Goal: Task Accomplishment & Management: Manage account settings

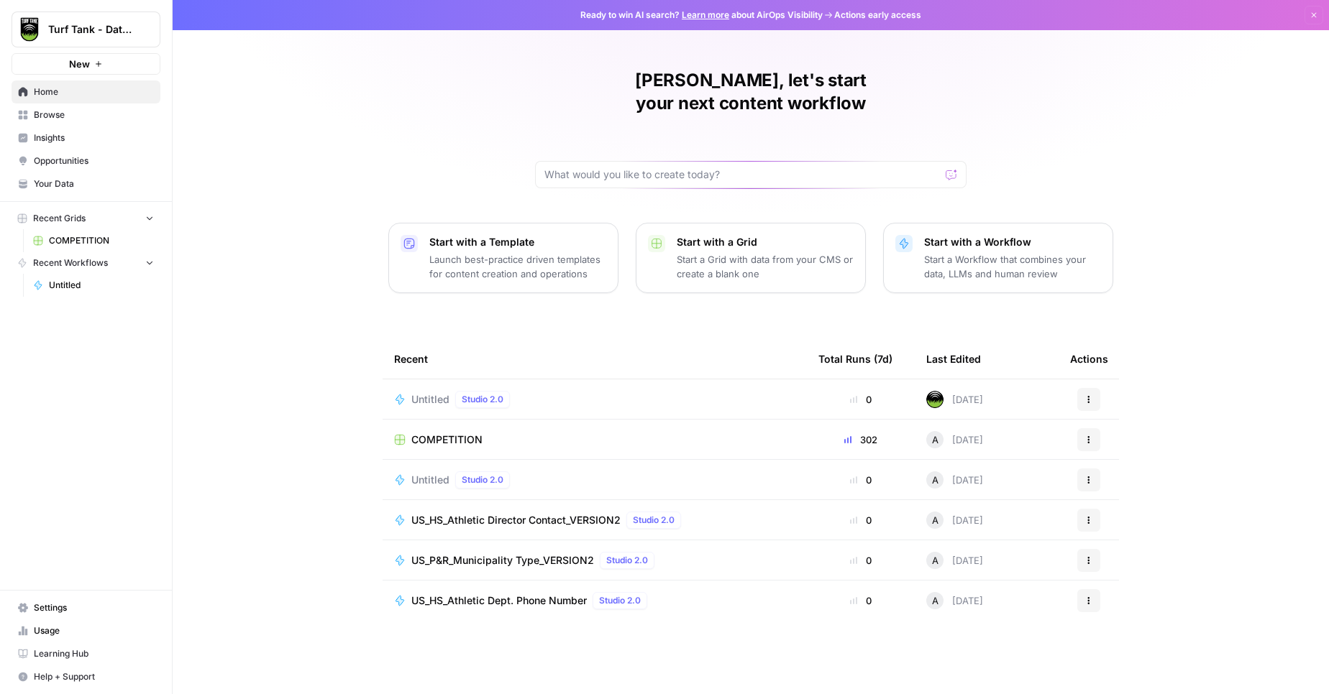
click at [40, 613] on span "Settings" at bounding box center [94, 608] width 120 height 13
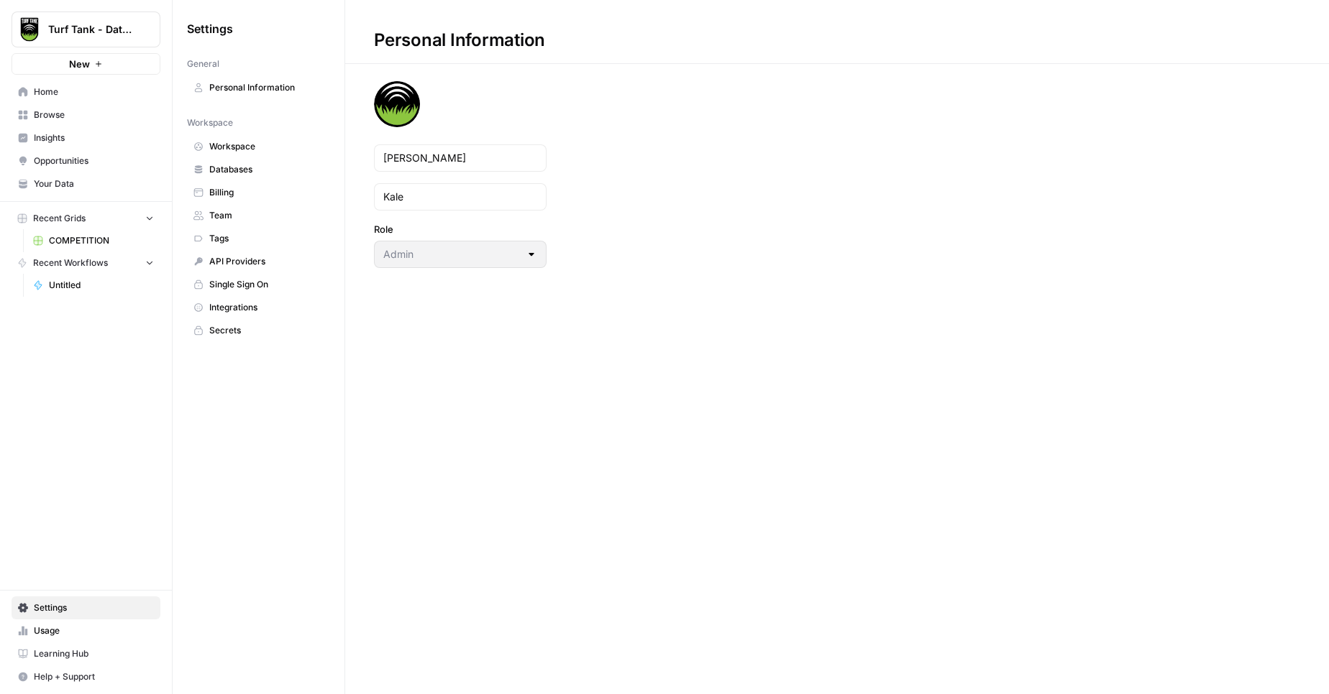
click at [247, 269] on link "API Providers" at bounding box center [258, 261] width 143 height 23
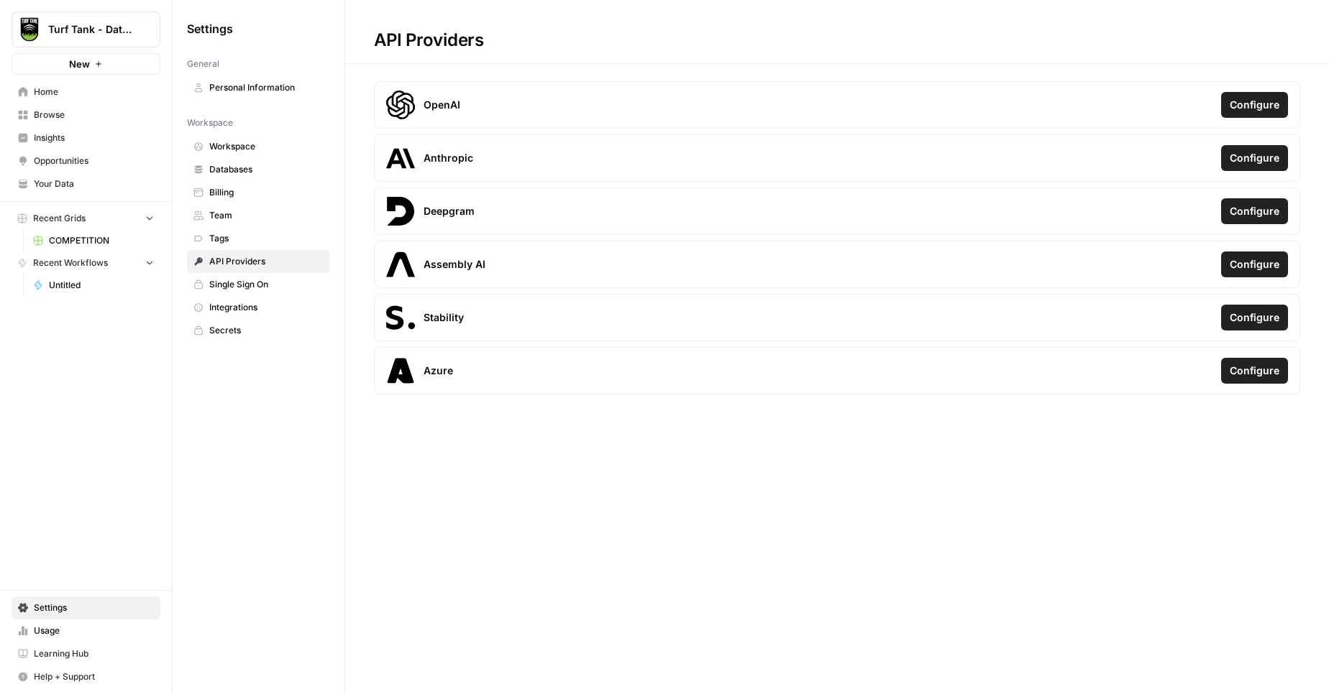
click at [231, 318] on link "Integrations" at bounding box center [258, 307] width 143 height 23
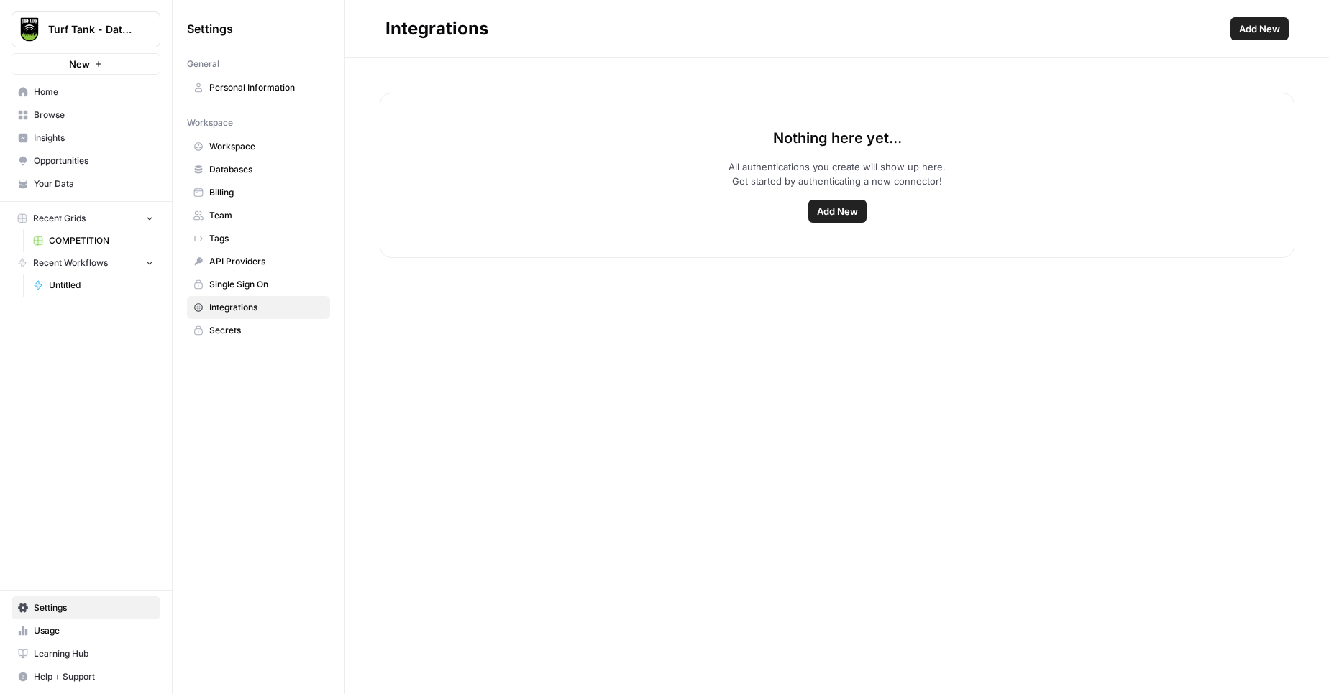
click at [823, 218] on span "Add New" at bounding box center [837, 211] width 41 height 14
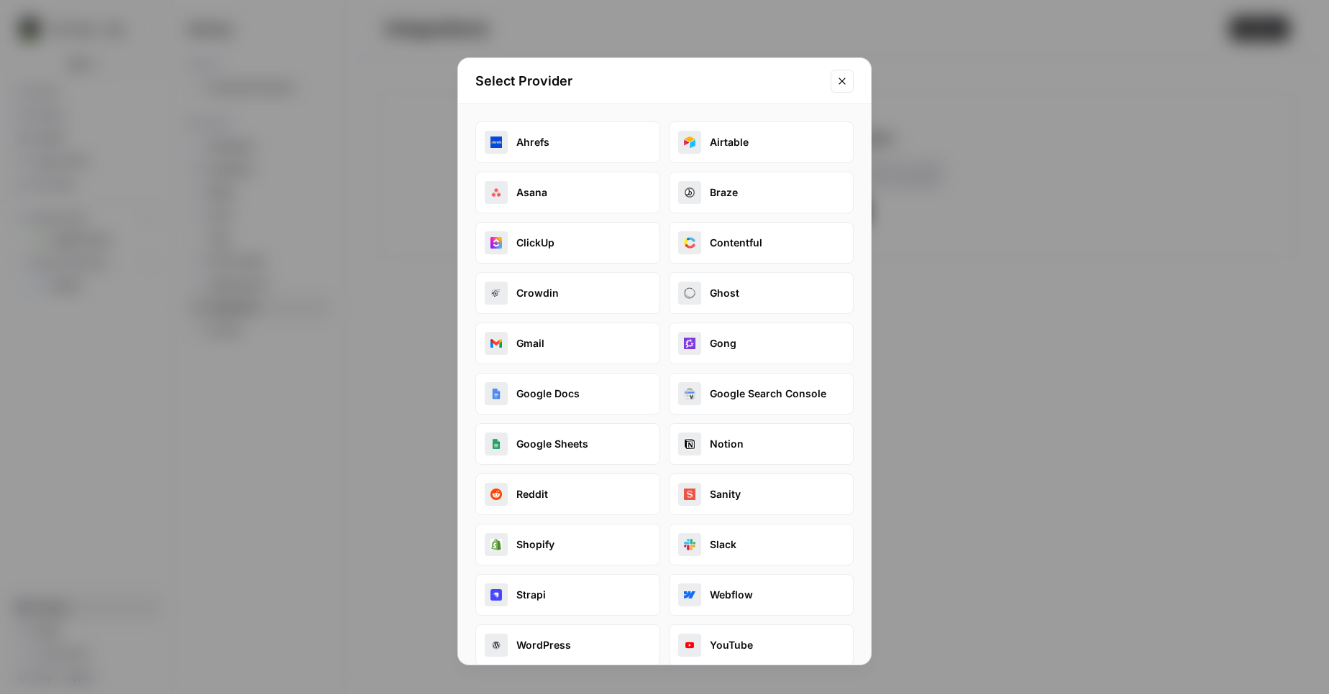
scroll to position [19, 0]
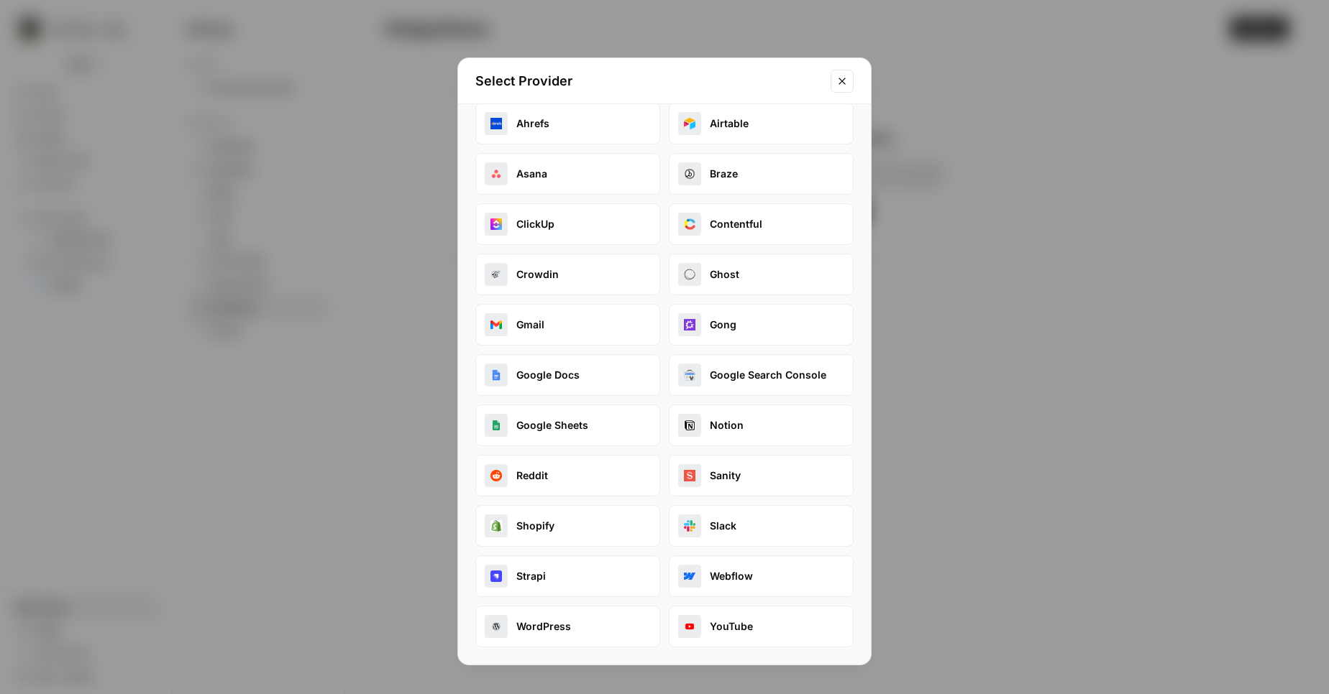
click at [845, 82] on icon "Close modal" at bounding box center [842, 81] width 12 height 12
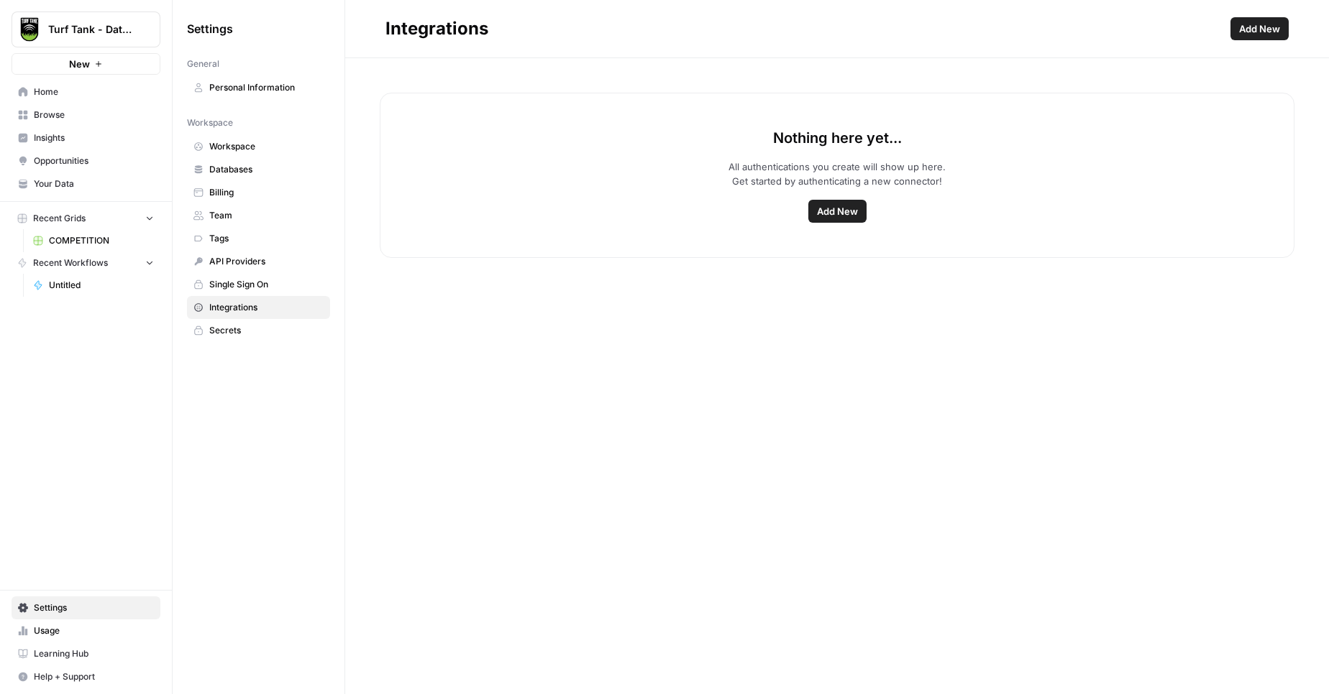
drag, startPoint x: 228, startPoint y: 146, endPoint x: 230, endPoint y: 156, distance: 10.3
click at [228, 147] on span "Workspace" at bounding box center [266, 146] width 114 height 13
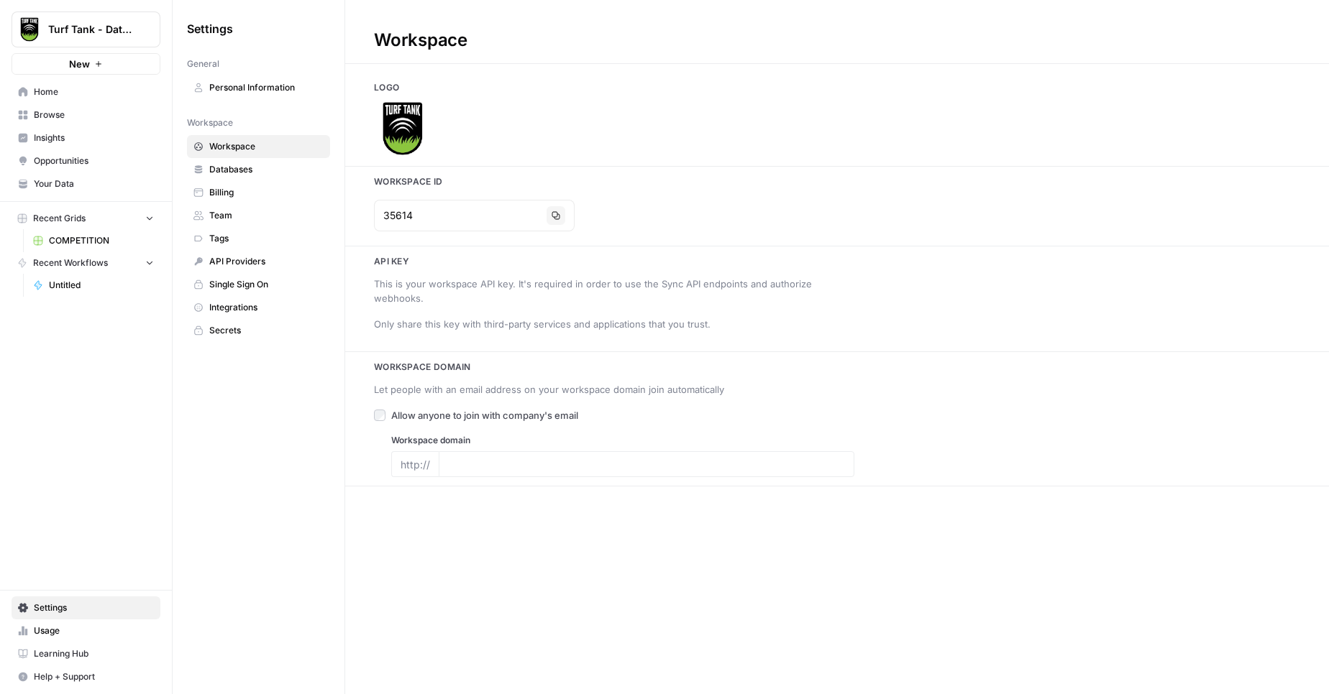
type input "[DOMAIN_NAME]"
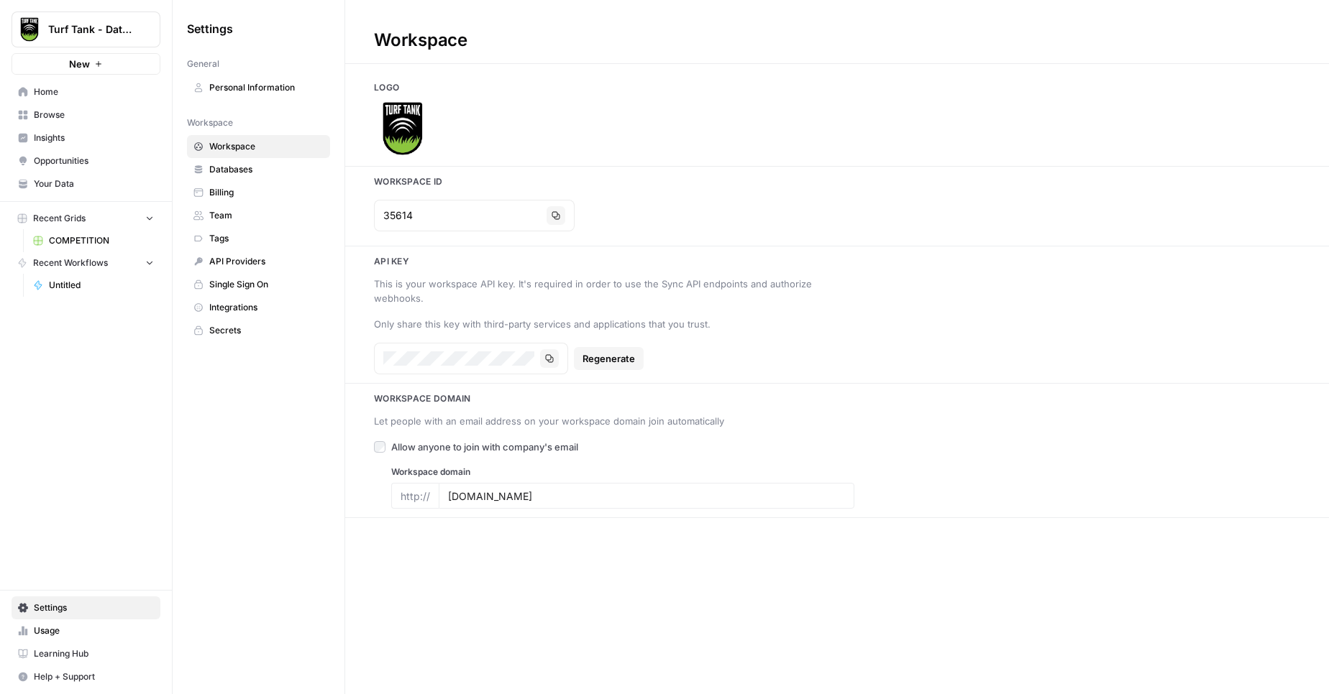
click at [720, 694] on div "Workspace Logo Workspace Id 35614 Copy Api key This is your workspace API key. …" at bounding box center [836, 347] width 983 height 694
click at [42, 86] on span "Home" at bounding box center [94, 92] width 120 height 13
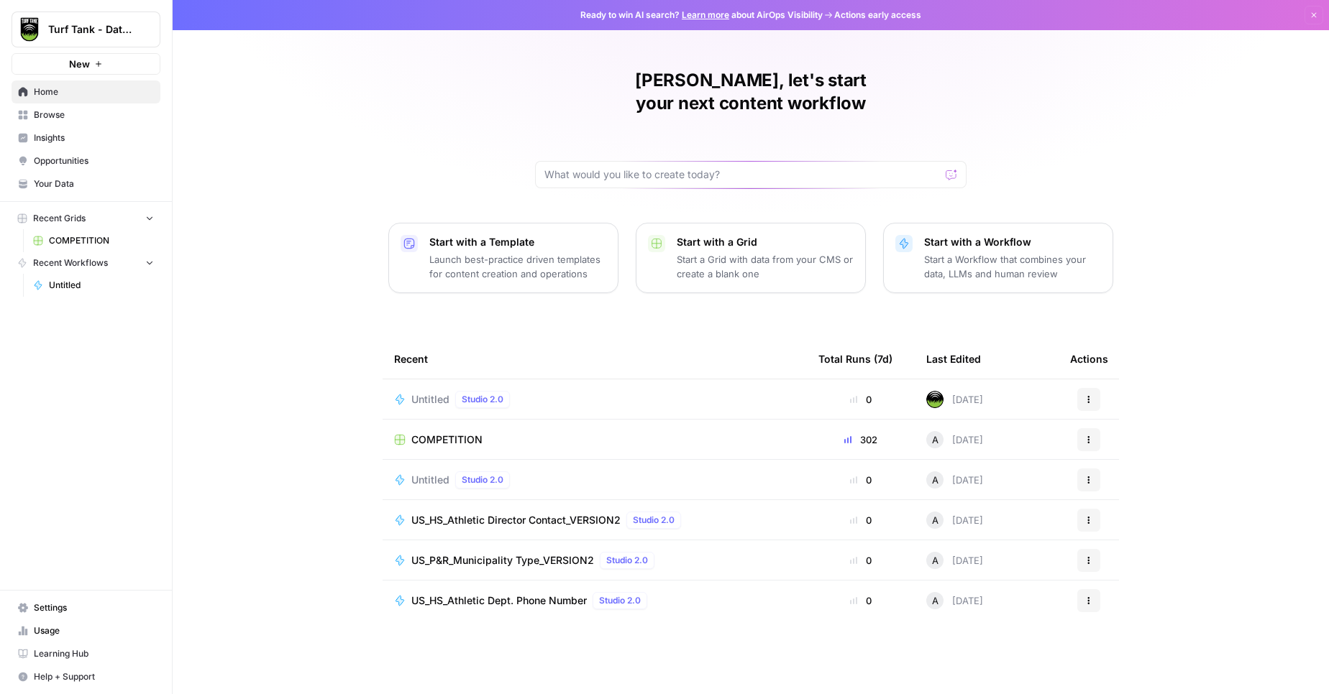
click at [419, 393] on span "Untitled" at bounding box center [430, 400] width 38 height 14
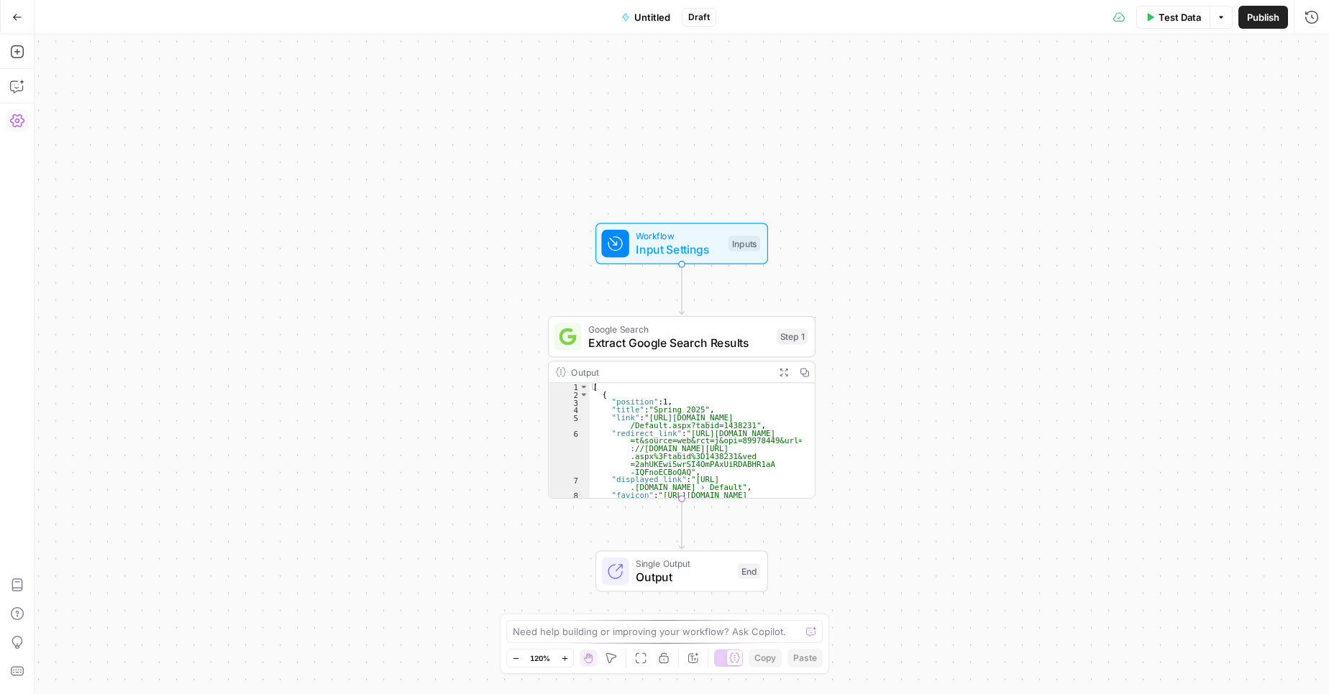
click at [17, 124] on icon "button" at bounding box center [17, 121] width 14 height 14
click at [14, 21] on icon "button" at bounding box center [17, 17] width 10 height 10
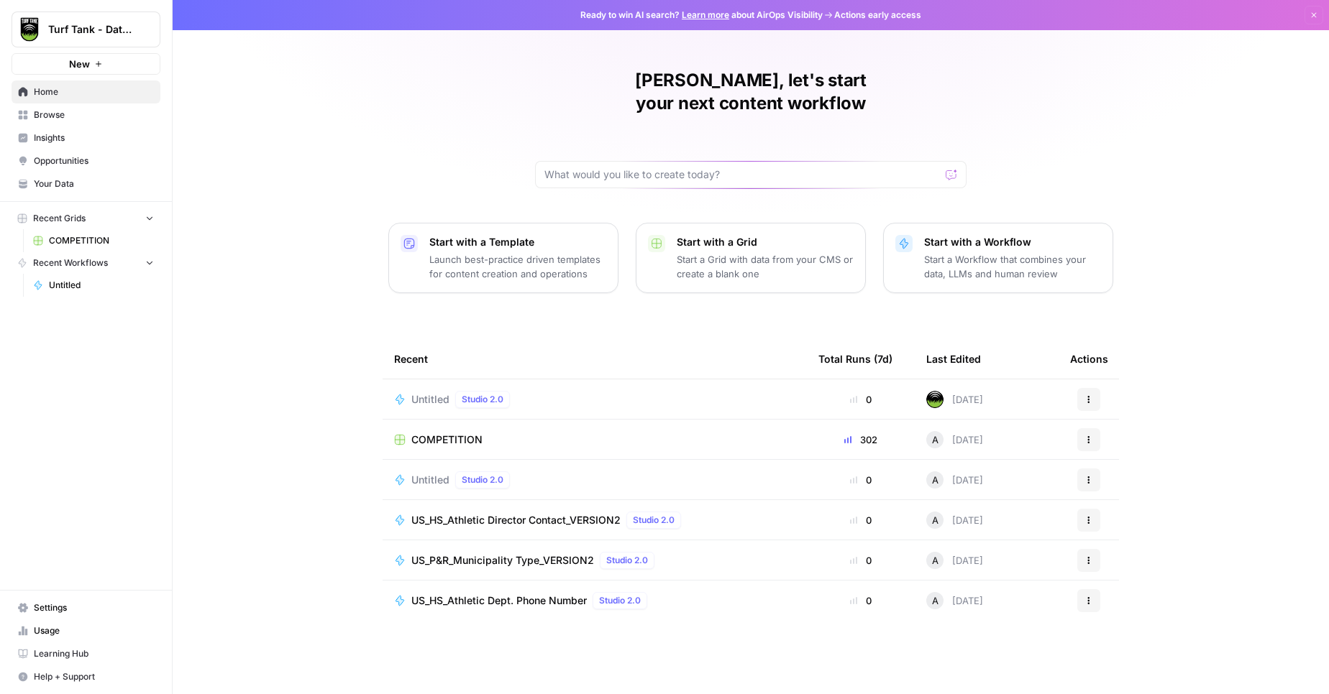
click at [58, 181] on span "Your Data" at bounding box center [94, 184] width 120 height 13
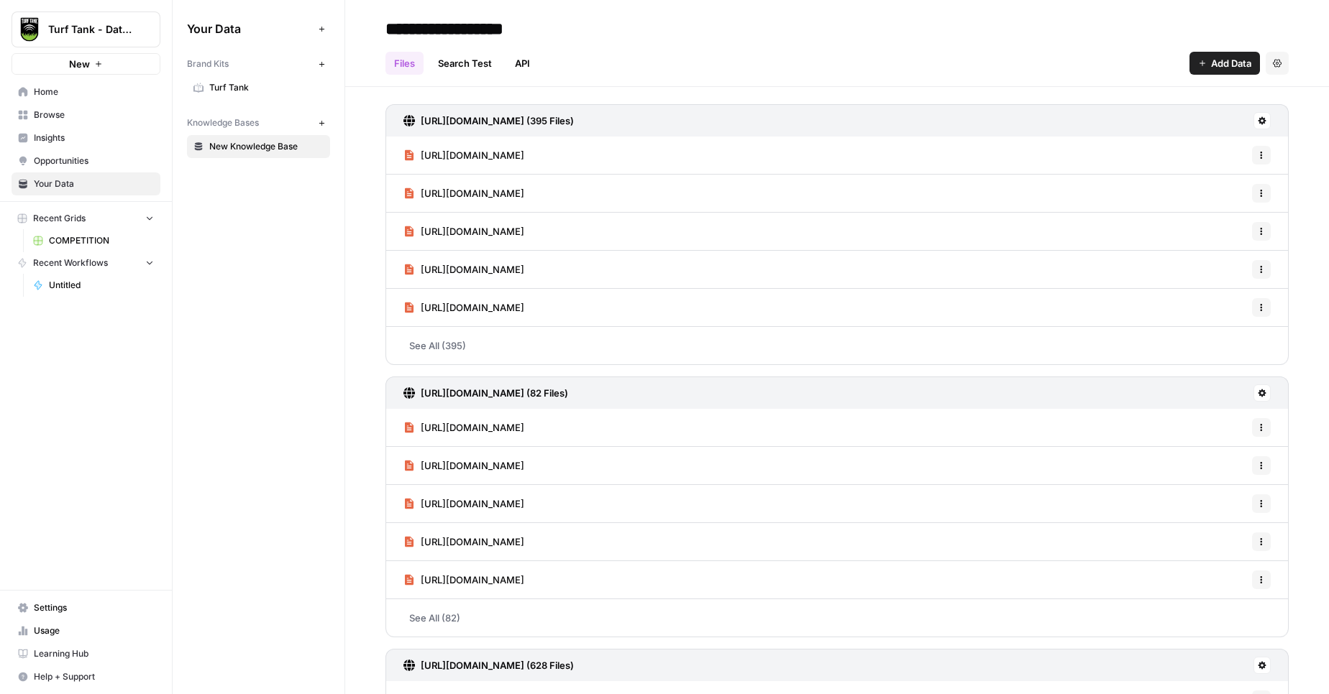
click at [533, 68] on link "API" at bounding box center [522, 63] width 32 height 23
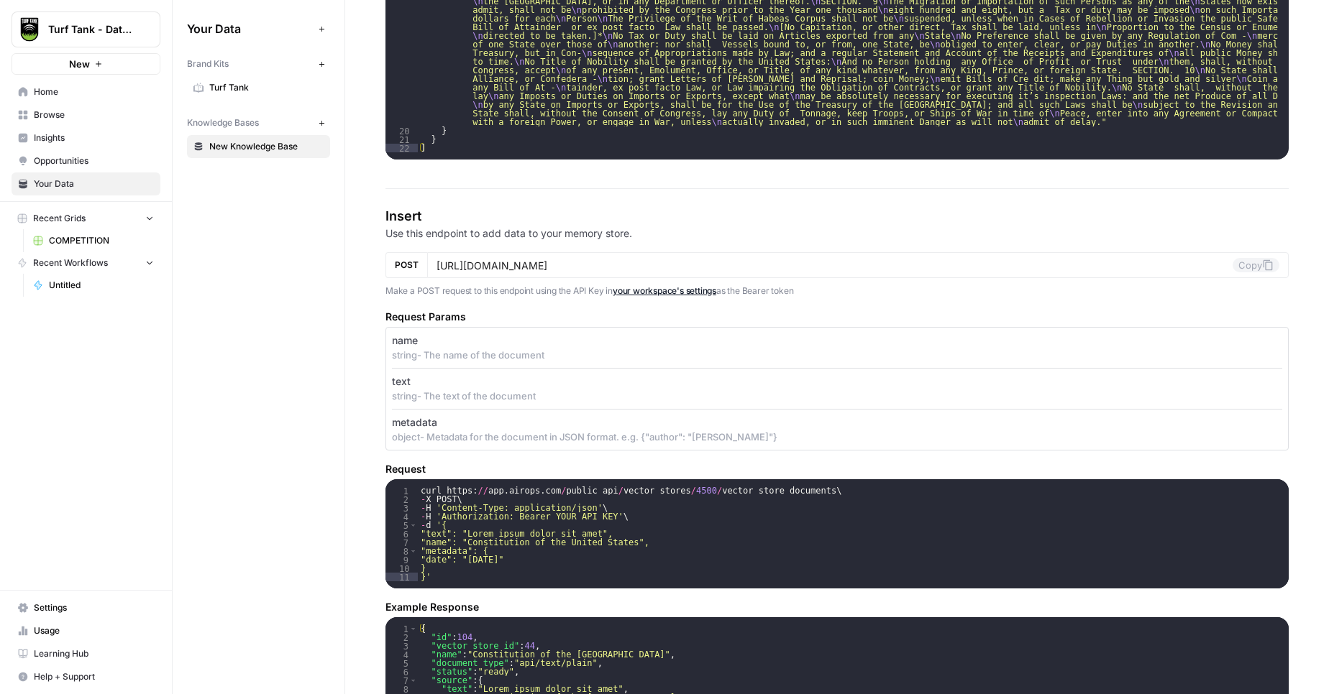
scroll to position [784, 0]
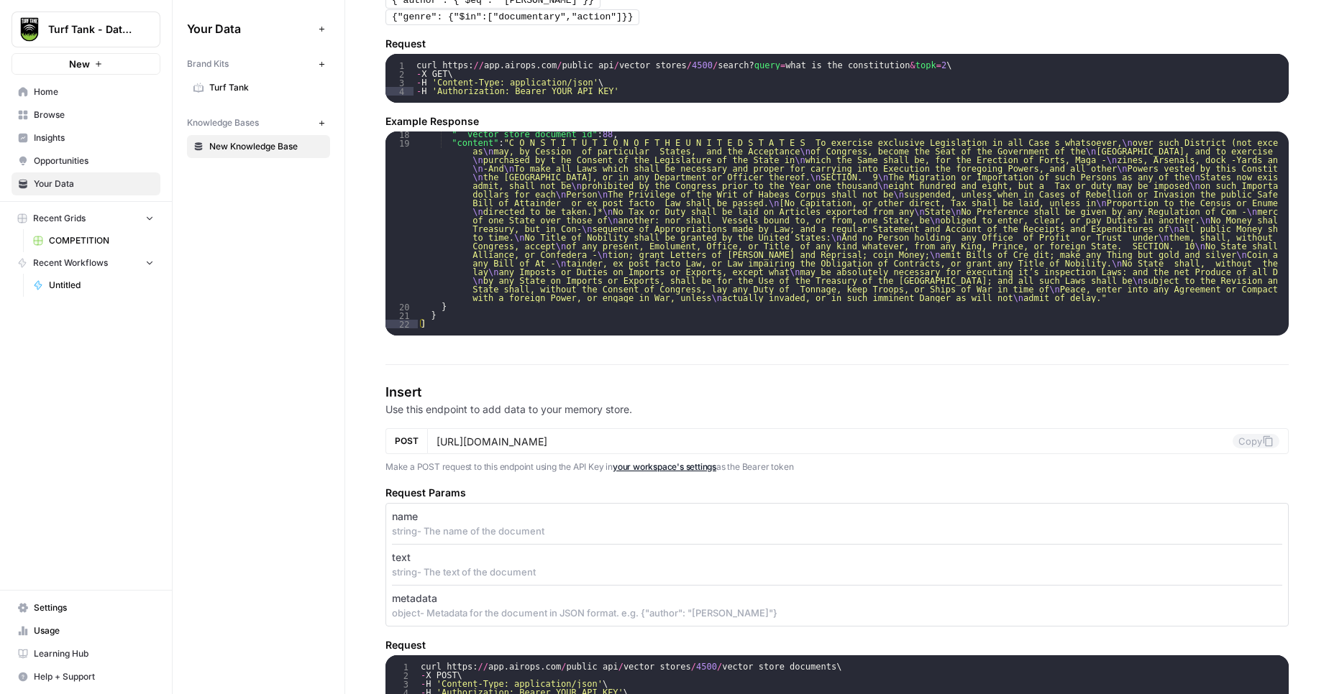
click at [67, 91] on span "Home" at bounding box center [94, 92] width 120 height 13
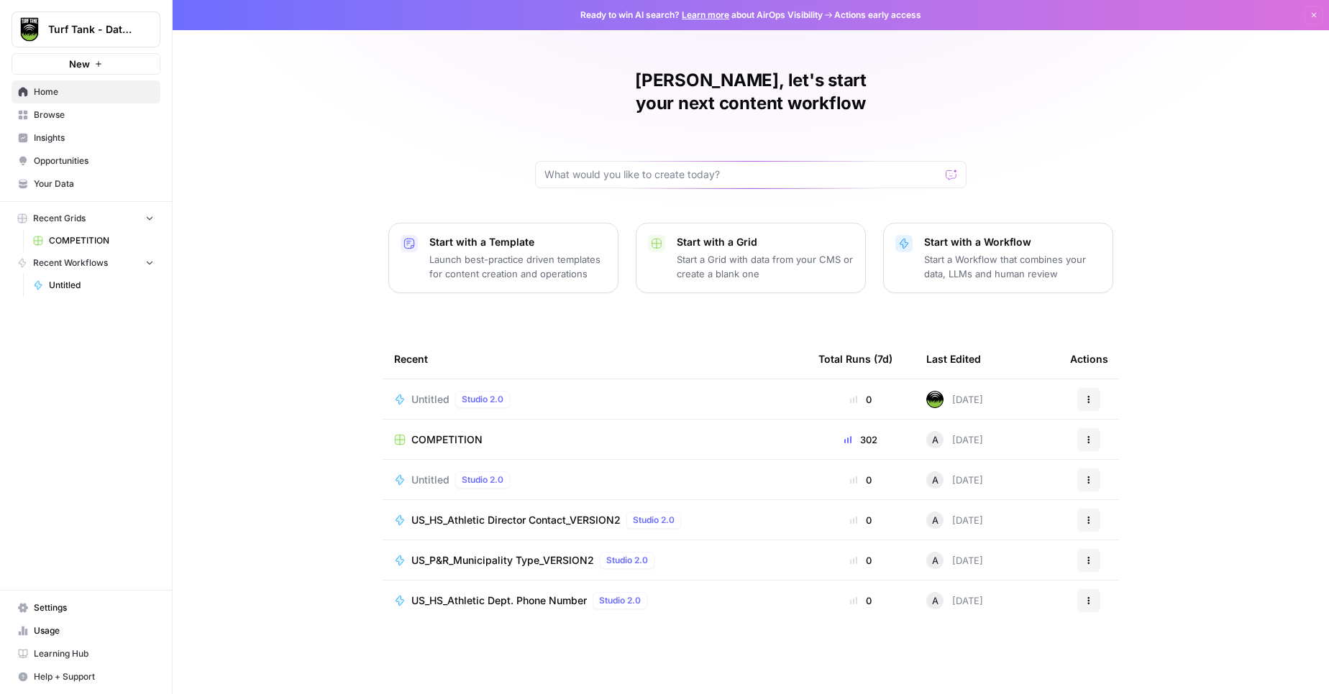
click at [417, 393] on span "Untitled" at bounding box center [430, 400] width 38 height 14
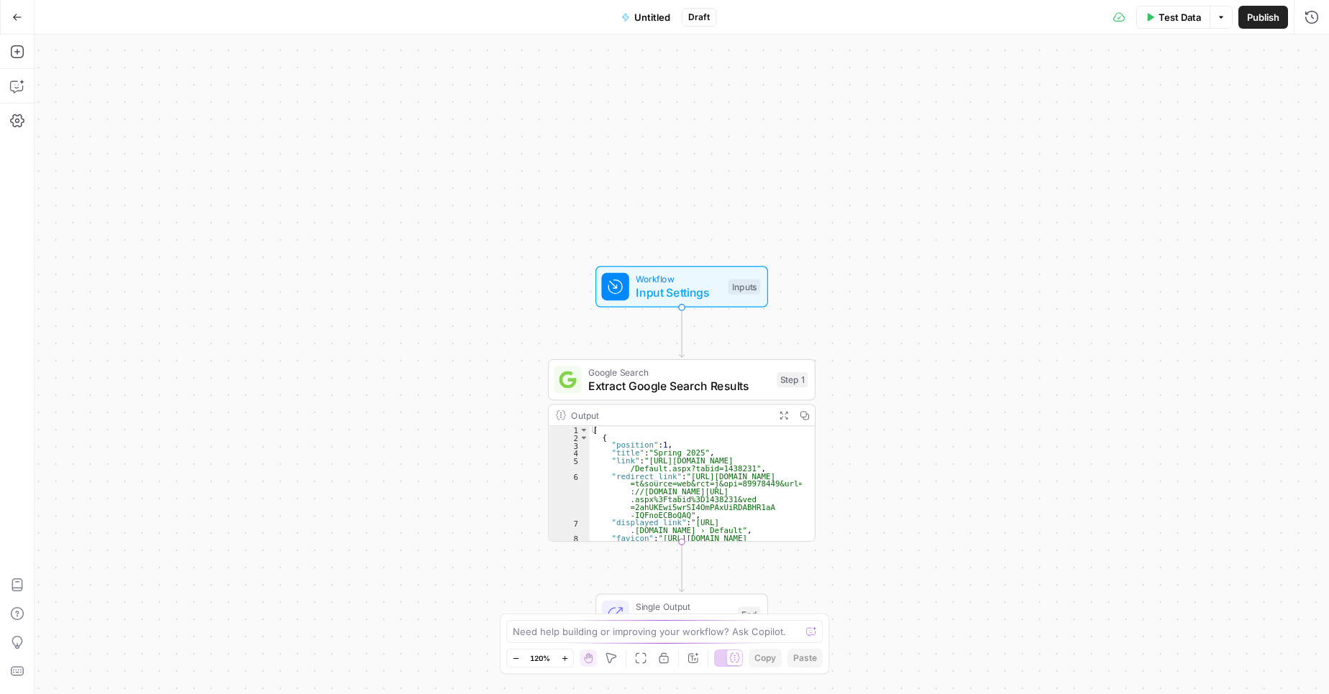
scroll to position [104, 0]
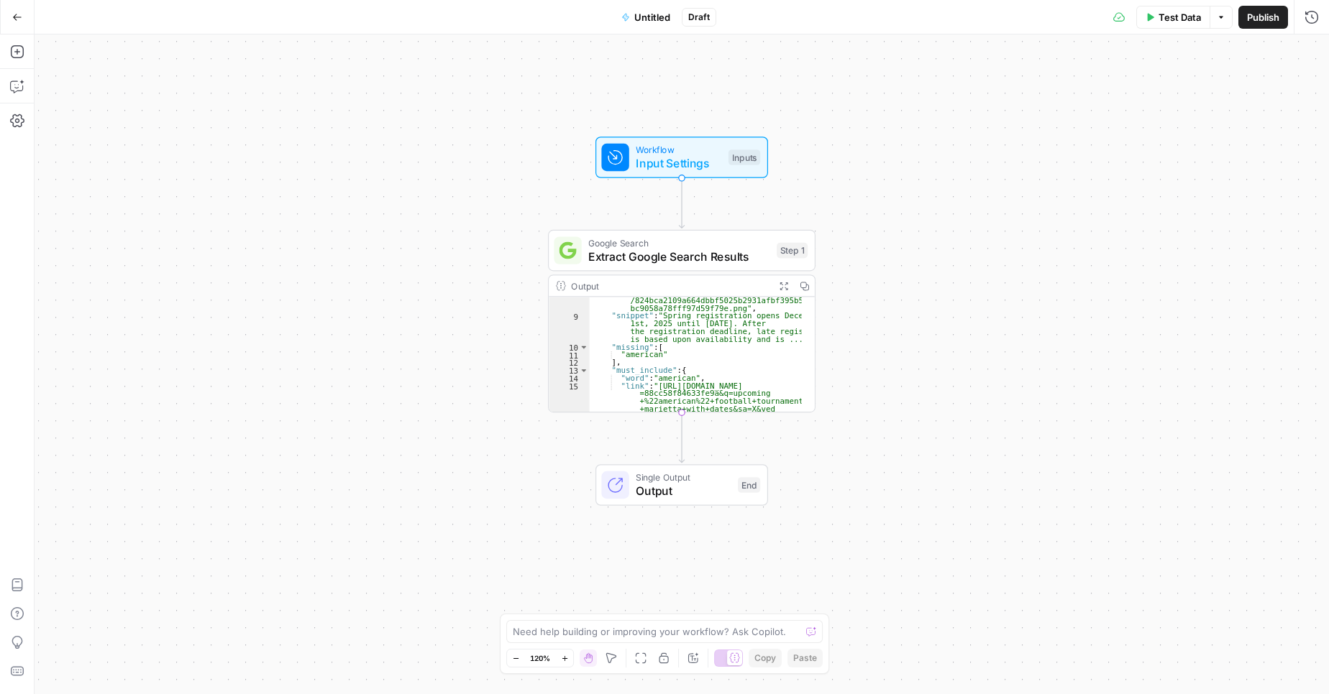
type textarea "**"
click at [648, 352] on div ""favicon" : "[URL][DOMAIN_NAME] /68cfe165974bbb00d4944ff6/images /824bca2109a66…" at bounding box center [696, 378] width 212 height 193
click at [899, 389] on div "Workflow Input Settings Inputs Google Search Extract Google Search Results Step…" at bounding box center [682, 365] width 1294 height 660
click at [781, 294] on button "Expand Output" at bounding box center [783, 285] width 21 height 21
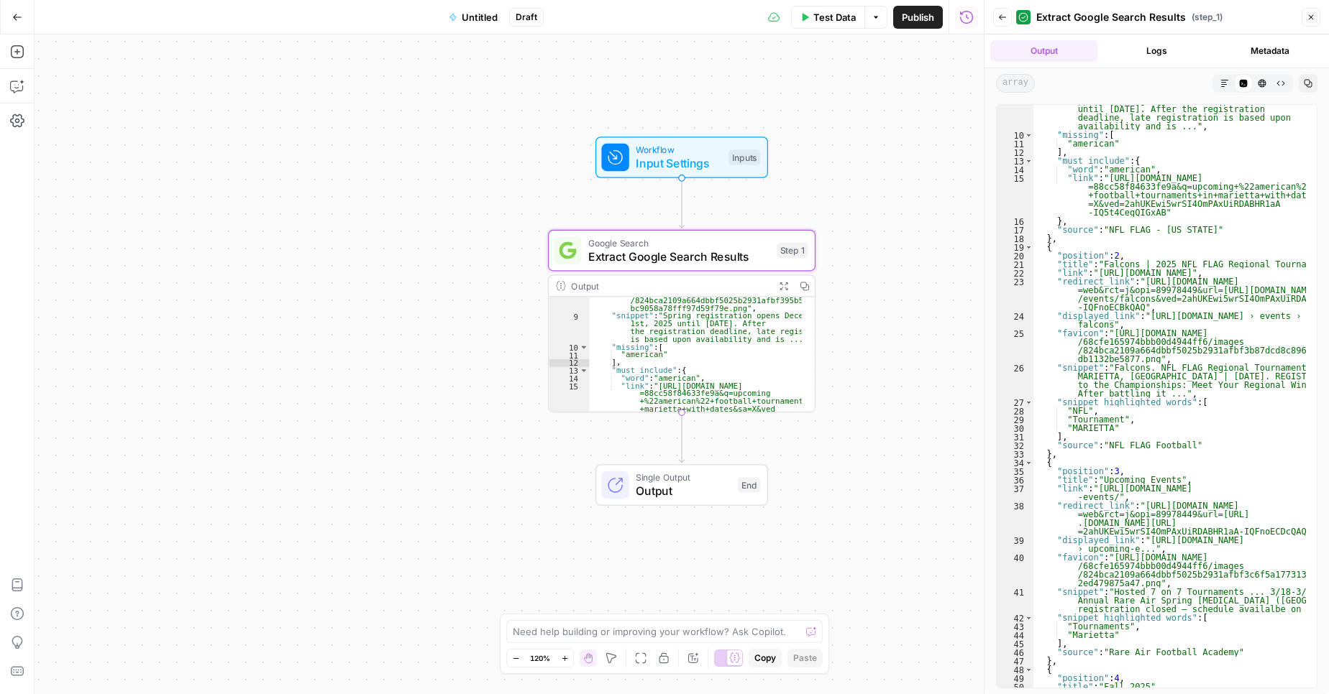
scroll to position [207, 0]
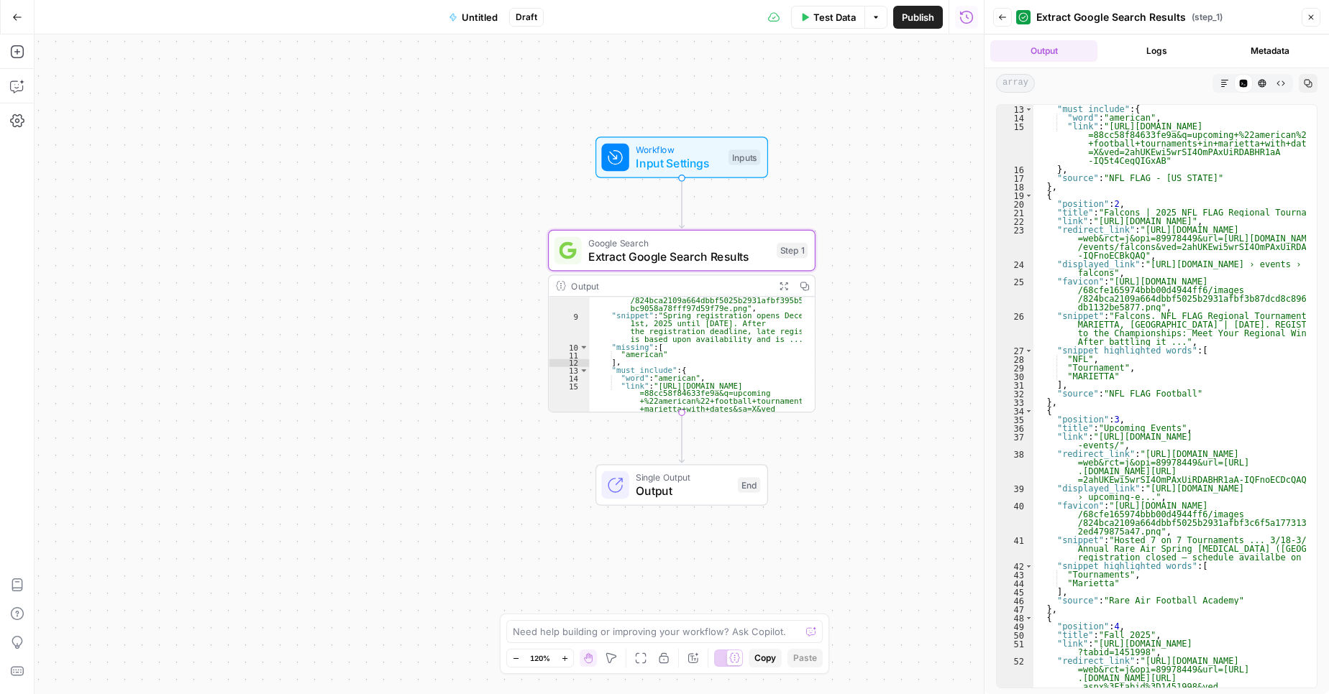
click at [1314, 23] on button "Close" at bounding box center [1310, 17] width 19 height 19
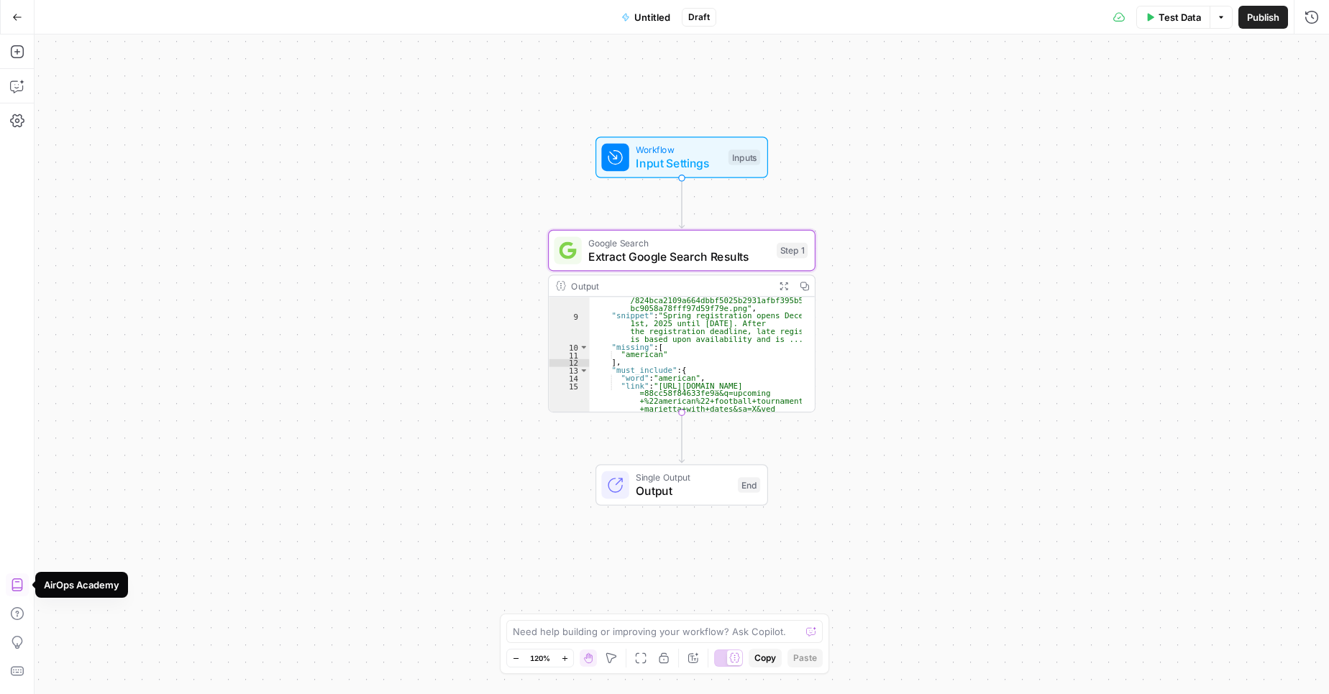
click at [17, 586] on icon "button" at bounding box center [17, 585] width 14 height 14
click at [19, 87] on icon "button" at bounding box center [17, 86] width 14 height 14
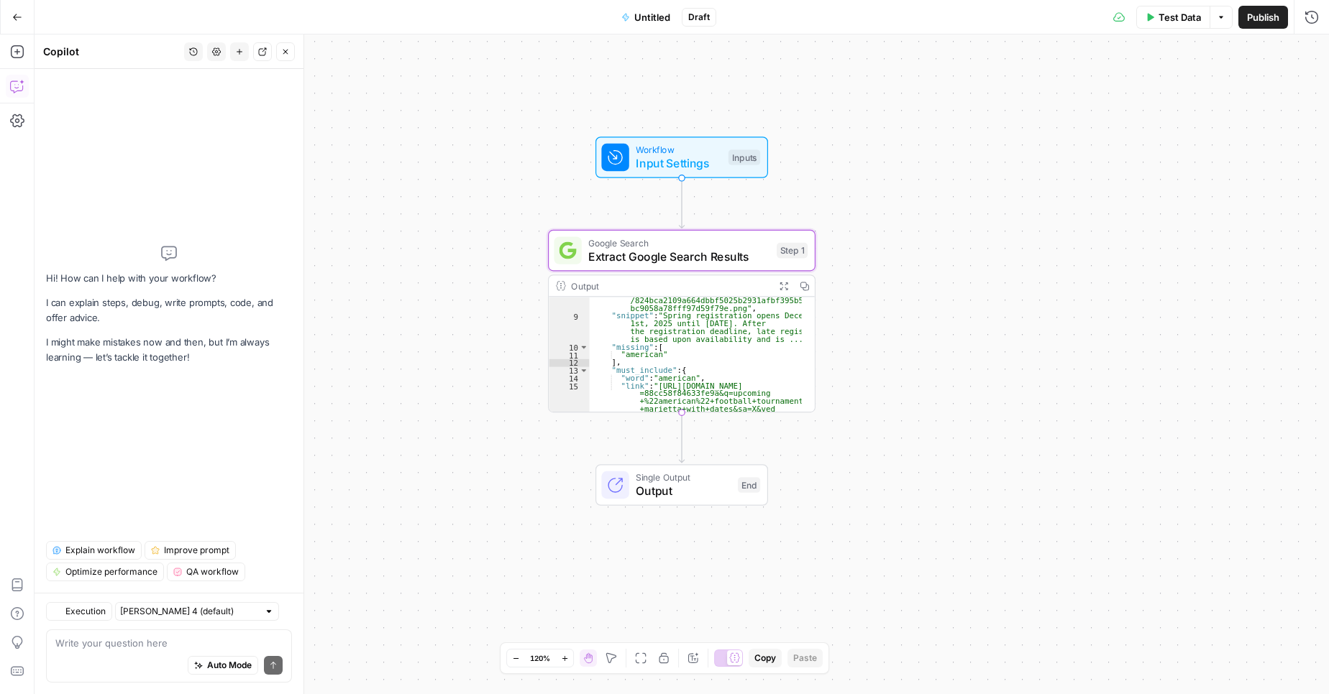
click at [116, 645] on textarea at bounding box center [168, 643] width 227 height 14
type textarea "how do i send the data to a specific api"
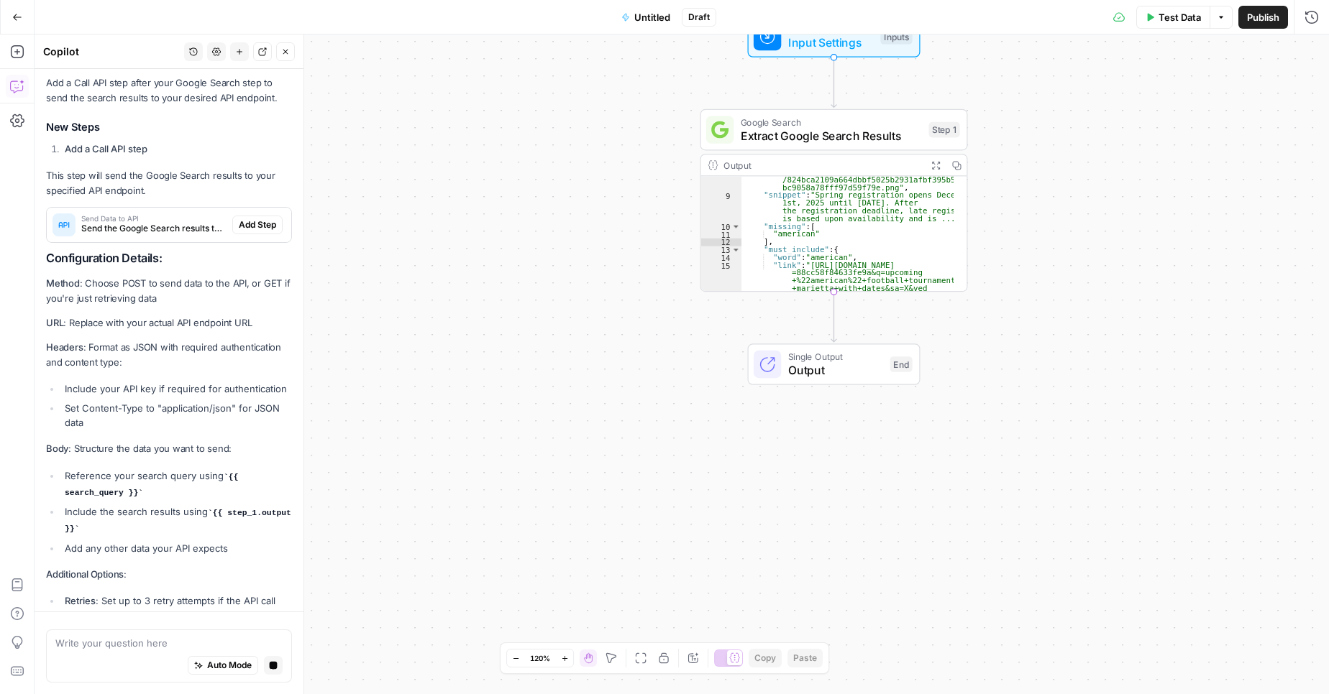
scroll to position [162, 0]
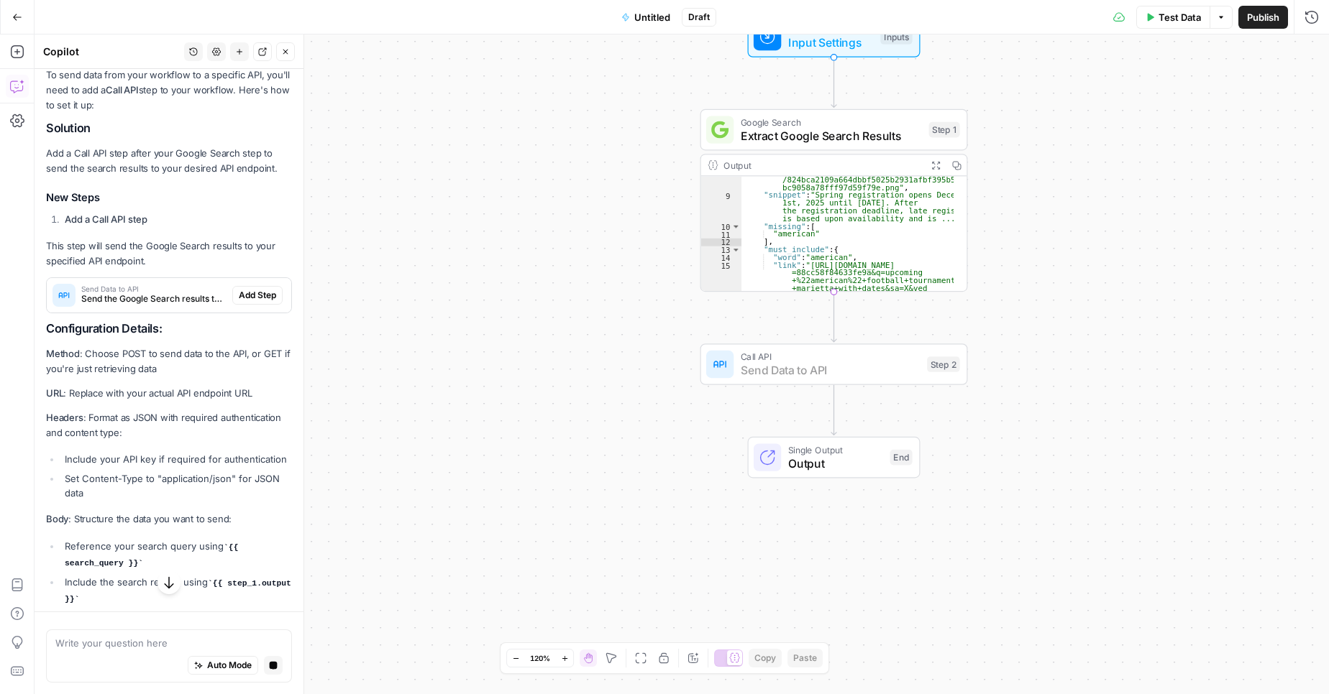
click at [247, 298] on span "Add Step" at bounding box center [257, 295] width 37 height 13
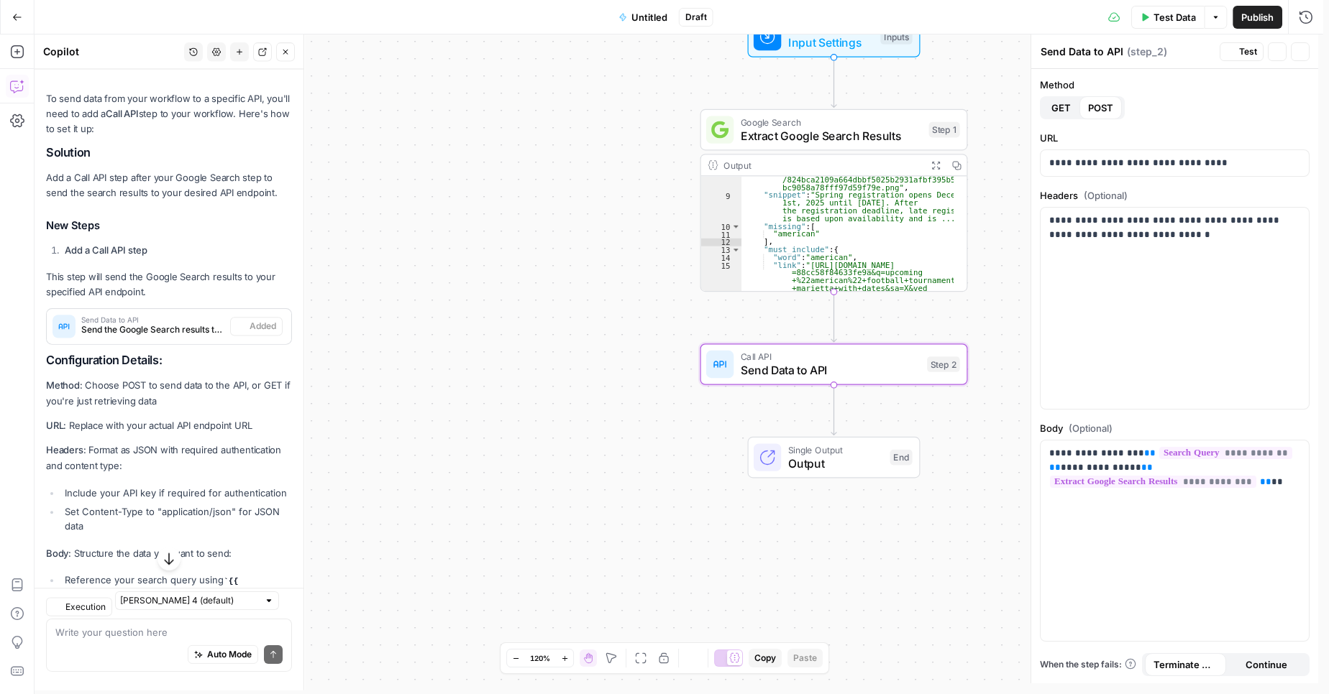
scroll to position [185, 0]
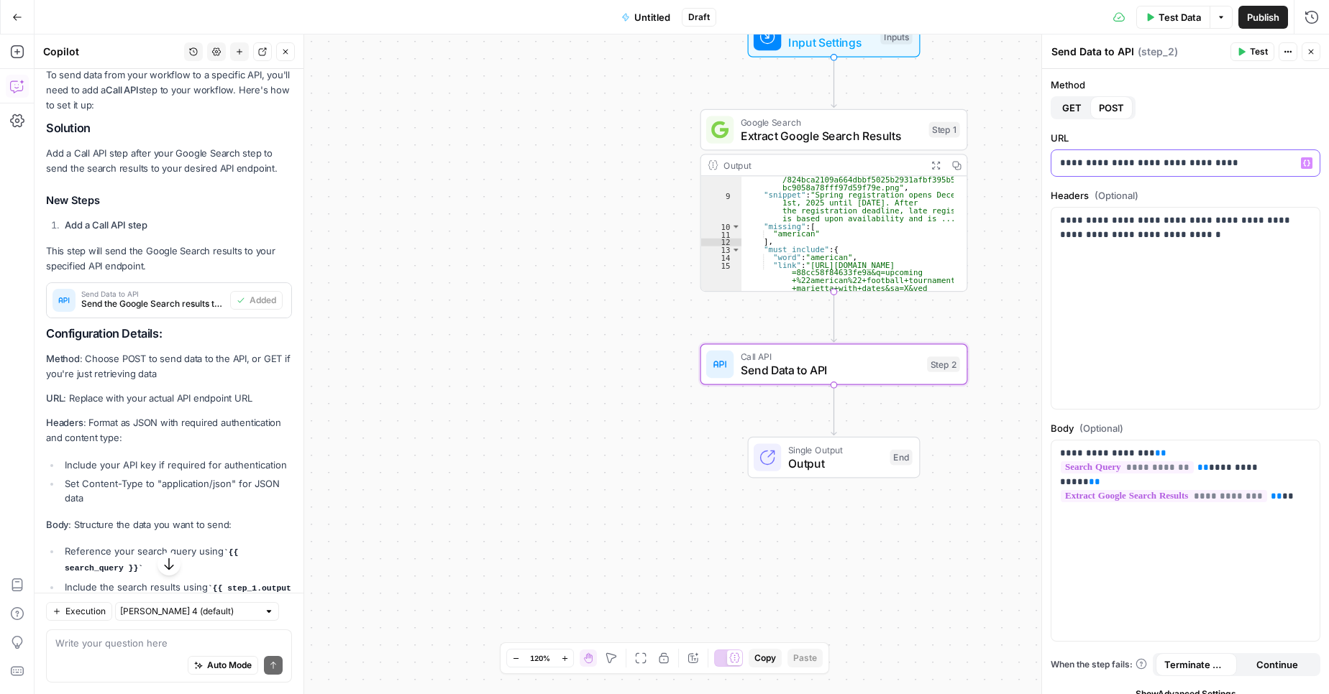
drag, startPoint x: 1130, startPoint y: 163, endPoint x: 1004, endPoint y: 168, distance: 125.9
click at [1004, 168] on body "Turf Tank - Data Team New Home Browse Insights Opportunities Your Data Recent G…" at bounding box center [664, 347] width 1329 height 694
click at [1199, 372] on div "**********" at bounding box center [1185, 308] width 268 height 201
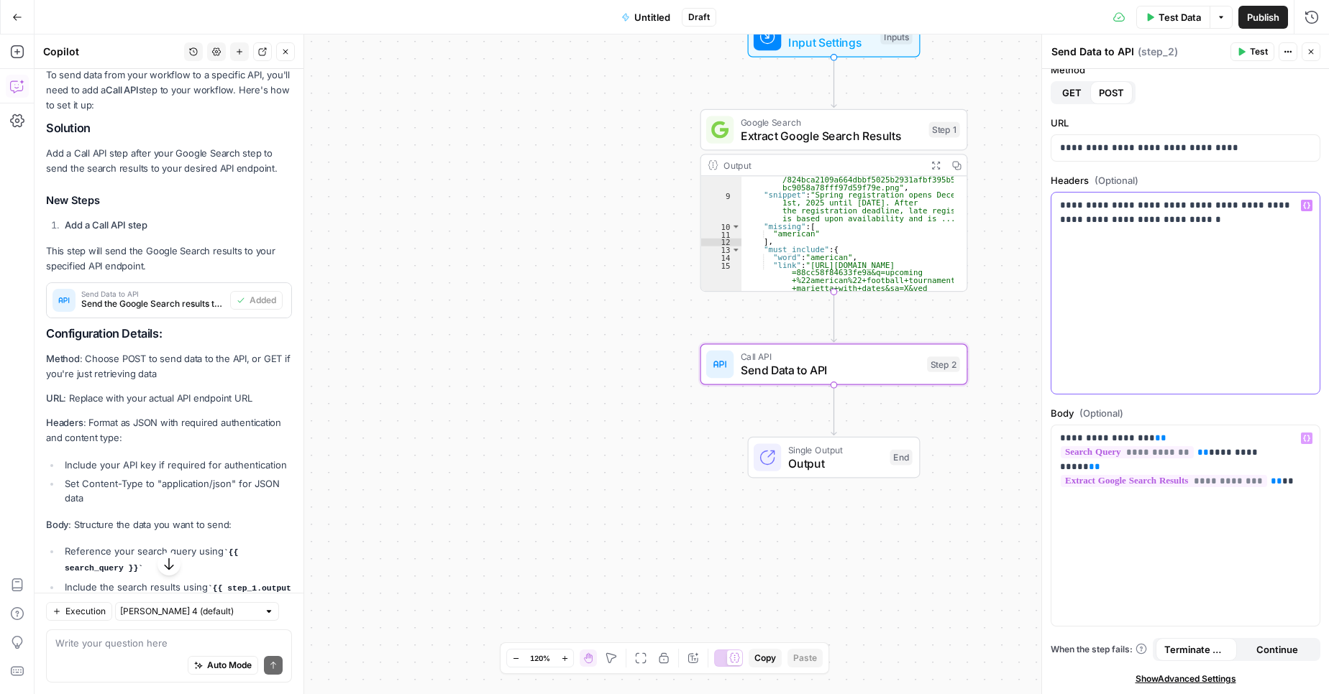
scroll to position [0, 0]
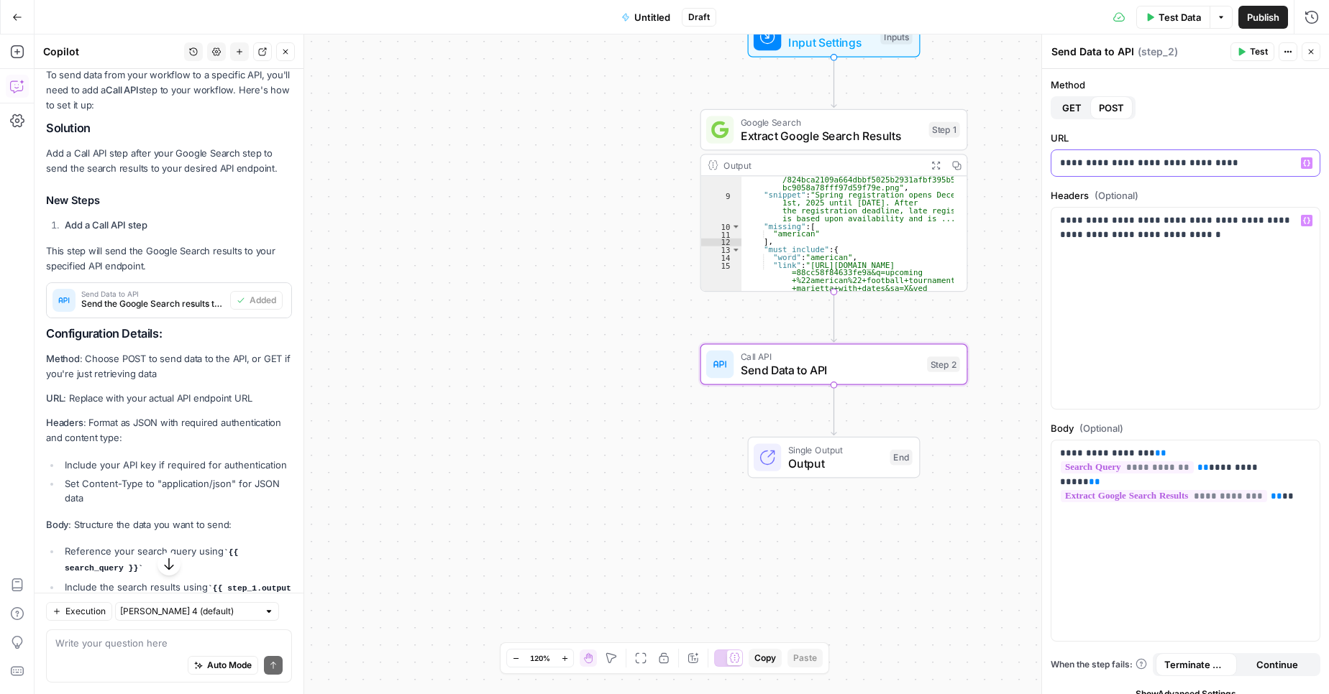
drag, startPoint x: 1238, startPoint y: 161, endPoint x: 948, endPoint y: 183, distance: 291.2
click at [948, 183] on body "Turf Tank - Data Team New Home Browse Insights Opportunities Your Data Recent G…" at bounding box center [664, 347] width 1329 height 694
click at [1223, 155] on div "**********" at bounding box center [1185, 163] width 268 height 26
click at [1240, 162] on p "**********" at bounding box center [1180, 163] width 240 height 14
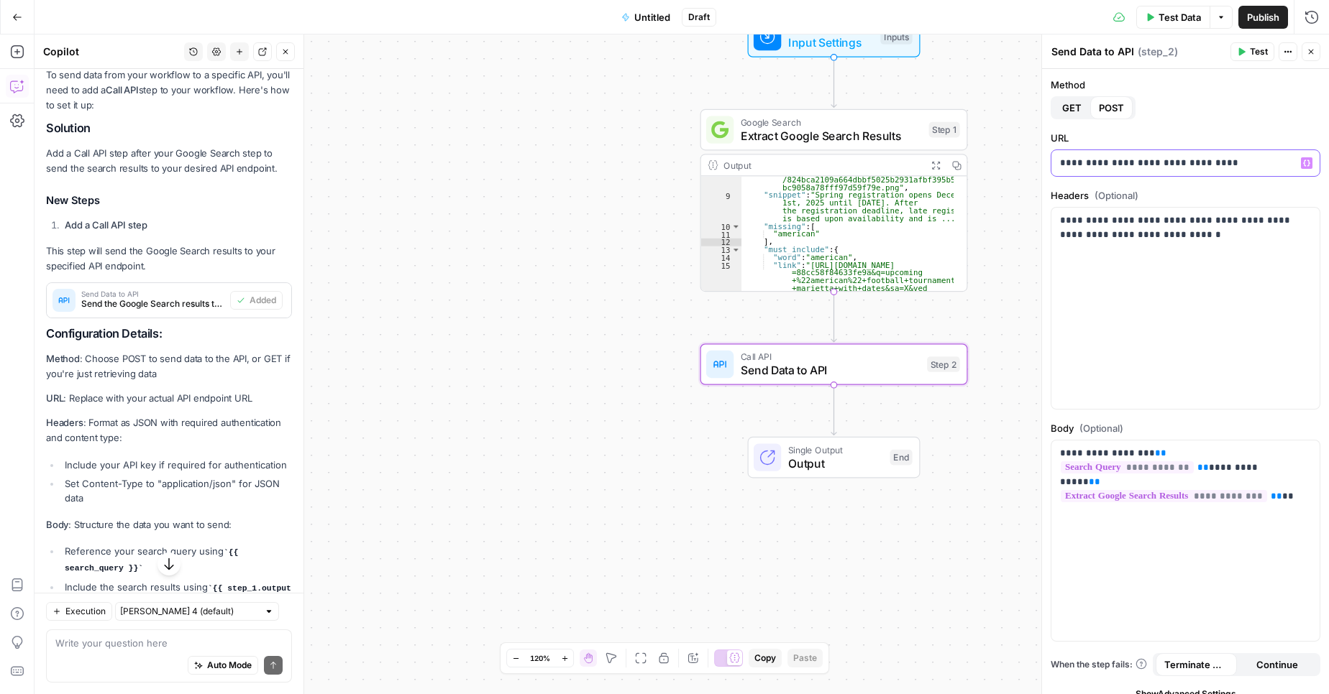
click at [1240, 162] on p "**********" at bounding box center [1180, 163] width 240 height 14
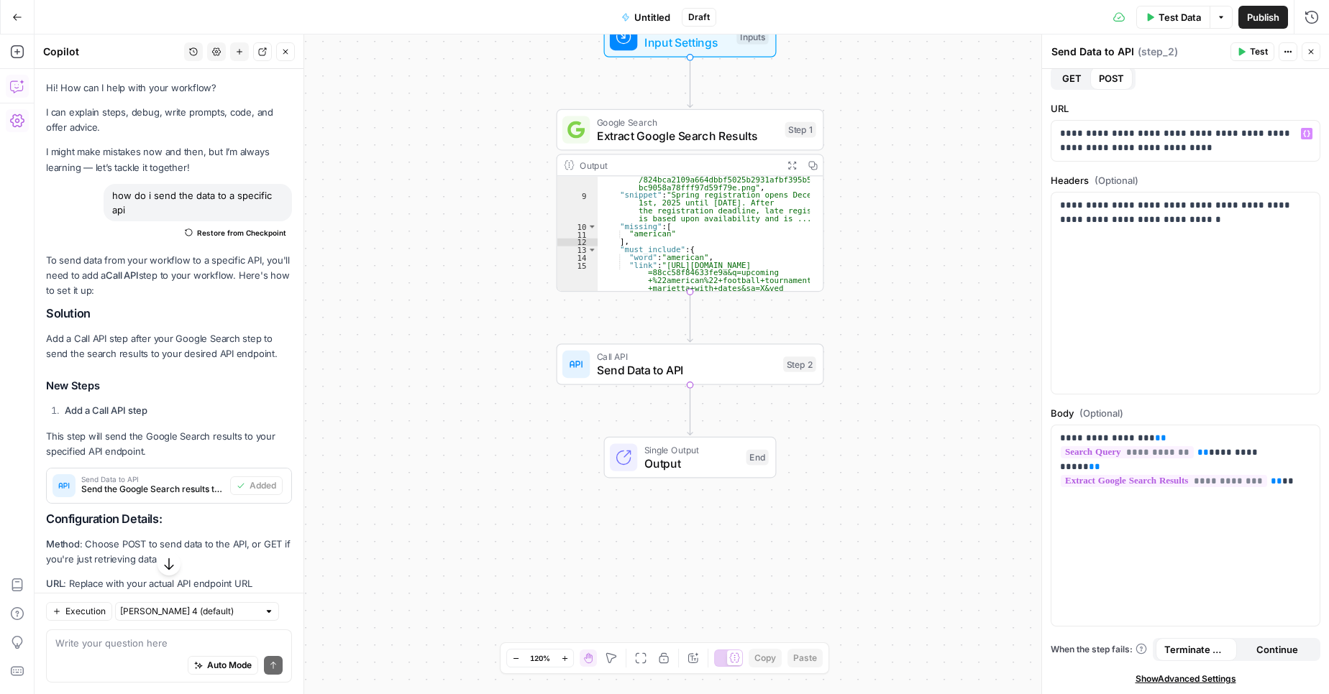
drag, startPoint x: 10, startPoint y: 131, endPoint x: 444, endPoint y: 466, distance: 547.9
drag, startPoint x: 11, startPoint y: 122, endPoint x: 425, endPoint y: 294, distance: 448.3
click at [1145, 221] on p "**********" at bounding box center [1180, 212] width 240 height 29
click at [1116, 219] on p "**********" at bounding box center [1180, 212] width 240 height 29
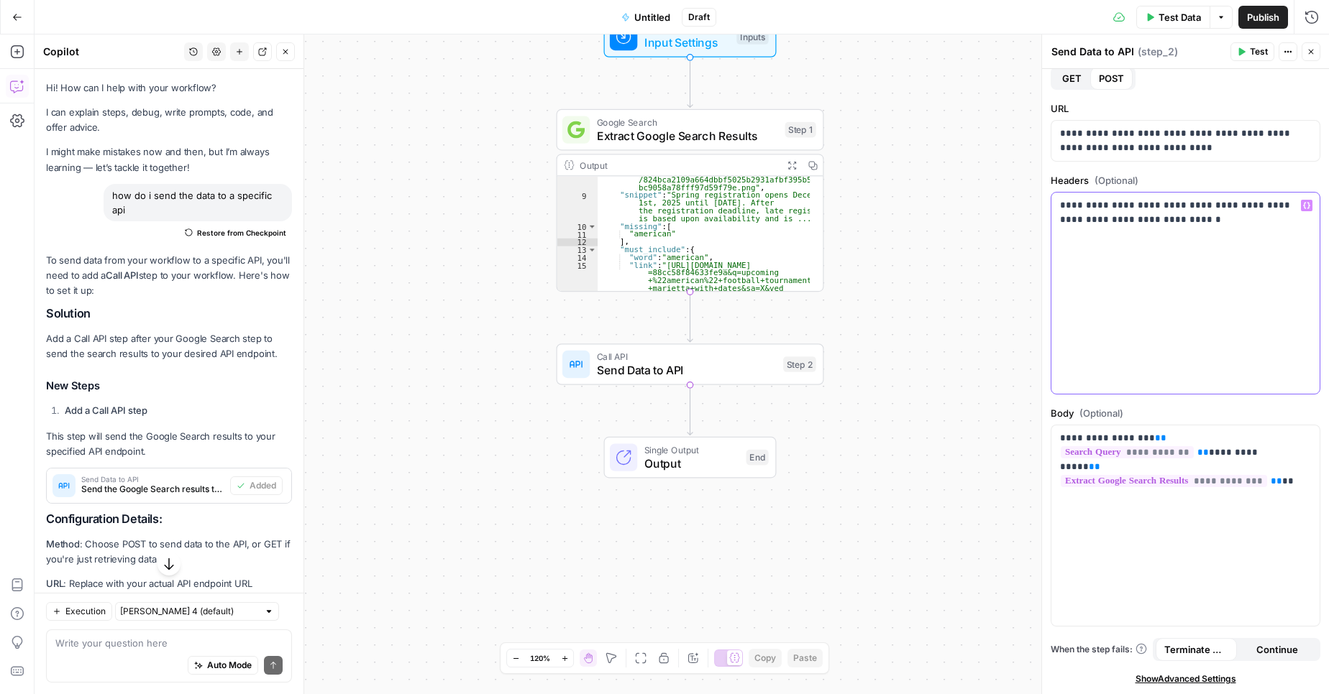
click at [1116, 219] on p "**********" at bounding box center [1180, 212] width 240 height 29
click at [1197, 260] on div "**********" at bounding box center [1185, 293] width 268 height 201
drag, startPoint x: 1204, startPoint y: 234, endPoint x: 1052, endPoint y: 193, distance: 157.8
click at [1052, 193] on div "**********" at bounding box center [1185, 293] width 268 height 201
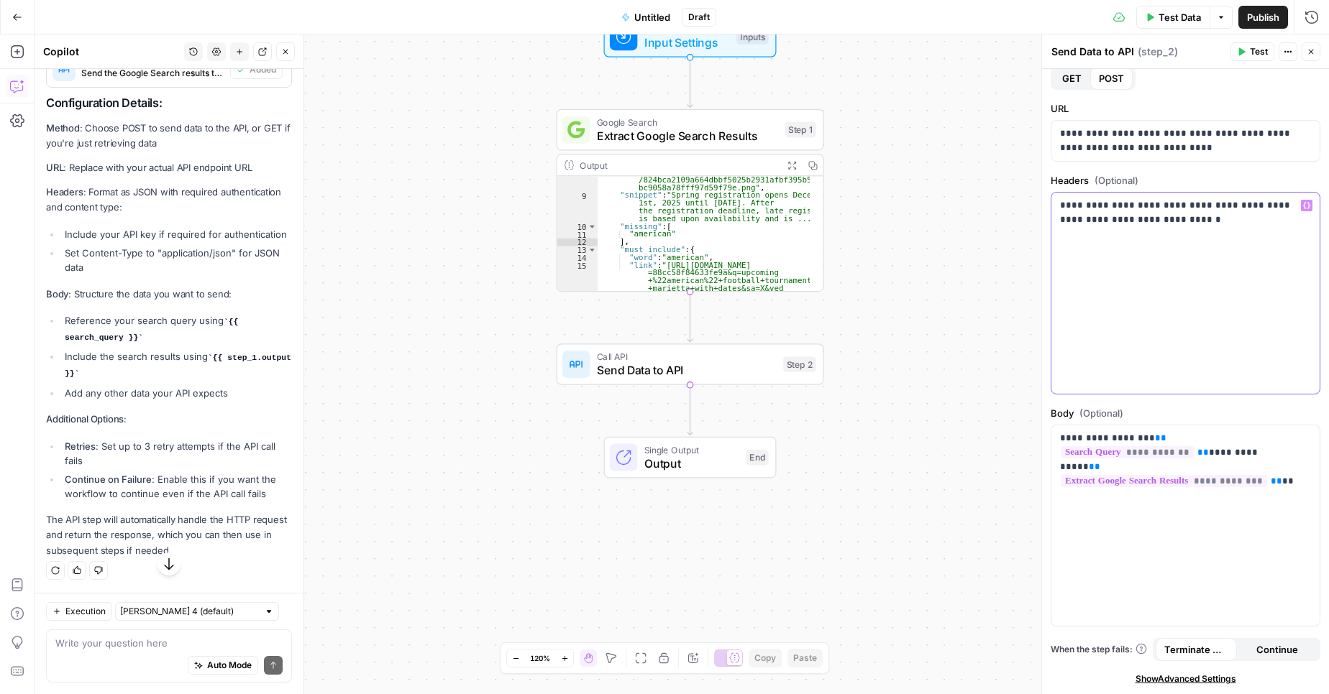
scroll to position [431, 0]
click at [1170, 237] on div "**********" at bounding box center [1185, 293] width 268 height 201
click at [1137, 216] on p "**********" at bounding box center [1180, 212] width 240 height 29
click at [1247, 49] on button "Test" at bounding box center [1252, 51] width 44 height 19
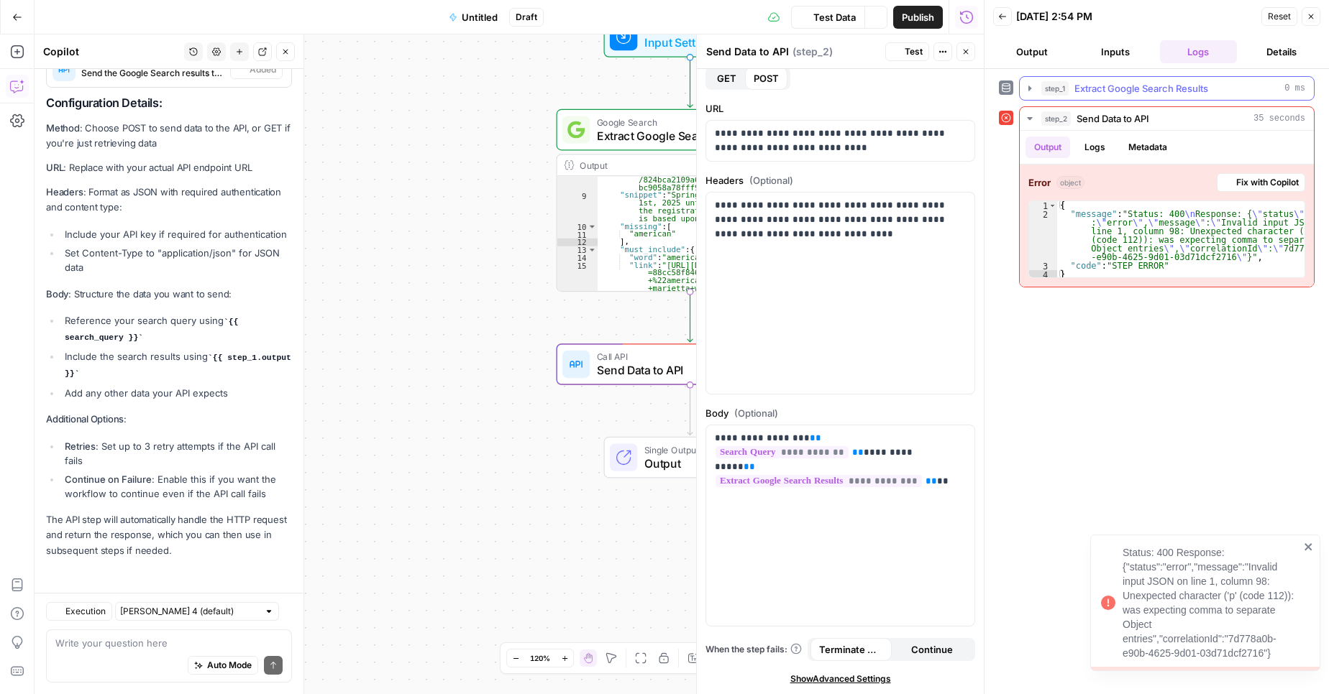
scroll to position [431, 0]
click at [1116, 604] on div "Status: 400 Response: {"status":"error","message":"Invalid input JSON on line 1…" at bounding box center [1199, 603] width 207 height 124
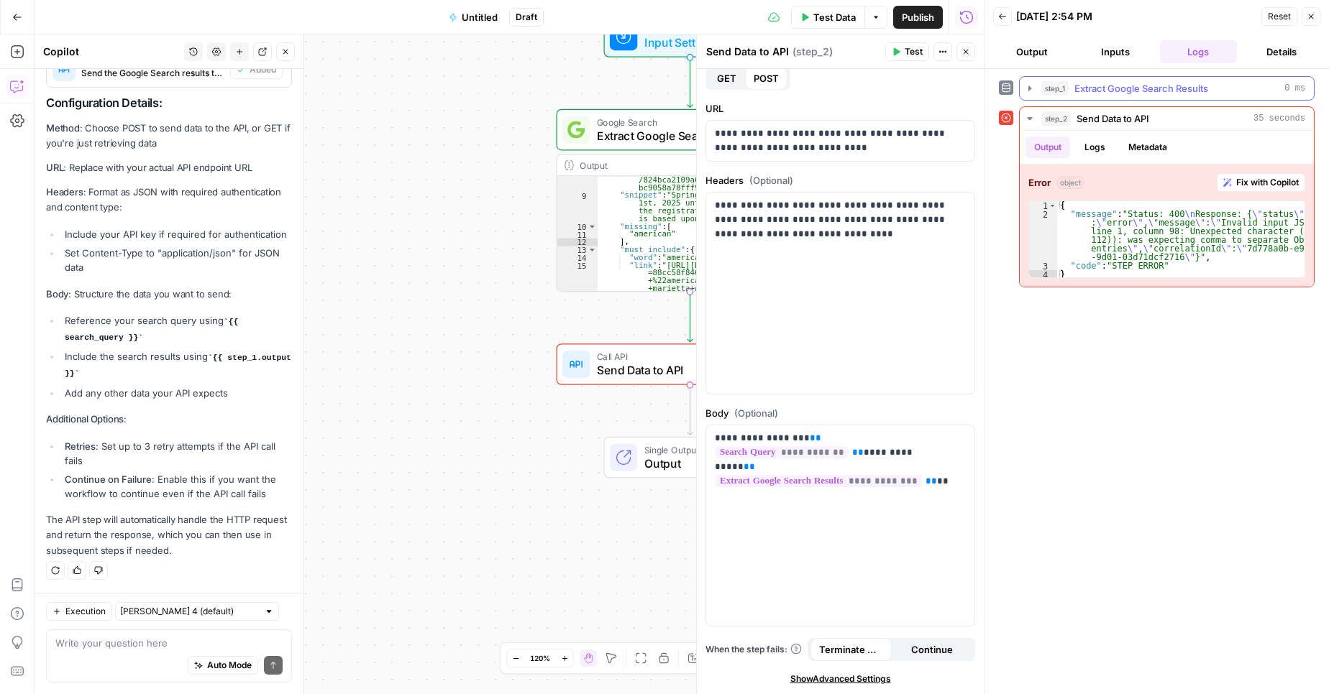
click at [1030, 89] on icon "button" at bounding box center [1029, 88] width 3 height 5
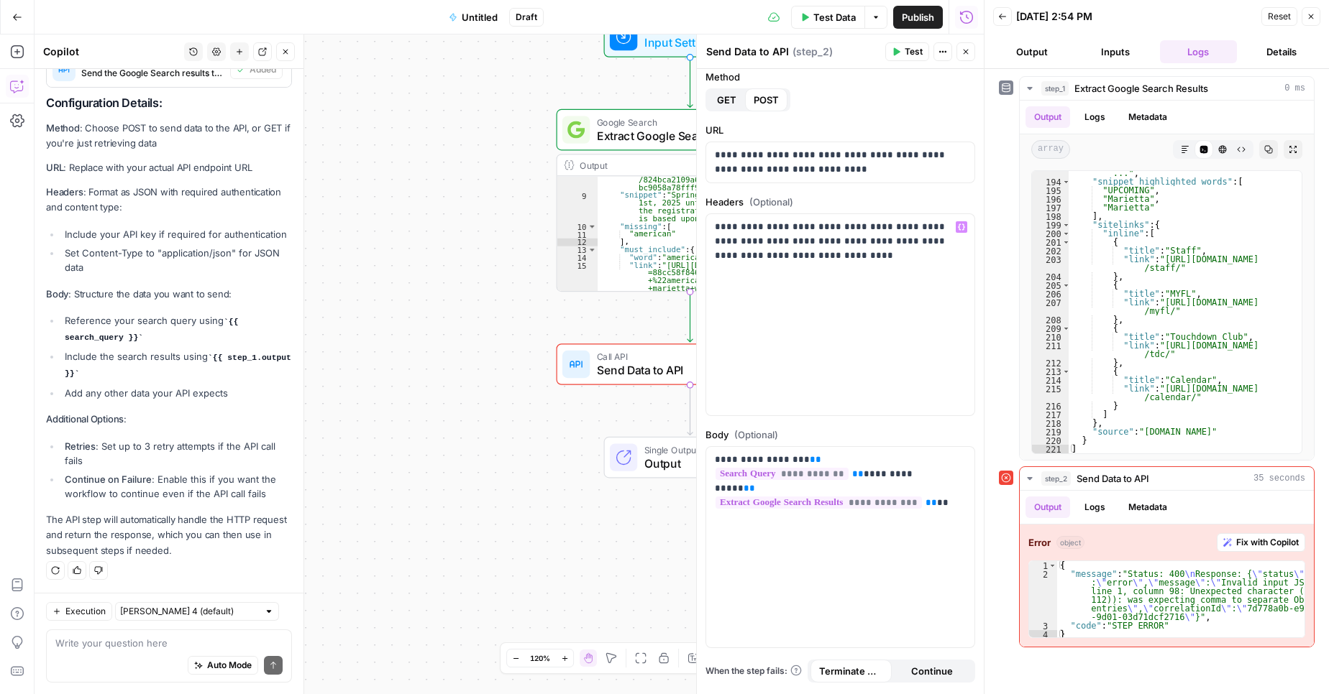
scroll to position [0, 0]
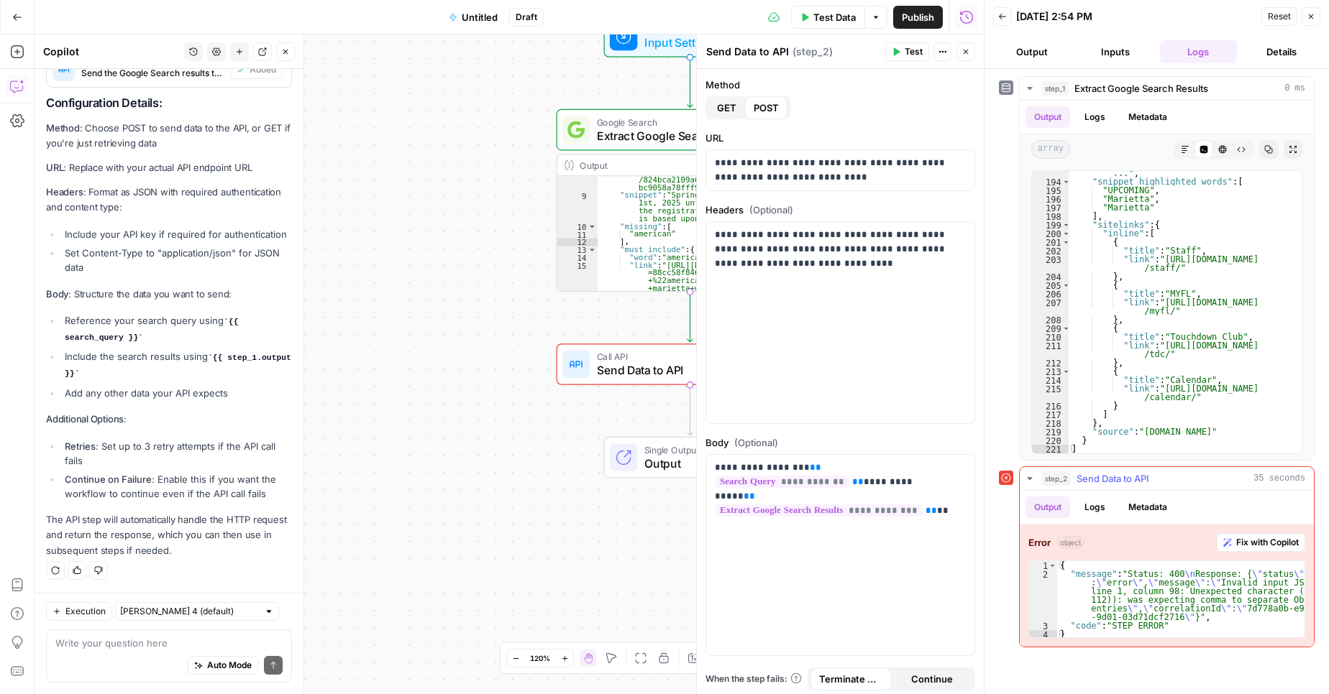
click at [1267, 546] on span "Fix with Copilot" at bounding box center [1267, 542] width 63 height 13
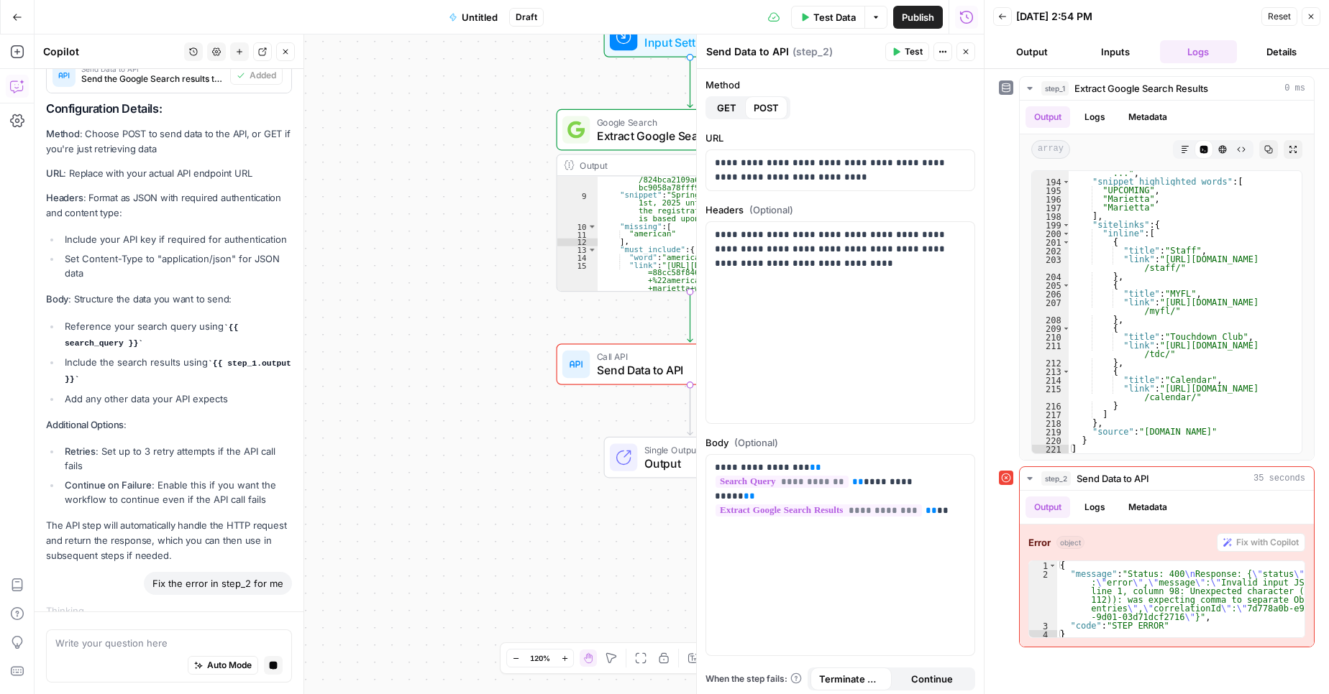
scroll to position [415, 0]
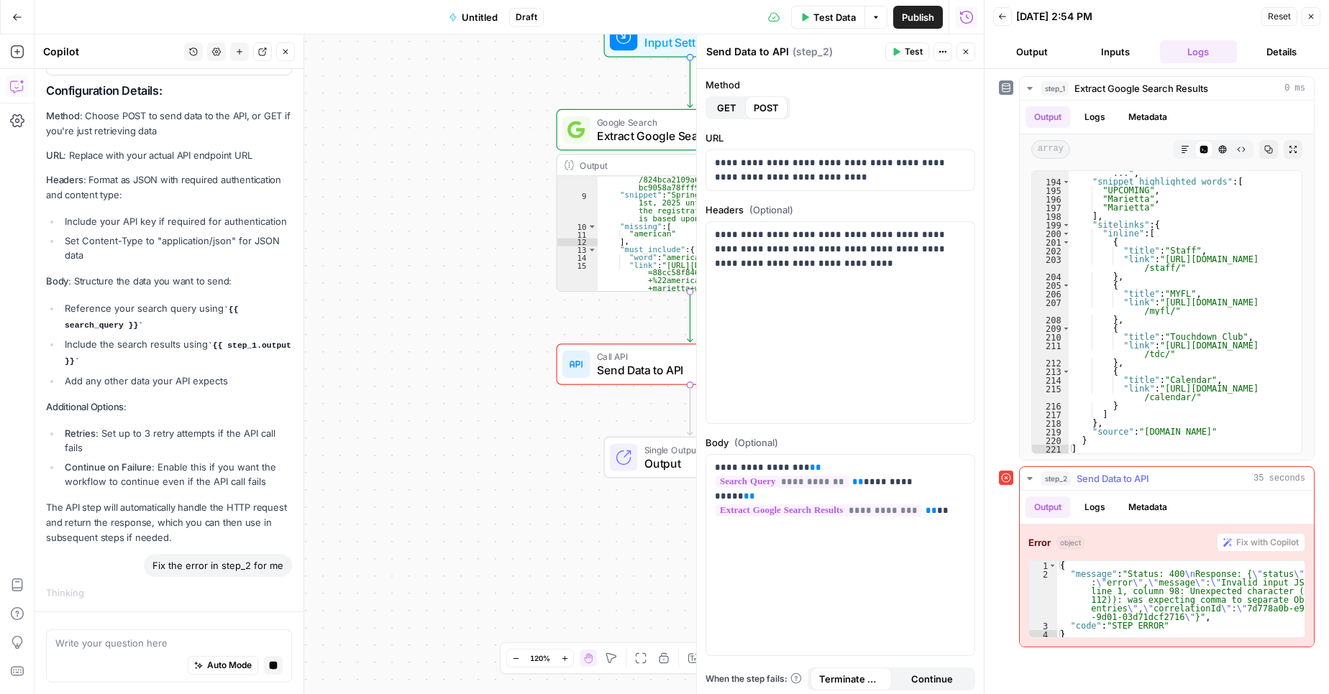
click at [1102, 515] on button "Logs" at bounding box center [1095, 508] width 38 height 22
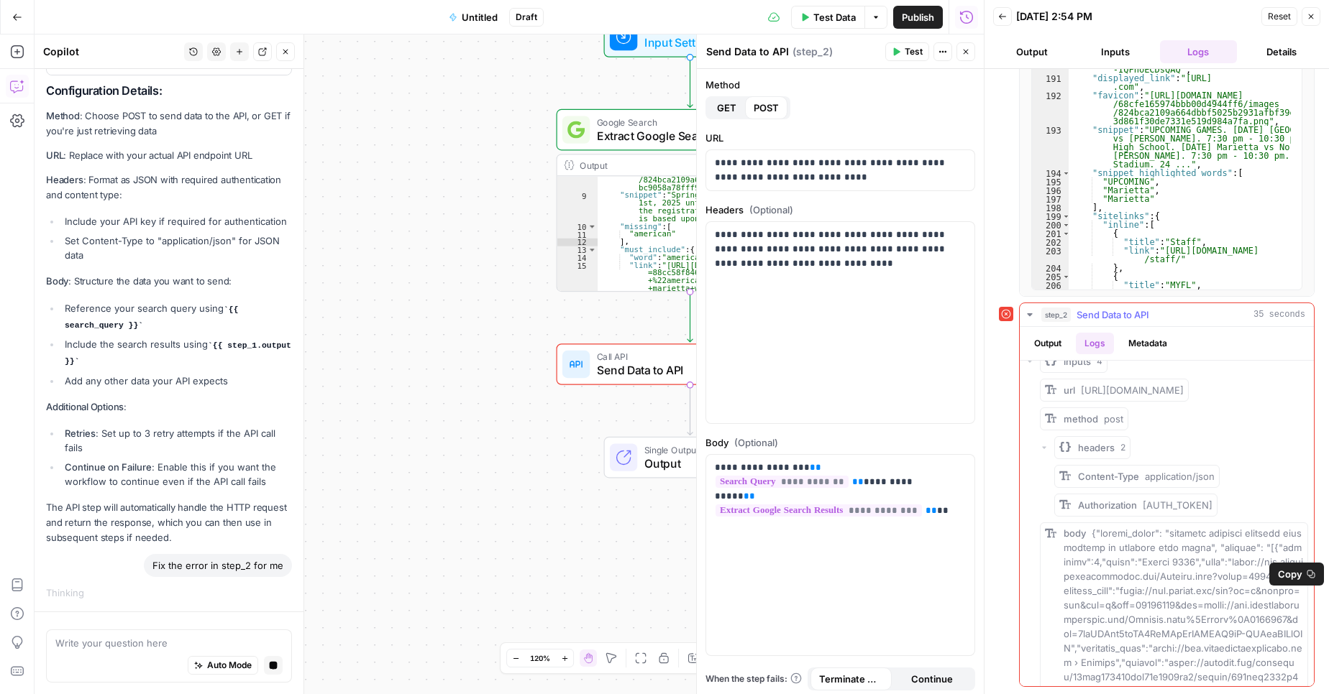
scroll to position [0, 0]
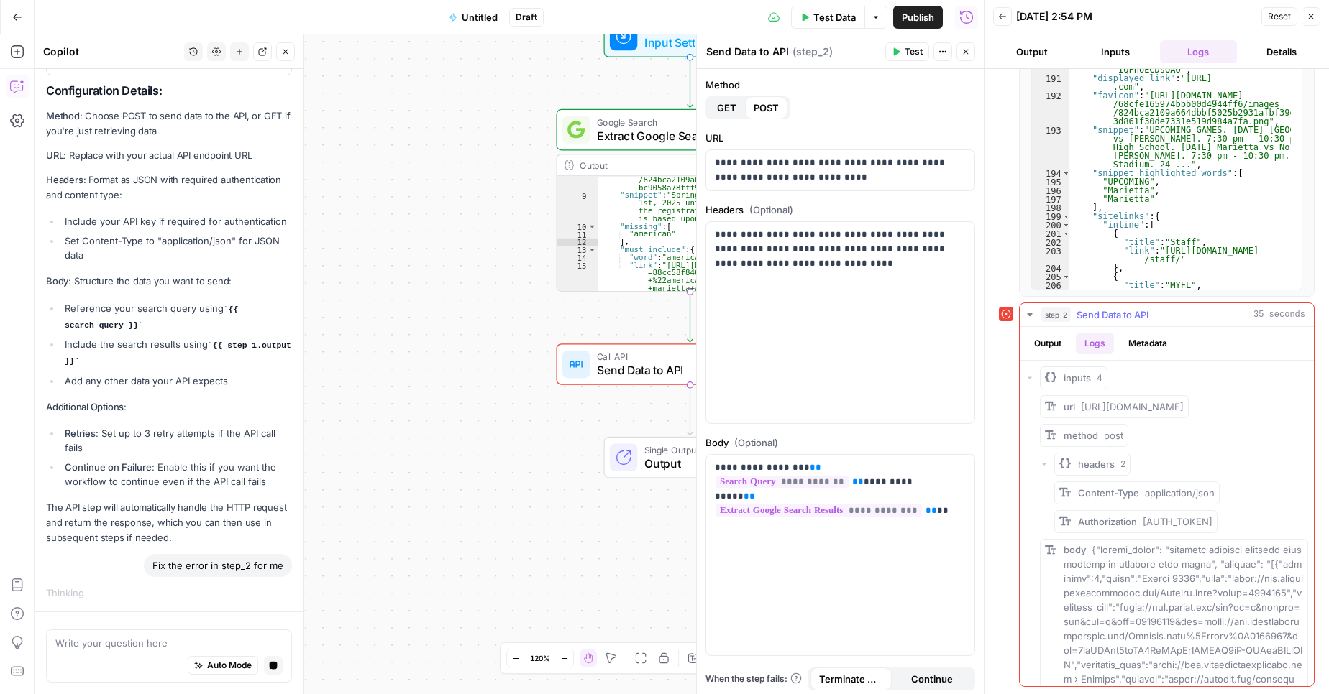
click at [1052, 345] on button "Output" at bounding box center [1047, 344] width 45 height 22
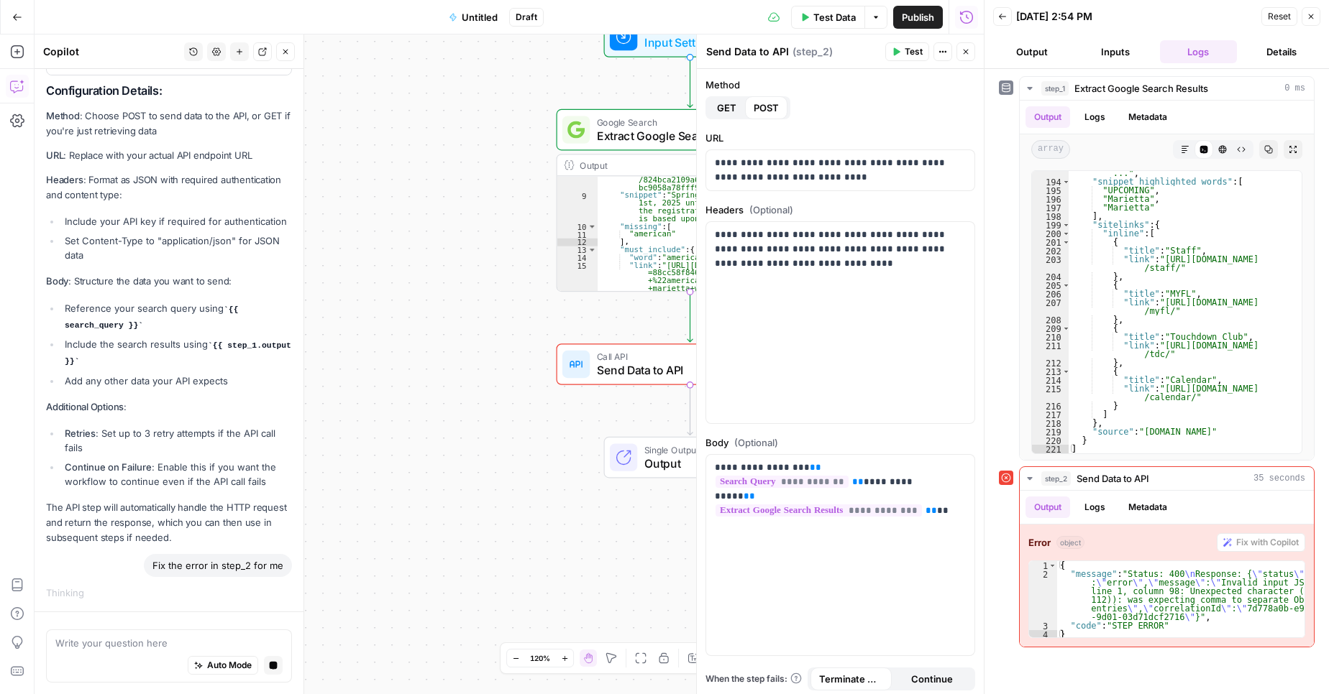
click at [1008, 481] on icon at bounding box center [1006, 478] width 10 height 10
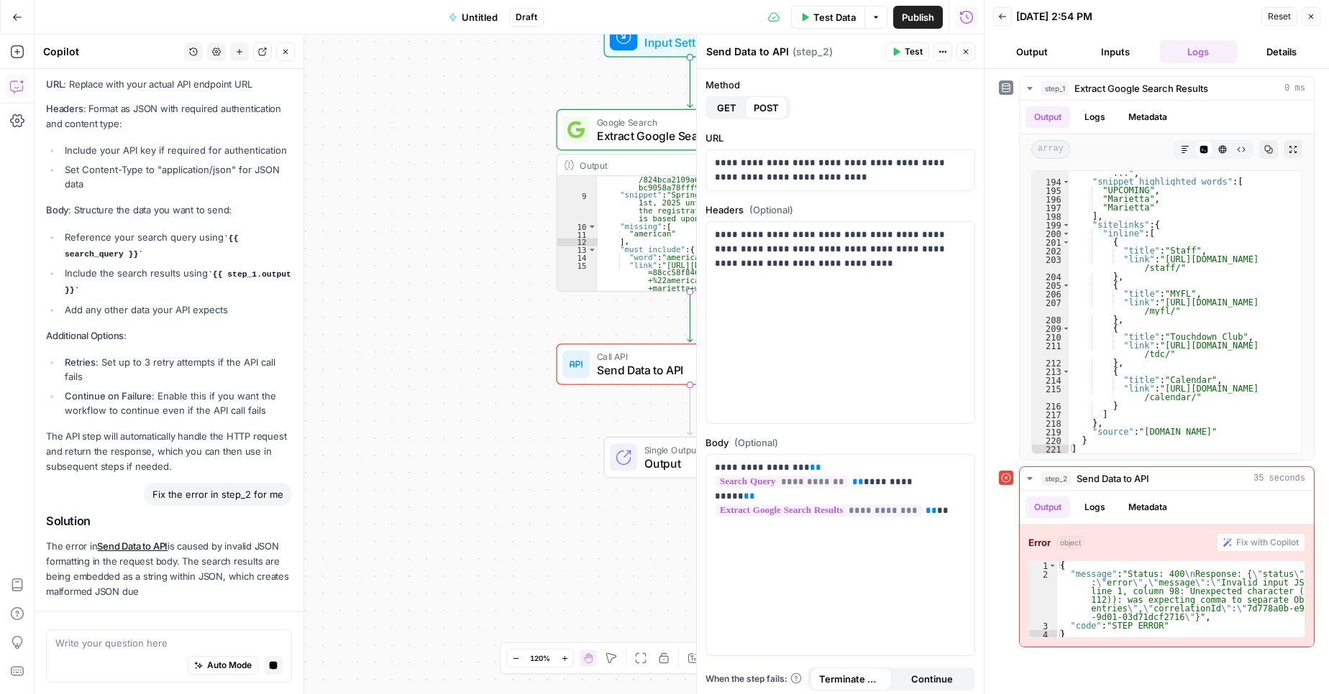
click at [1269, 54] on button "Details" at bounding box center [1281, 51] width 78 height 23
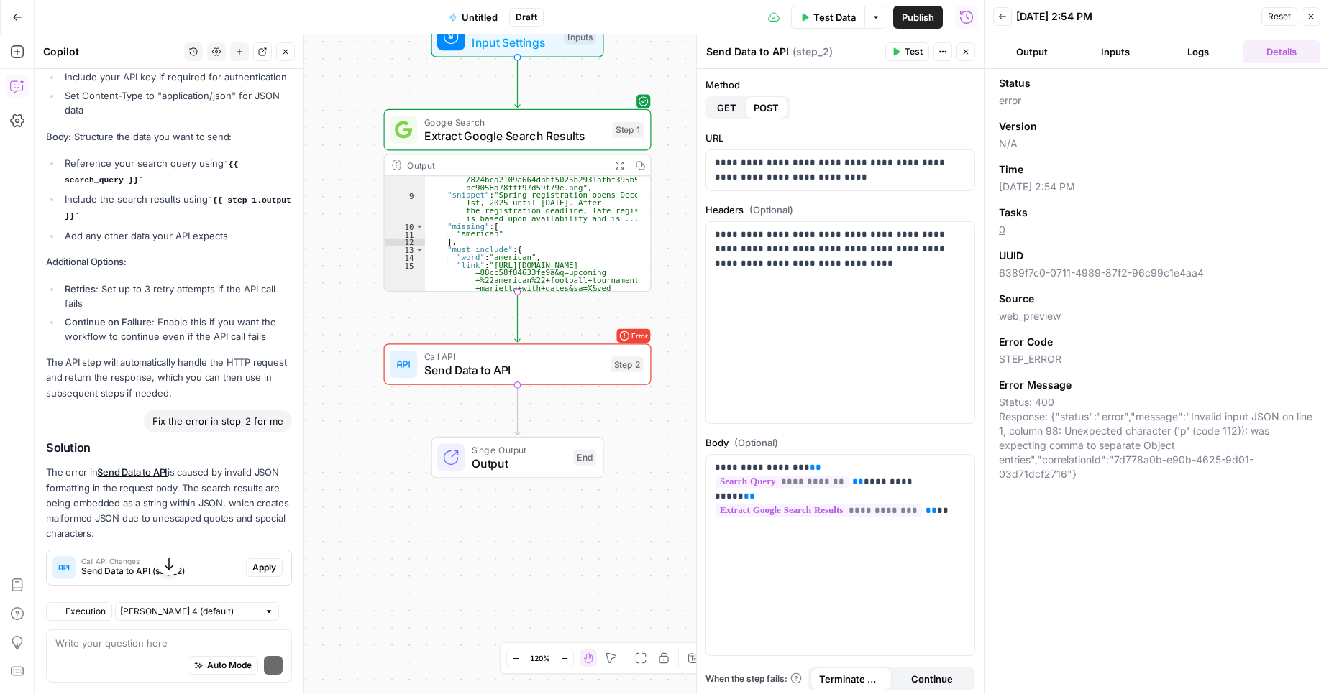
scroll to position [732, 0]
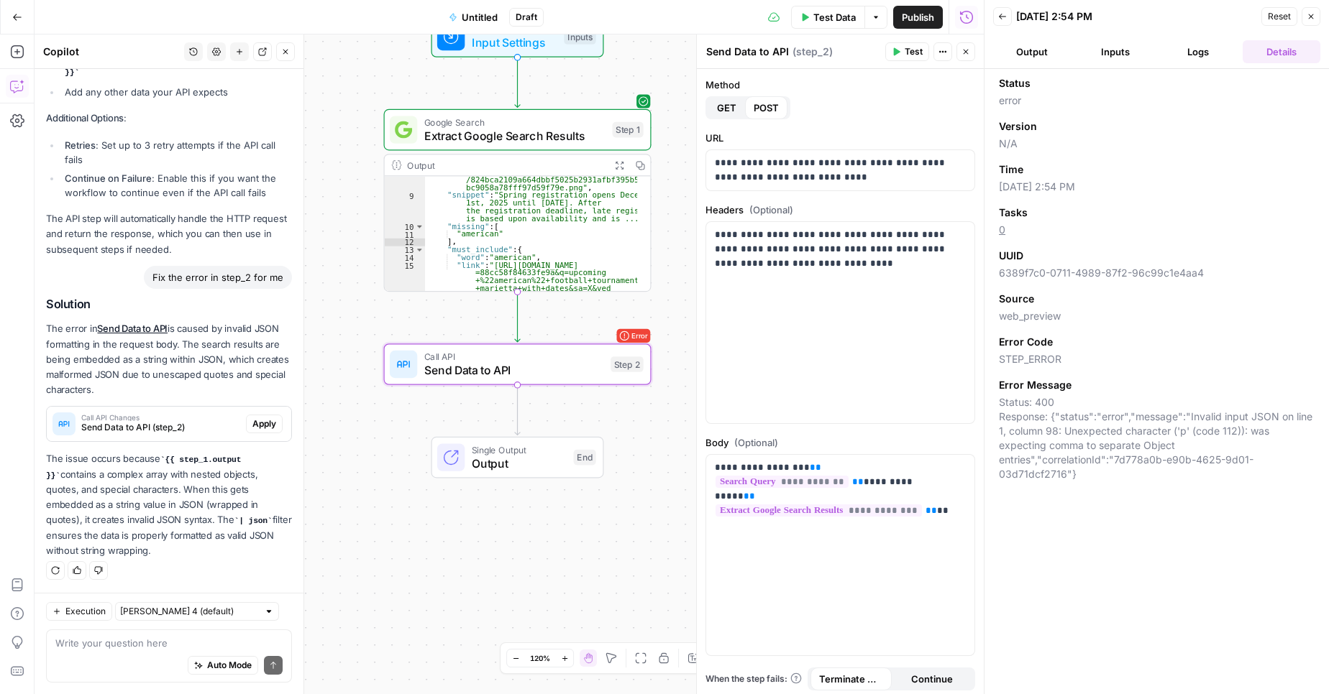
click at [252, 430] on span "Apply" at bounding box center [264, 424] width 24 height 13
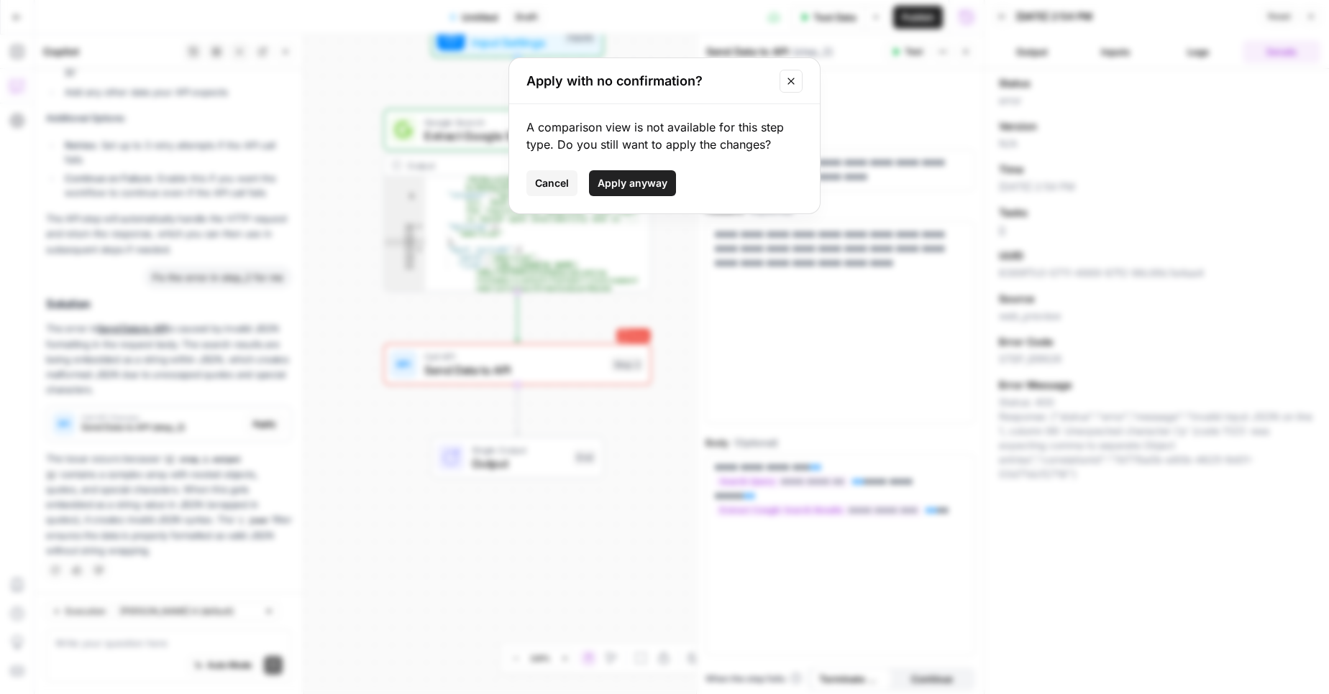
click at [619, 191] on button "Apply anyway" at bounding box center [632, 183] width 87 height 26
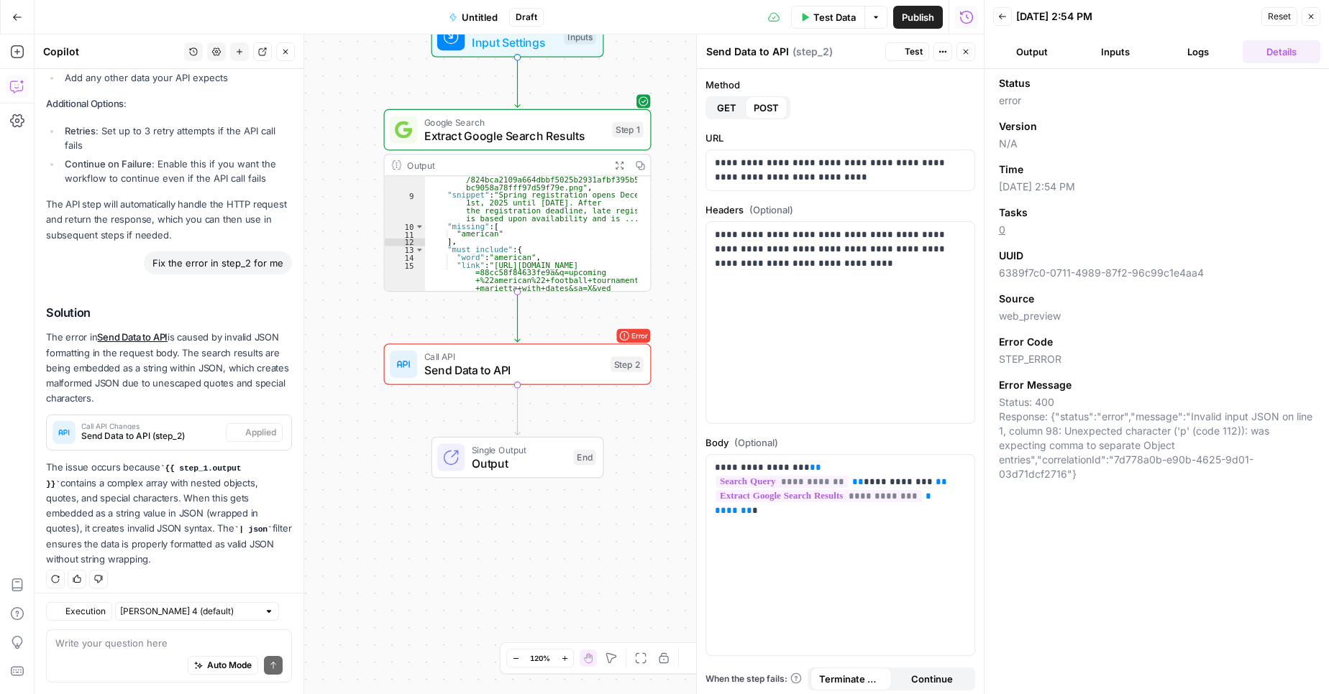
scroll to position [755, 0]
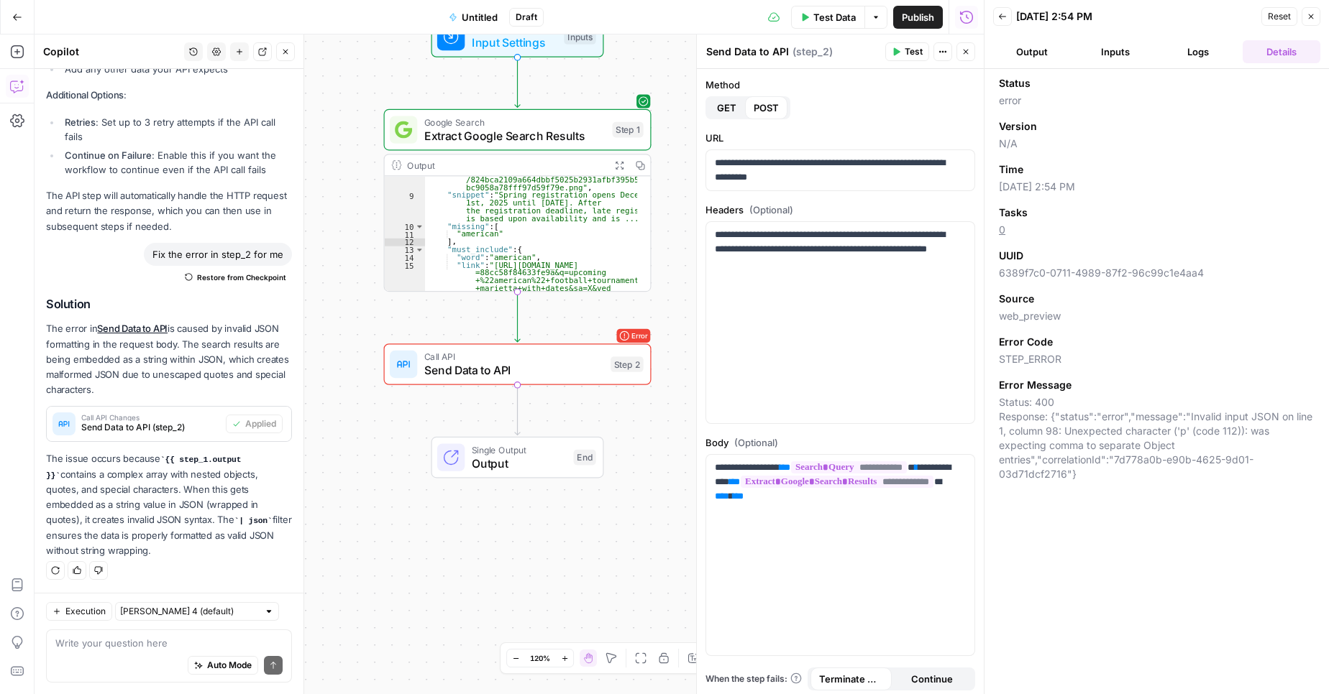
click at [899, 54] on icon "button" at bounding box center [895, 51] width 9 height 9
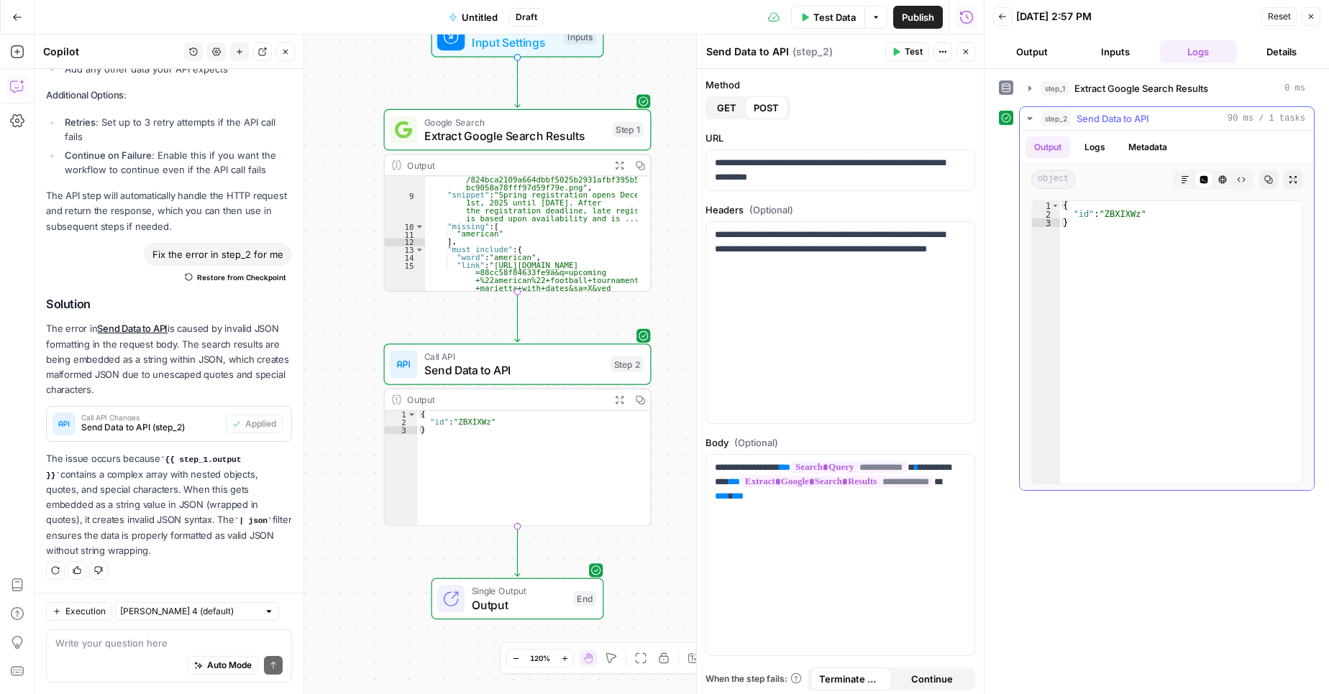
click at [1095, 147] on button "Logs" at bounding box center [1095, 148] width 38 height 22
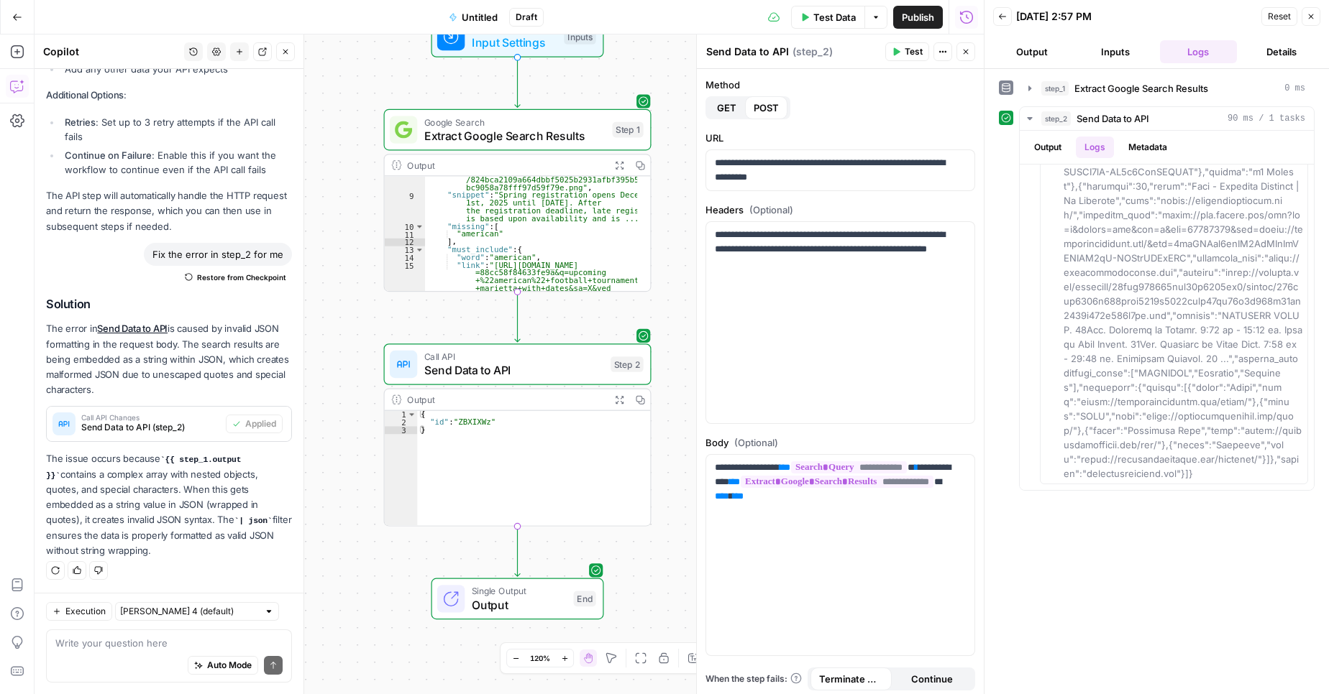
scroll to position [2767, 0]
drag, startPoint x: 1065, startPoint y: 310, endPoint x: 1170, endPoint y: 572, distance: 282.0
click at [1170, 572] on div "step_1 Extract Google Search Results 0 ms step_2 Send Data to API 90 ms / 1 tas…" at bounding box center [1157, 381] width 316 height 611
copy div "lore {"ipsumd_sitam": "consecte adipisci elitsedd eiusmodtemp in utlabore etdo …"
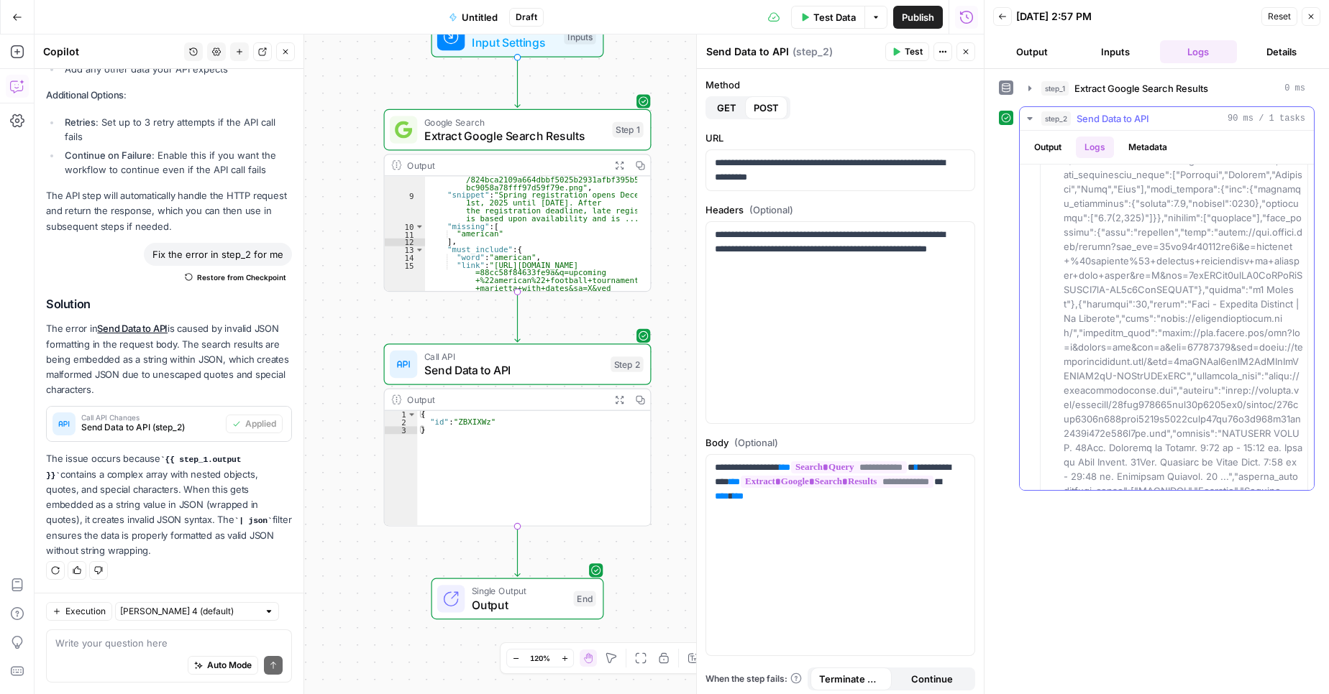
click at [1048, 145] on button "Output" at bounding box center [1047, 148] width 45 height 22
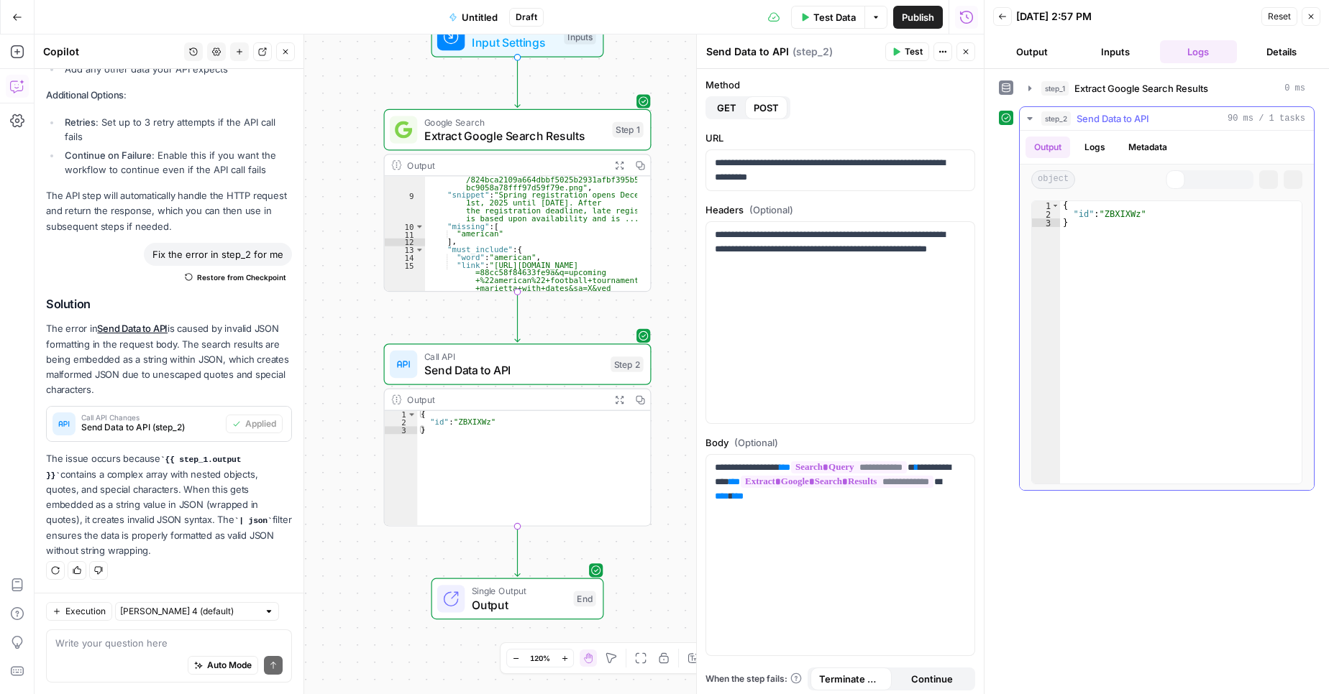
scroll to position [0, 0]
drag, startPoint x: 1090, startPoint y: 227, endPoint x: 1058, endPoint y: 201, distance: 41.4
click at [1058, 201] on div "* 1 2 3 { "id" : "ZBXIXWz" } XXXXXXXXXXXXXXXXXXXXXXXXXXXXXXXXXXXXXXXXXXXXXXXXXX…" at bounding box center [1166, 343] width 271 height 284
click at [1119, 256] on div "{ "id" : "ZBXIXWz" }" at bounding box center [1181, 342] width 242 height 283
type textarea "*"
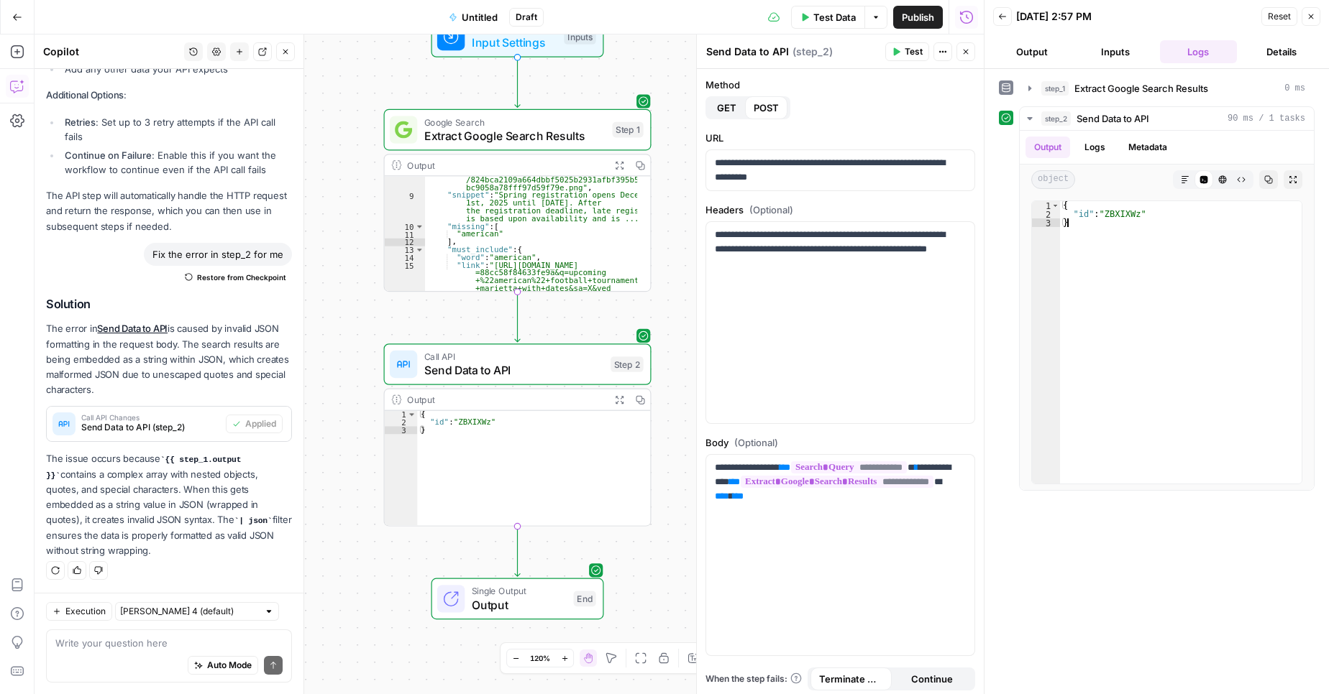
click at [503, 237] on div ""favicon" : "[URL][DOMAIN_NAME] /68cfe165974bbb00d4944ff6/images /824bca2109a66…" at bounding box center [531, 257] width 212 height 193
click at [535, 246] on div ""favicon" : "[URL][DOMAIN_NAME] /68cfe165974bbb00d4944ff6/images /824bca2109a66…" at bounding box center [531, 257] width 212 height 193
type textarea "**********"
click at [1311, 14] on icon "button" at bounding box center [1310, 16] width 9 height 9
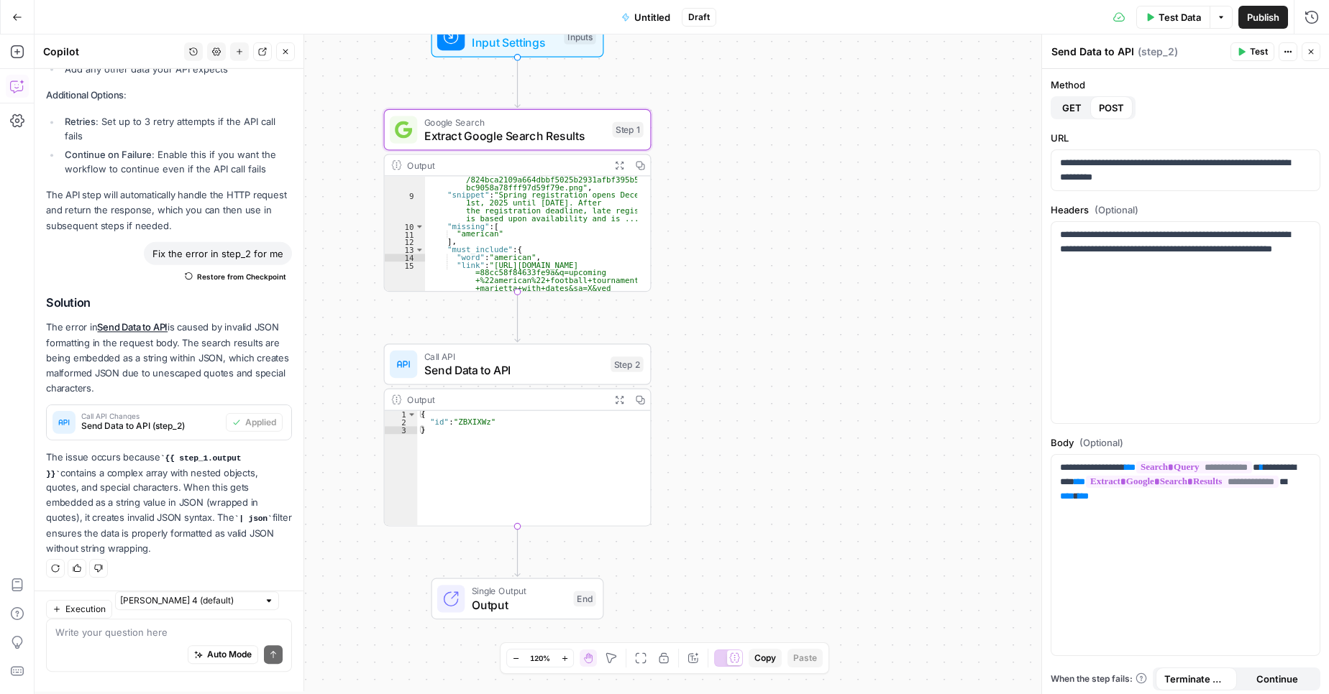
scroll to position [755, 0]
drag, startPoint x: 1194, startPoint y: 183, endPoint x: 1053, endPoint y: 164, distance: 142.9
click at [1053, 164] on div "**********" at bounding box center [1185, 170] width 268 height 40
click at [516, 247] on div ""favicon" : "[URL][DOMAIN_NAME] /68cfe165974bbb00d4944ff6/images /824bca2109a66…" at bounding box center [531, 257] width 212 height 193
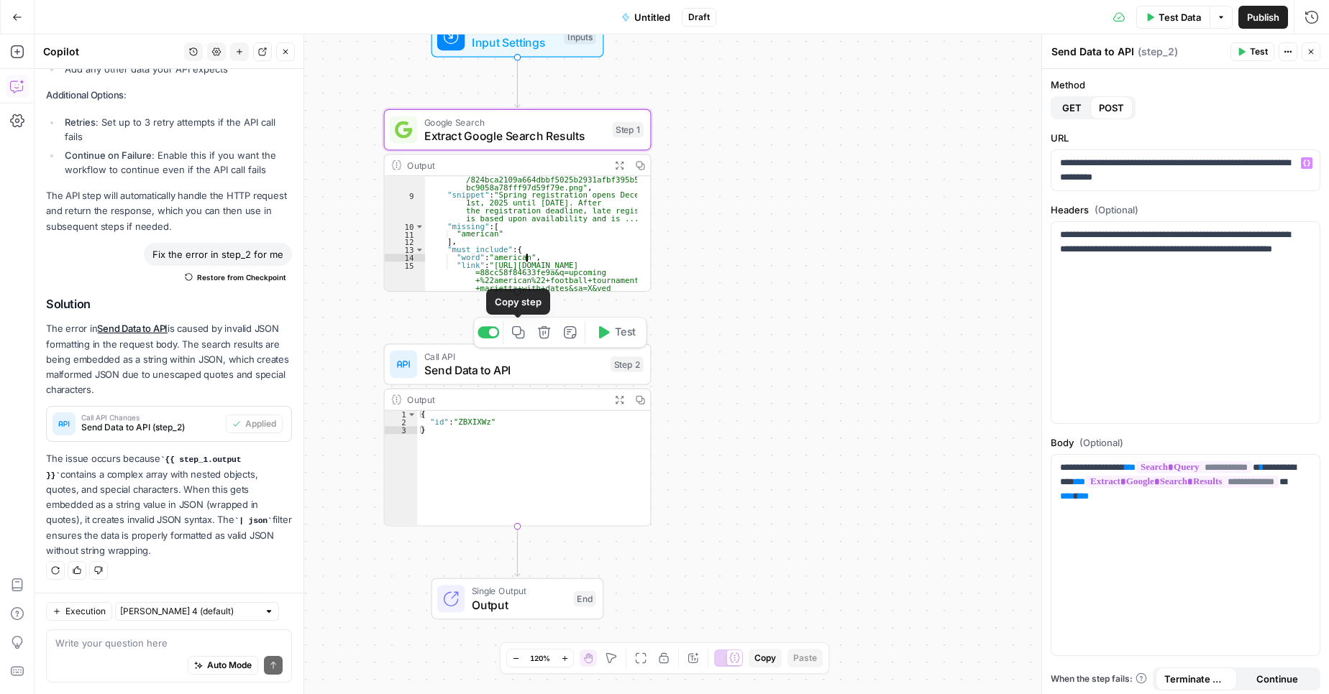
click at [792, 404] on div "**********" at bounding box center [682, 365] width 1294 height 660
click at [285, 51] on icon "button" at bounding box center [285, 52] width 5 height 5
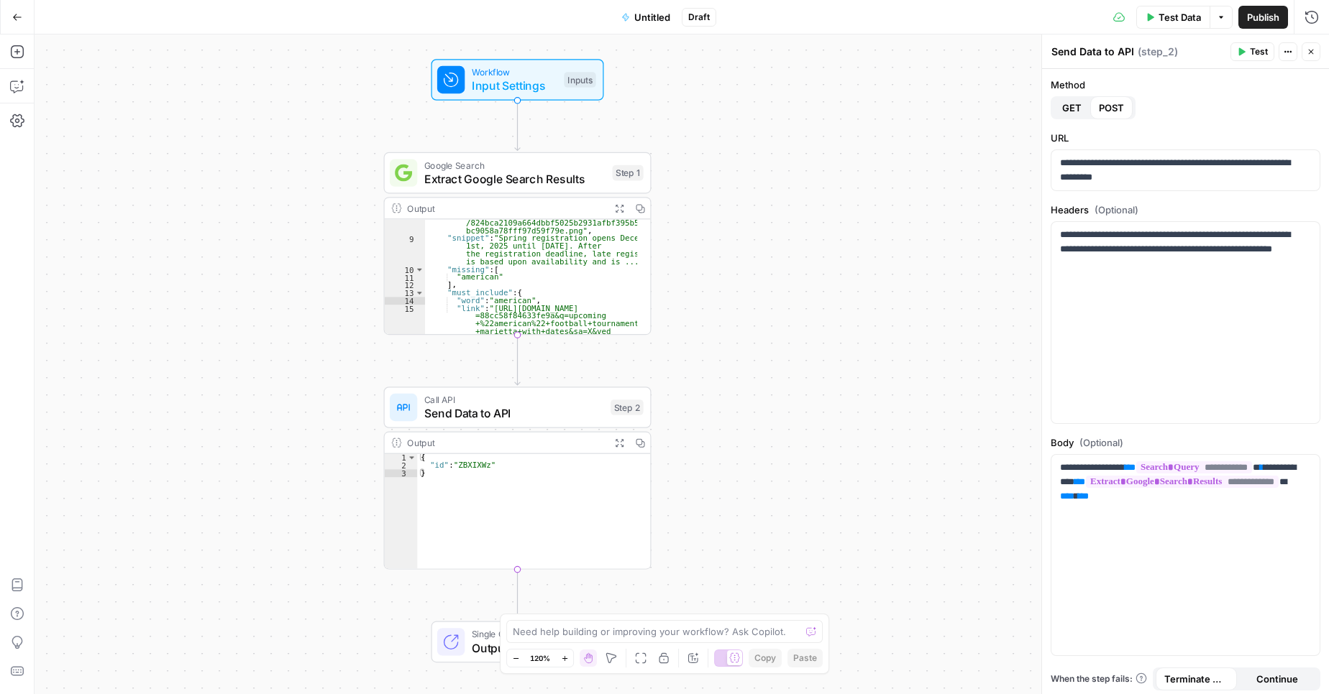
drag, startPoint x: 851, startPoint y: 282, endPoint x: 769, endPoint y: 263, distance: 84.8
click at [769, 263] on div "**********" at bounding box center [682, 365] width 1294 height 660
drag, startPoint x: 495, startPoint y: 461, endPoint x: 476, endPoint y: 512, distance: 54.6
click at [476, 512] on div "{ "id" : "ZBXIXWz" }" at bounding box center [533, 519] width 233 height 130
click at [470, 509] on div "{ "id" : "ZBXIXWz" }" at bounding box center [533, 519] width 233 height 130
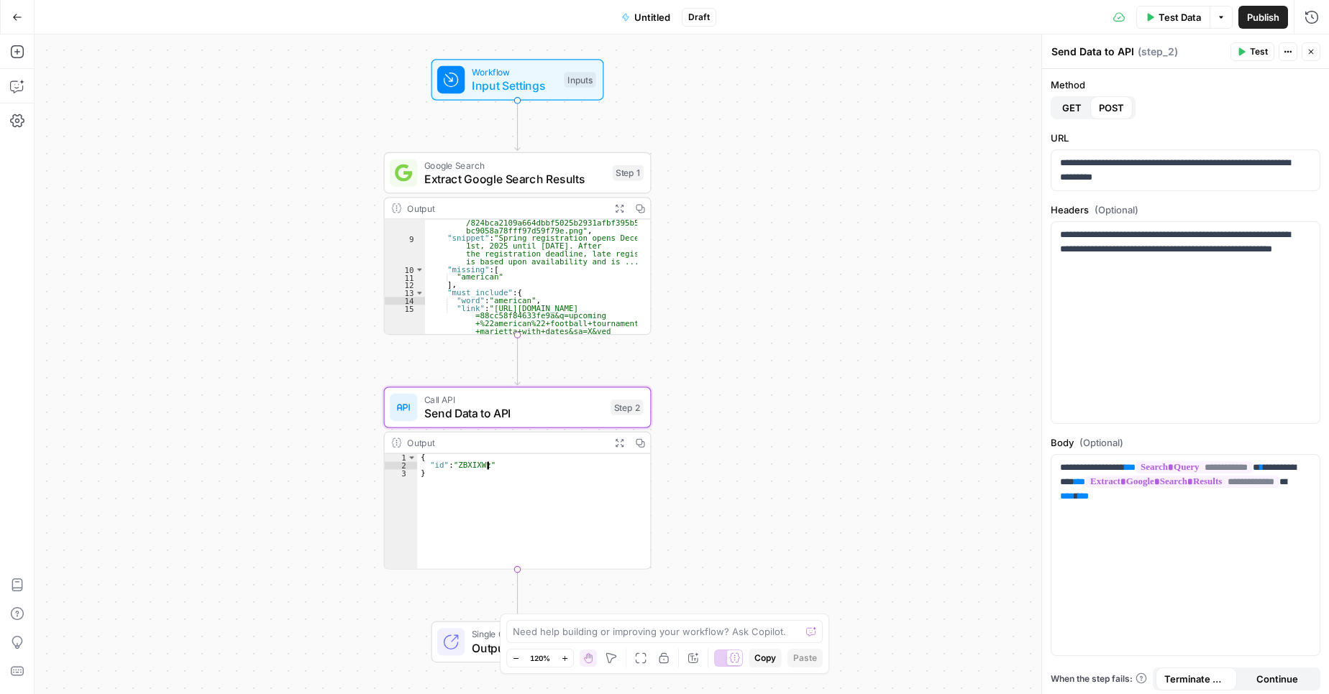
type textarea "*"
click at [549, 406] on span "Send Data to API" at bounding box center [514, 413] width 180 height 17
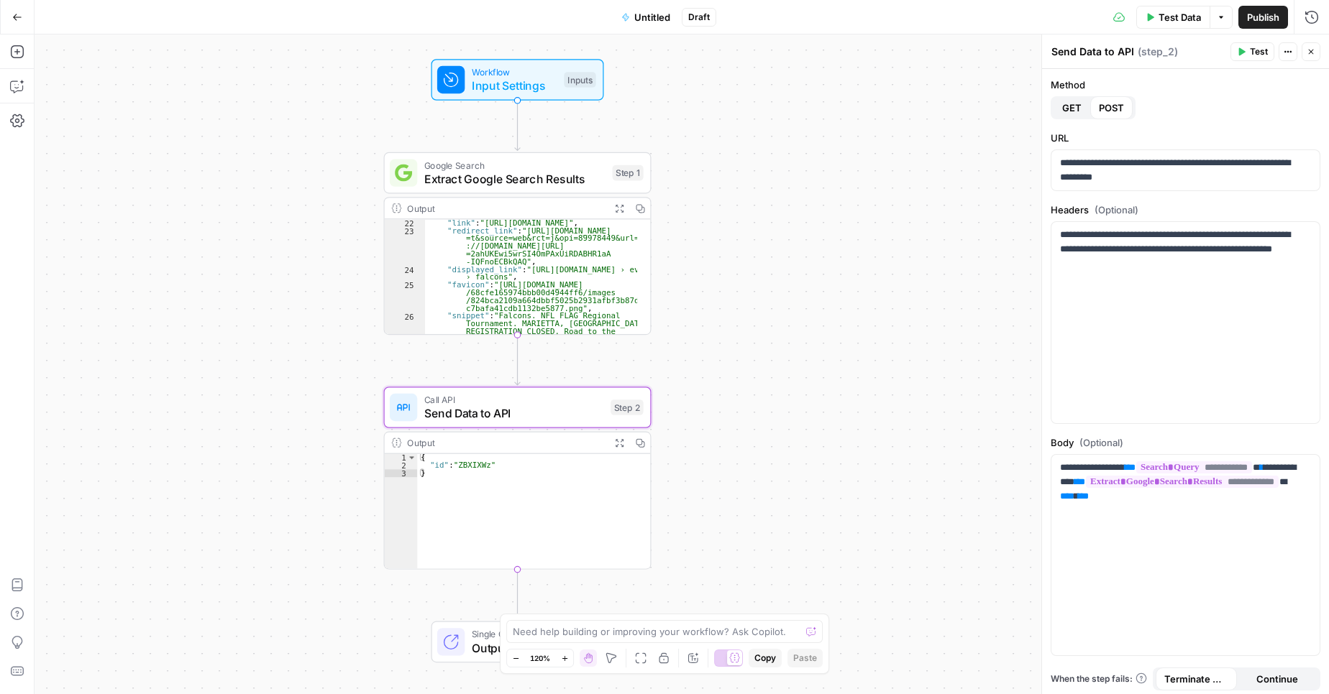
scroll to position [207, 0]
click at [559, 170] on span "Extract Google Search Results" at bounding box center [514, 178] width 181 height 17
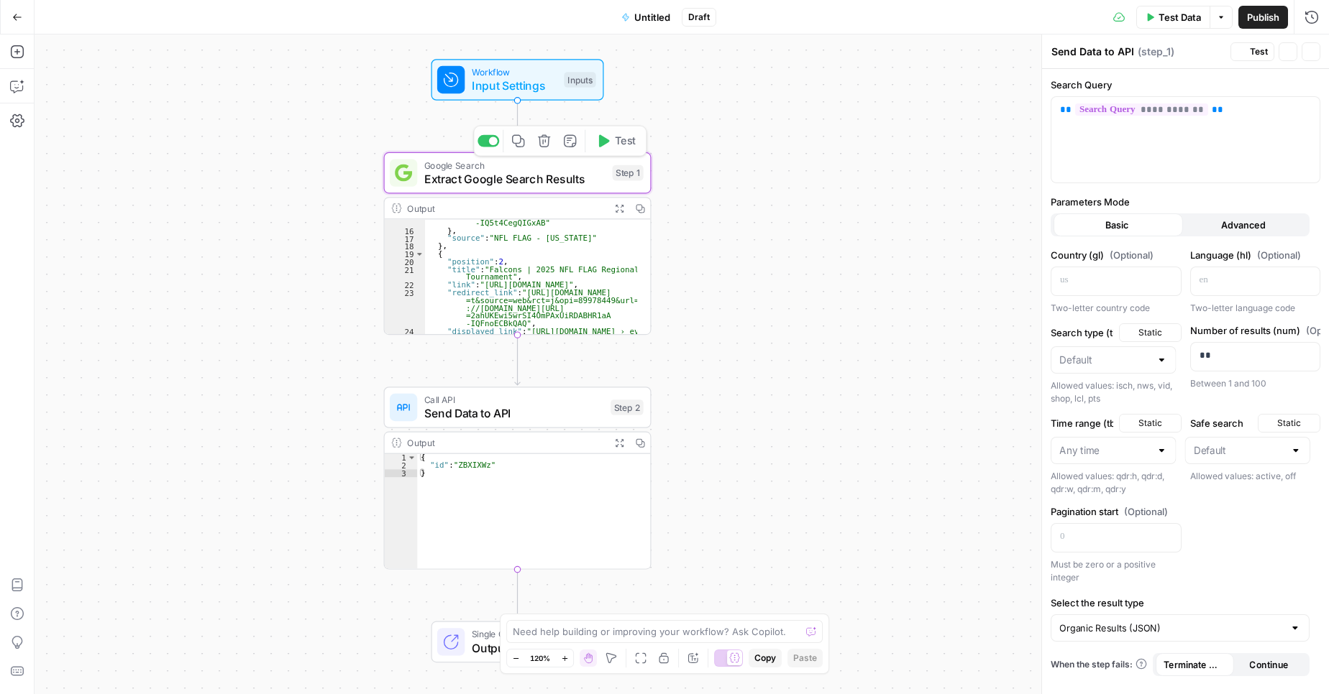
type textarea "Extract Google Search Results"
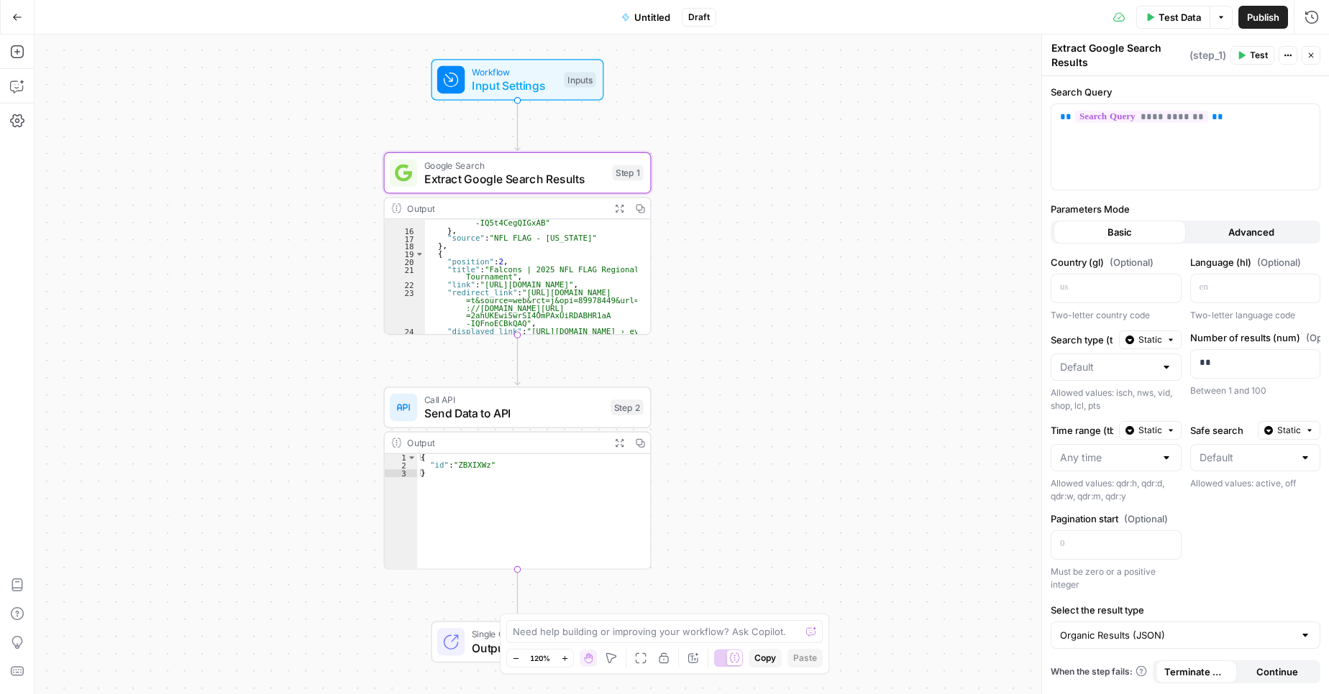
click at [1239, 232] on span "Advanced" at bounding box center [1251, 232] width 46 height 14
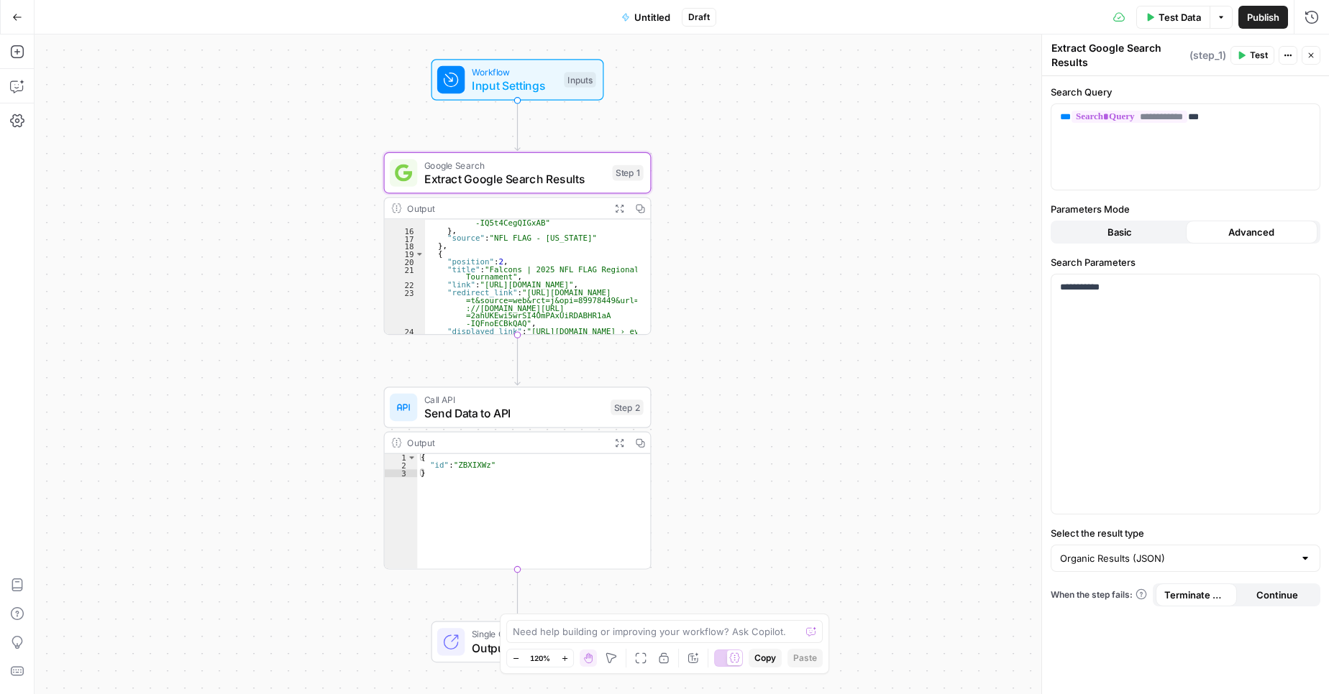
click at [1111, 229] on span "Basic" at bounding box center [1119, 232] width 24 height 14
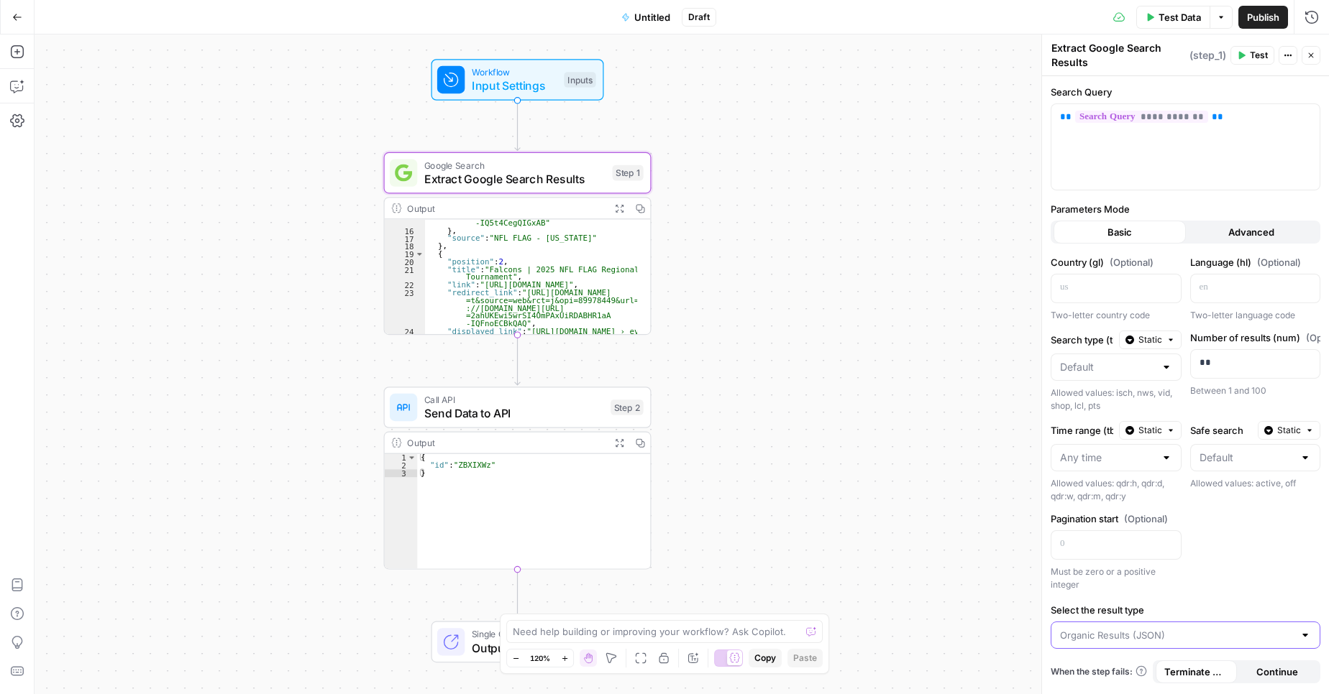
click at [1293, 642] on input "Select the result type" at bounding box center [1177, 635] width 234 height 14
click at [1112, 586] on span "Organic Results (JSON)" at bounding box center [1176, 579] width 226 height 14
type input "Organic Results (JSON)"
click at [1222, 231] on button "Advanced" at bounding box center [1252, 232] width 132 height 23
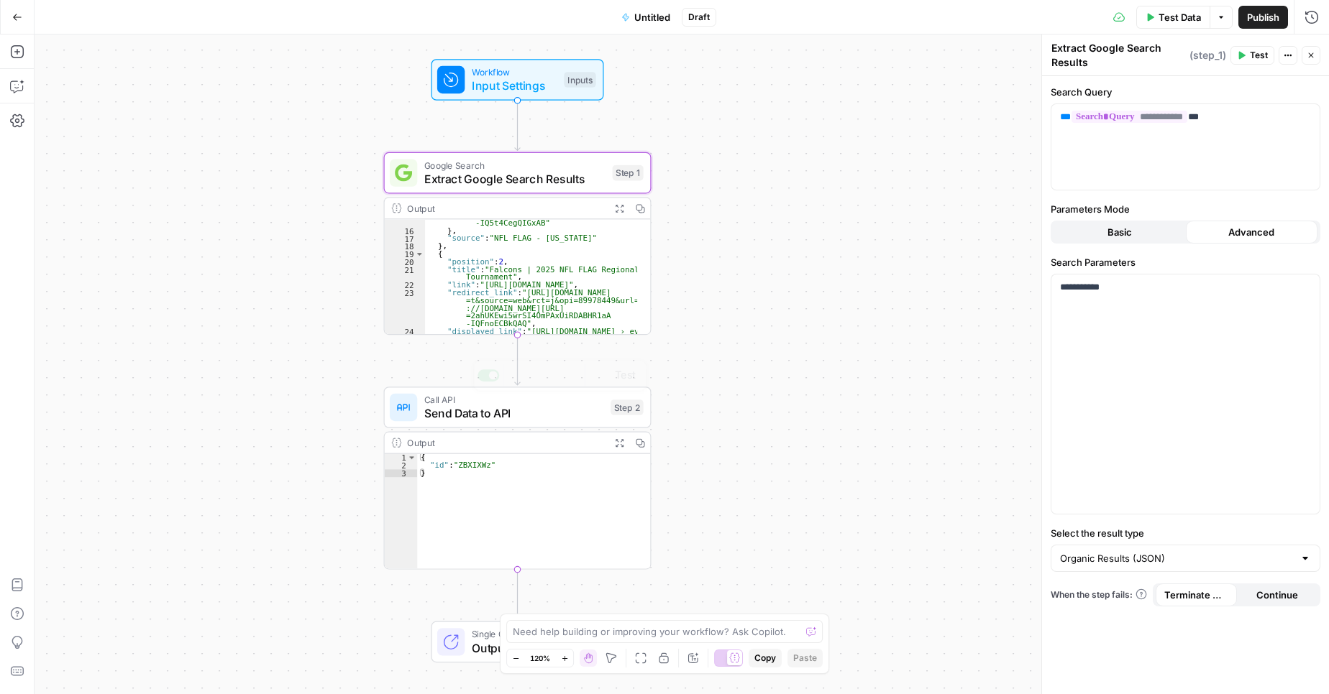
click at [542, 472] on div "{ "id" : "ZBXIXWz" }" at bounding box center [533, 519] width 233 height 130
type textarea "**********"
click at [538, 279] on div ""link" : "[URL][DOMAIN_NAME] =88cc58f84633fe9a&q=upcoming +%22american%22+footb…" at bounding box center [531, 268] width 212 height 177
click at [22, 89] on icon "button" at bounding box center [16, 87] width 12 height 12
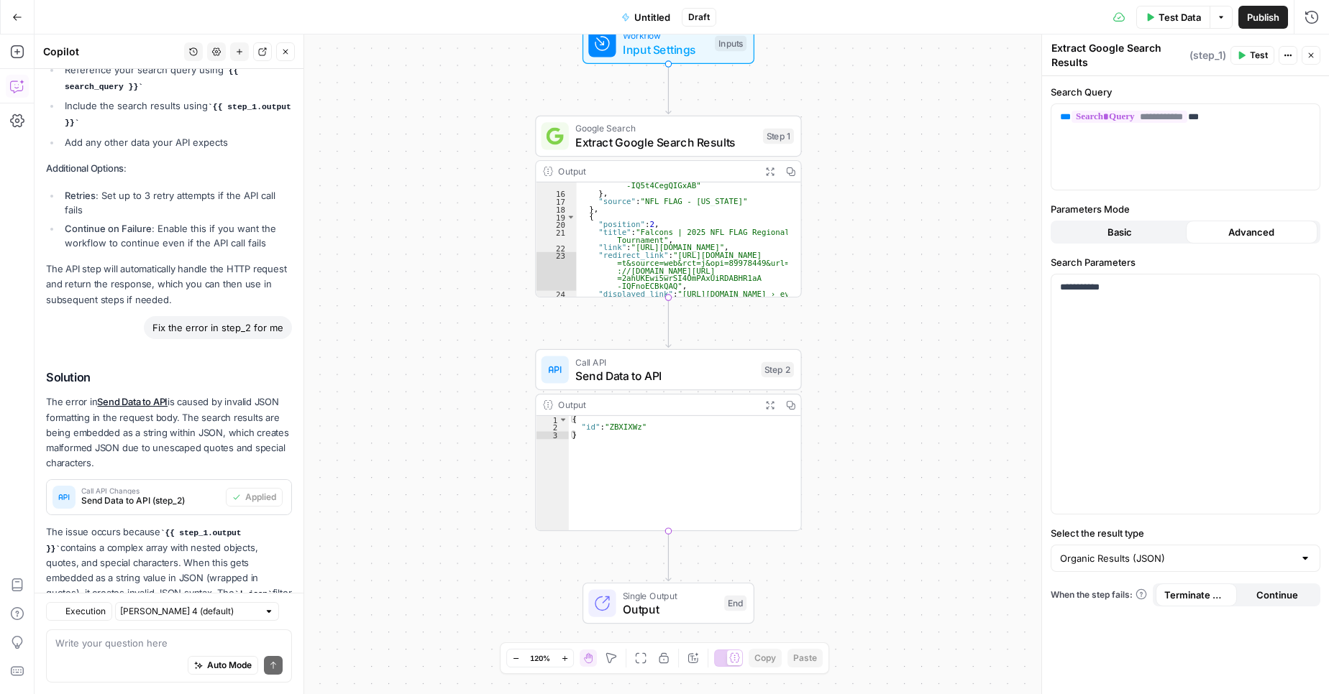
scroll to position [755, 0]
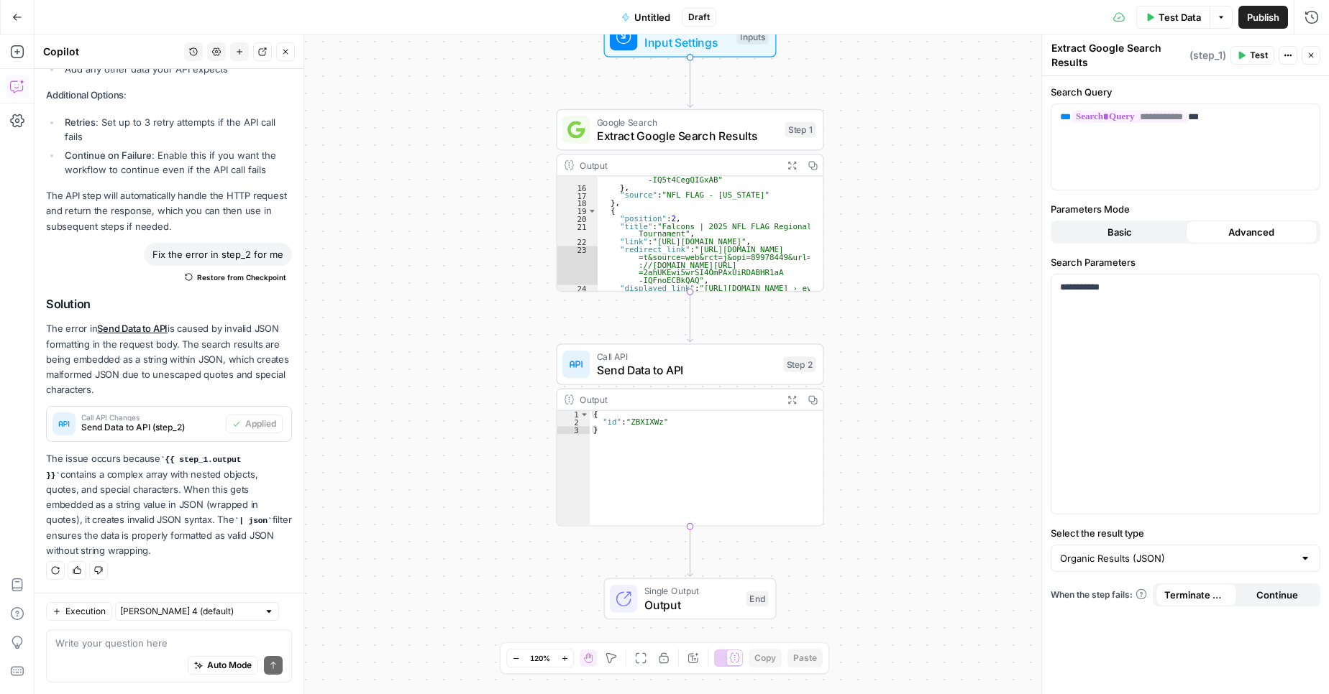
click at [80, 647] on textarea at bounding box center [168, 643] width 227 height 14
type textarea "add a step in between api and search to get the"
click at [815, 163] on icon "button" at bounding box center [812, 165] width 9 height 9
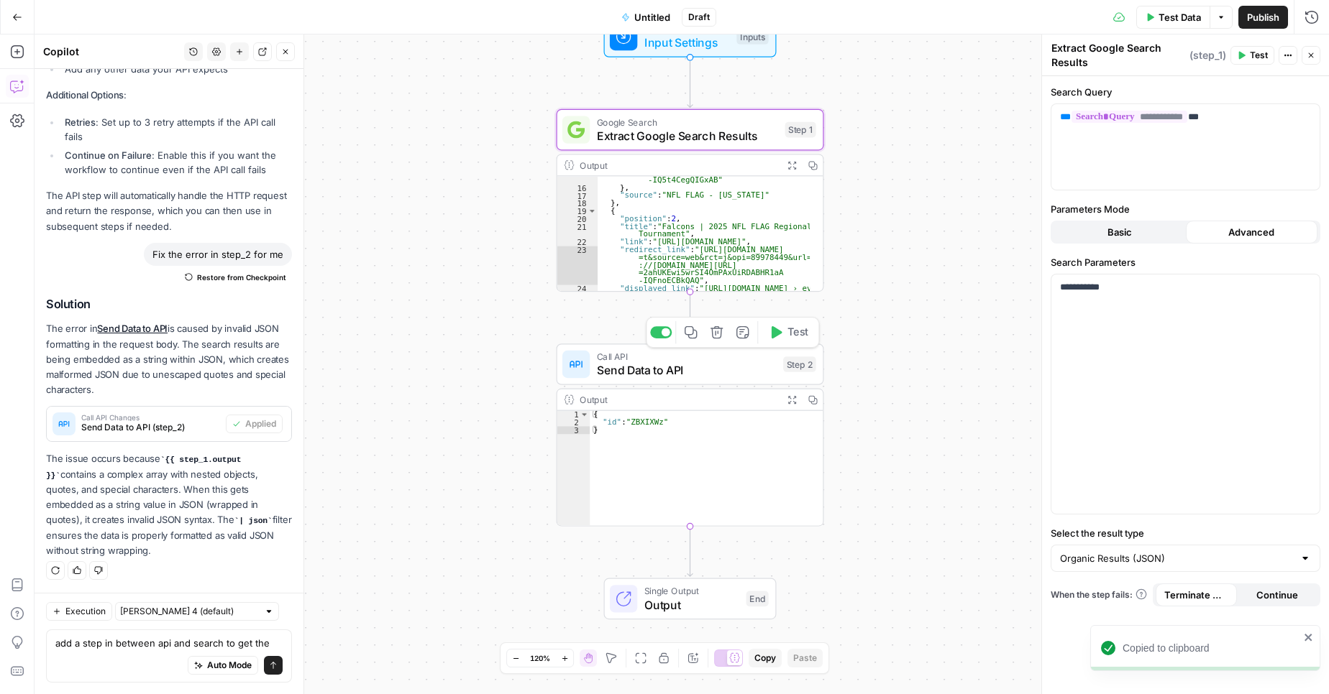
click at [721, 364] on span "Send Data to API" at bounding box center [687, 370] width 180 height 17
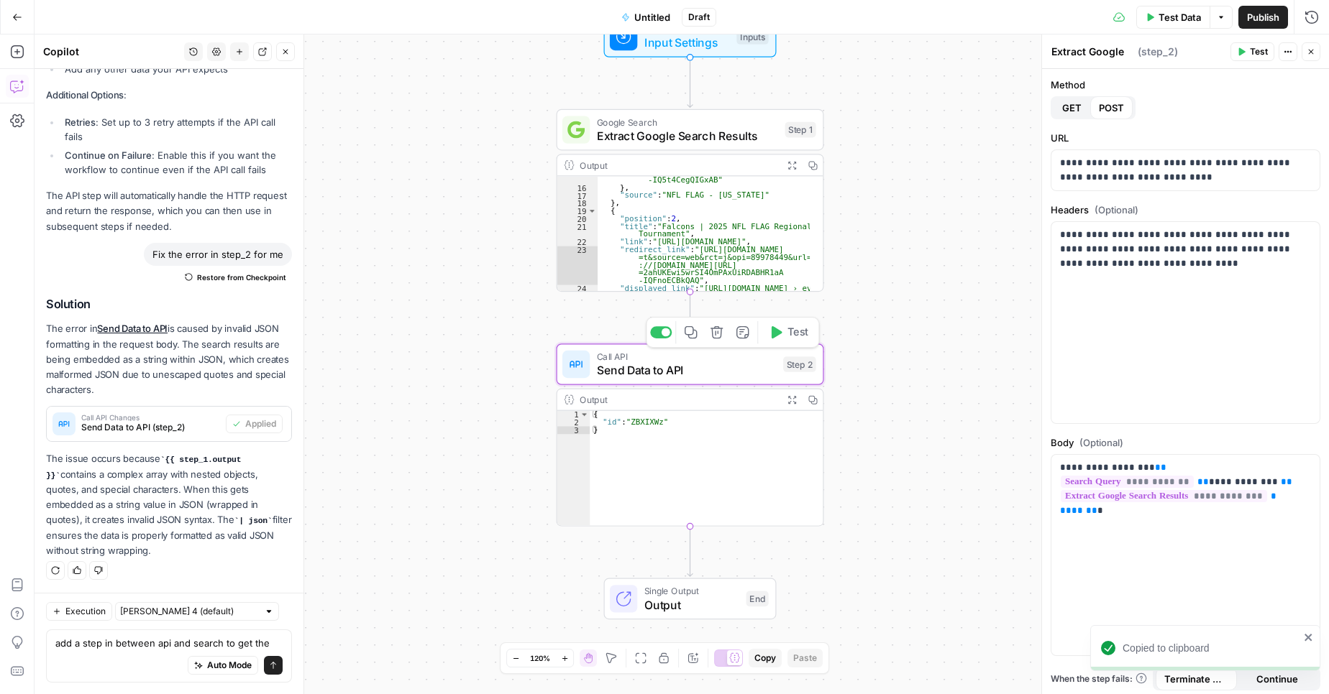
type textarea "Send Data to API"
click at [1214, 569] on div "**********" at bounding box center [1185, 555] width 268 height 201
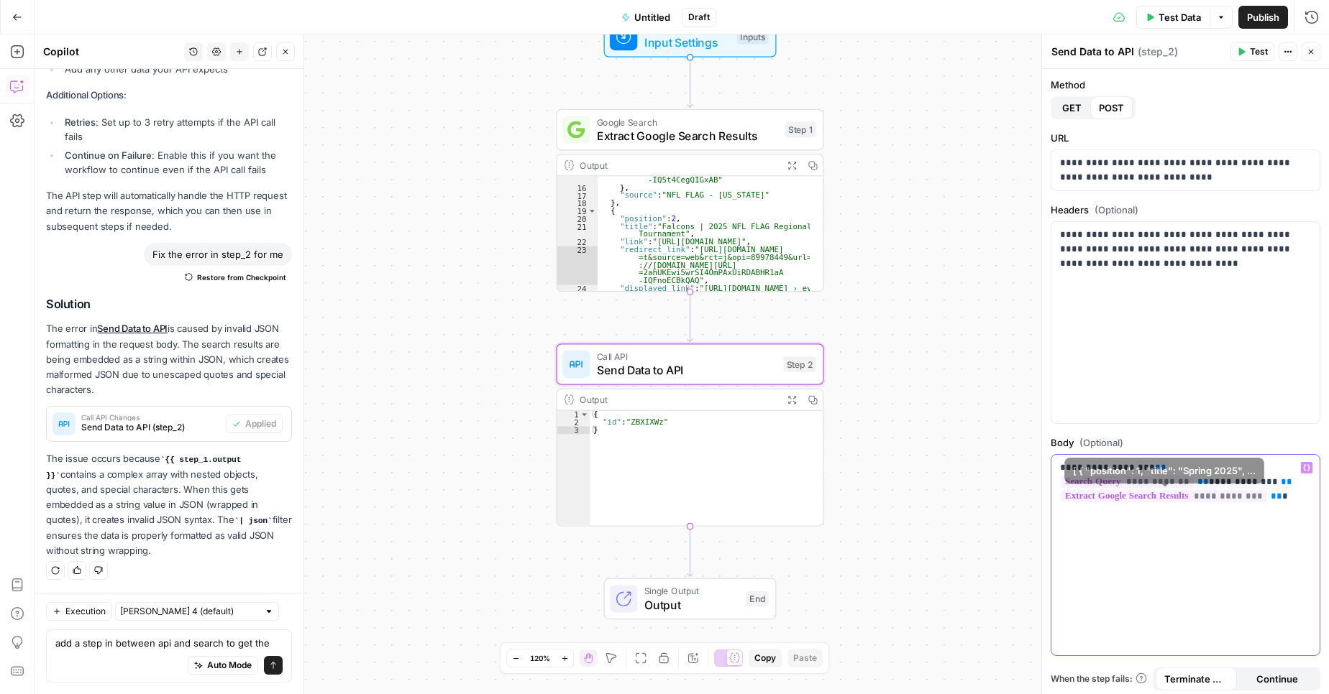
click at [1250, 537] on div "**********" at bounding box center [1185, 555] width 268 height 201
click at [1189, 569] on div "**********" at bounding box center [1185, 555] width 268 height 201
drag, startPoint x: 1298, startPoint y: 501, endPoint x: 1204, endPoint y: 462, distance: 101.2
click at [1127, 457] on div "**********" at bounding box center [1185, 555] width 268 height 201
copy p "**********"
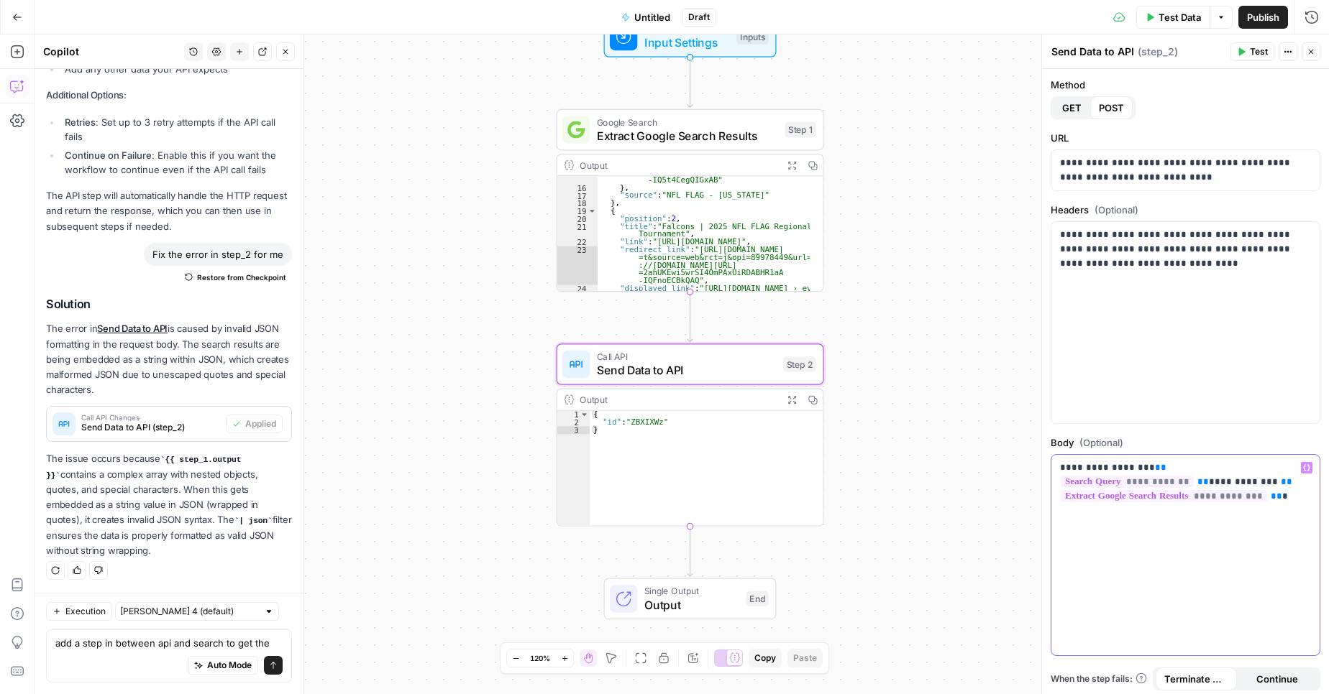
click at [1201, 565] on div "**********" at bounding box center [1185, 555] width 268 height 201
drag, startPoint x: 1290, startPoint y: 500, endPoint x: 1088, endPoint y: 432, distance: 213.0
click at [1088, 432] on div "**********" at bounding box center [1185, 396] width 287 height 655
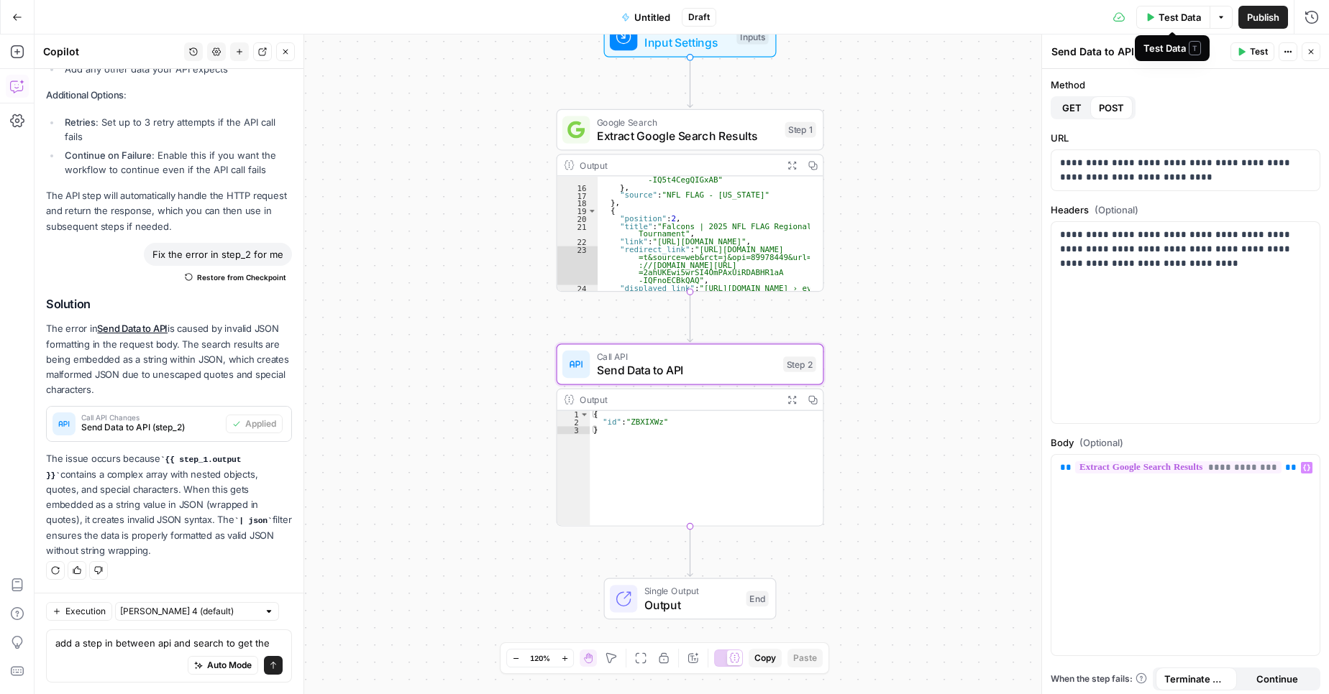
drag, startPoint x: 1240, startPoint y: 51, endPoint x: 1239, endPoint y: 73, distance: 22.3
click at [1241, 51] on icon "button" at bounding box center [1242, 52] width 6 height 8
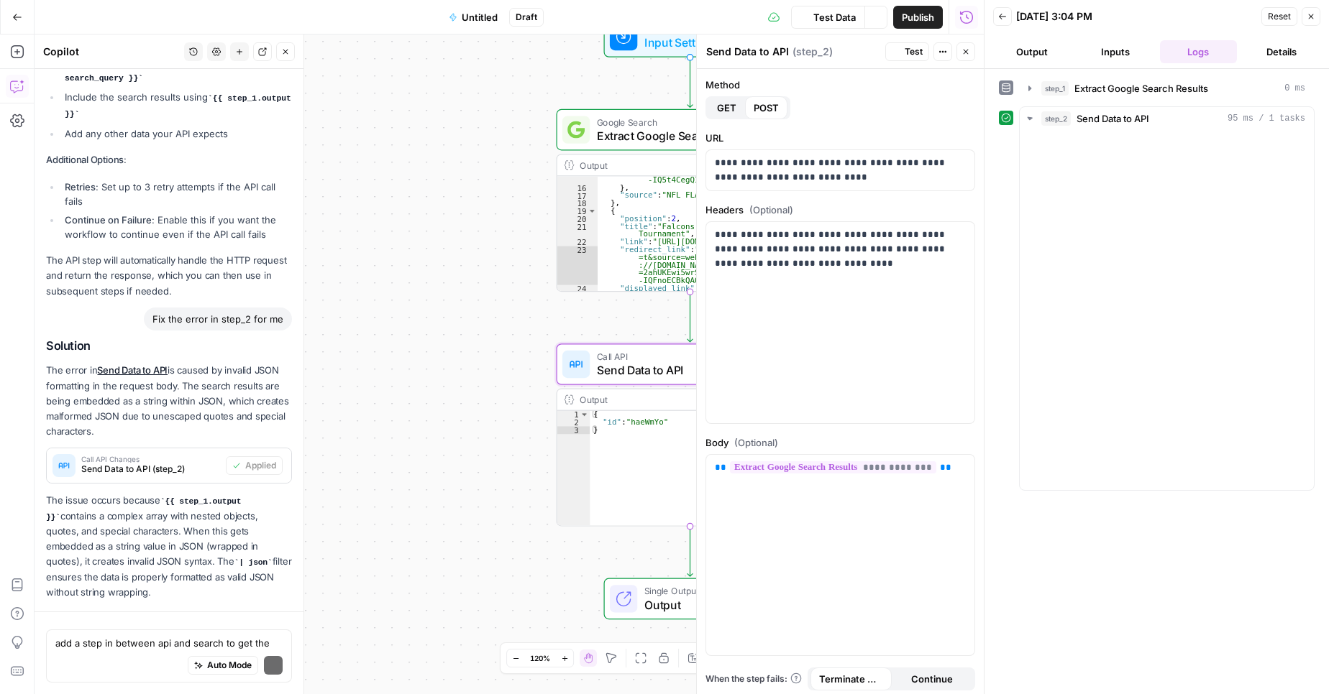
scroll to position [755, 0]
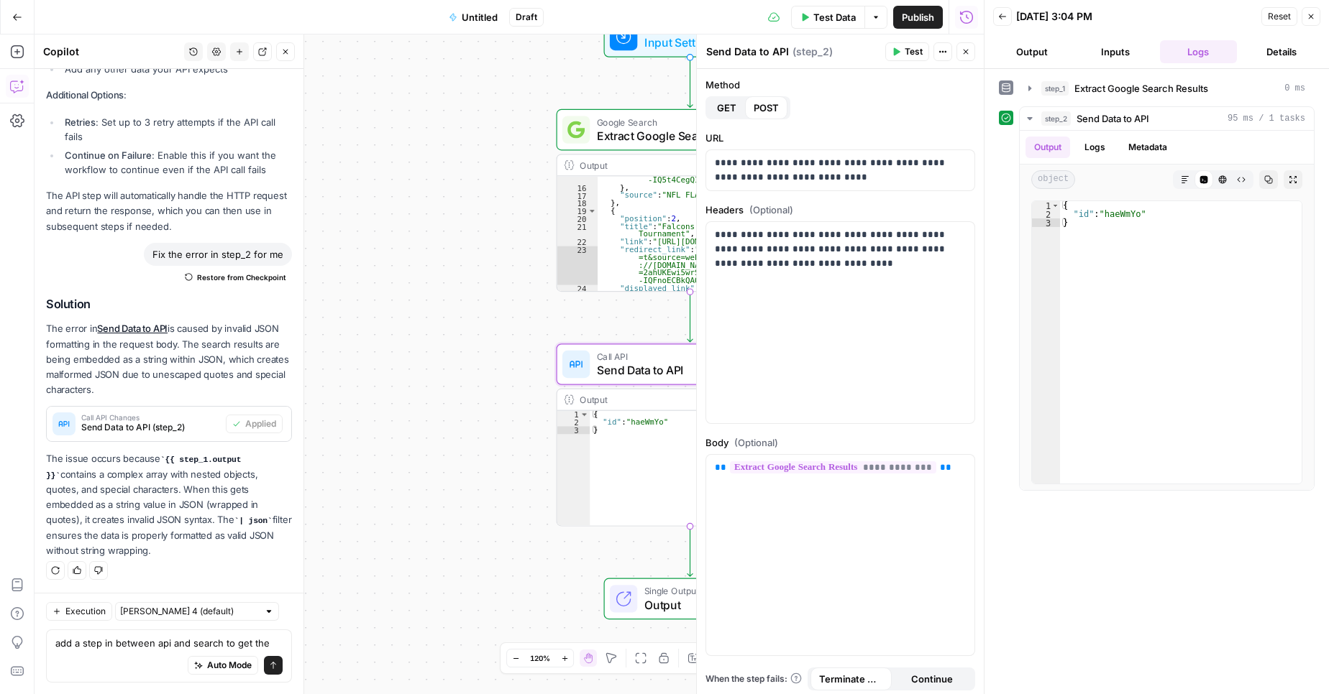
click at [618, 370] on span "Send Data to API" at bounding box center [687, 370] width 180 height 17
click at [1123, 55] on button "Inputs" at bounding box center [1115, 51] width 78 height 23
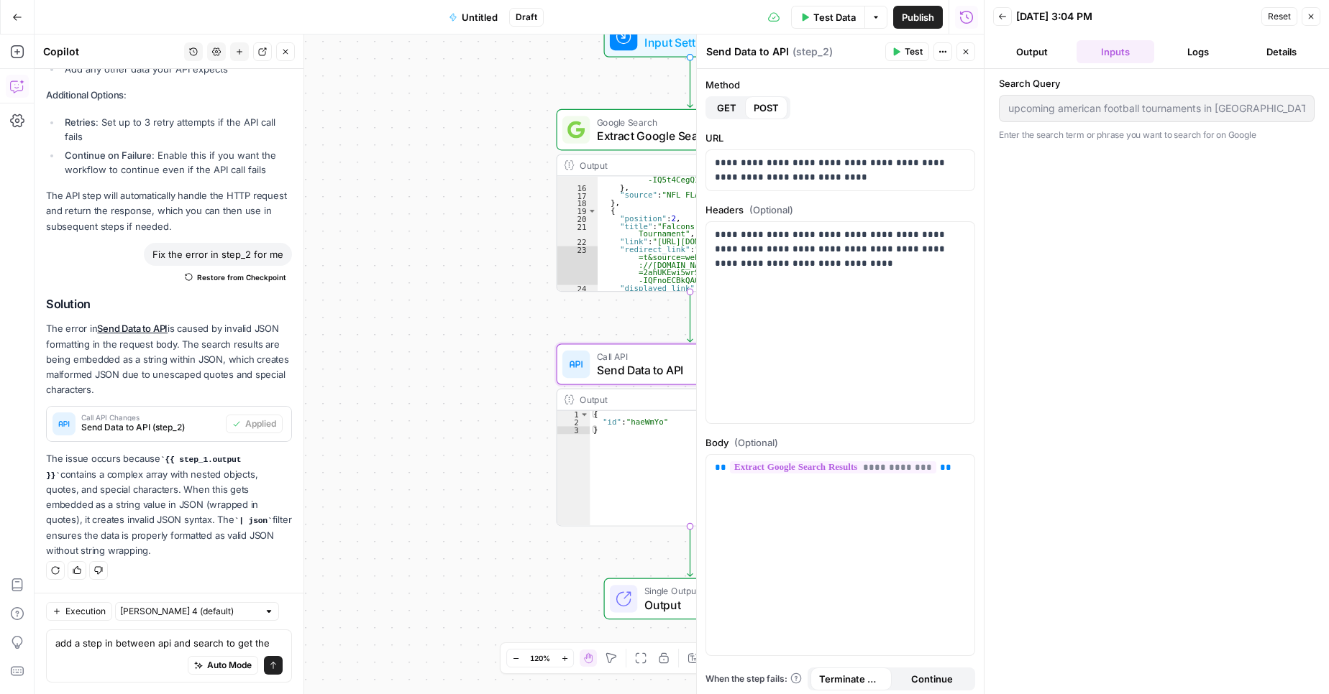
click at [1029, 64] on header "Back [DATE] 3:04 PM Reset Close Output Inputs Logs Details" at bounding box center [1156, 34] width 344 height 69
click at [1029, 52] on button "Output" at bounding box center [1032, 51] width 78 height 23
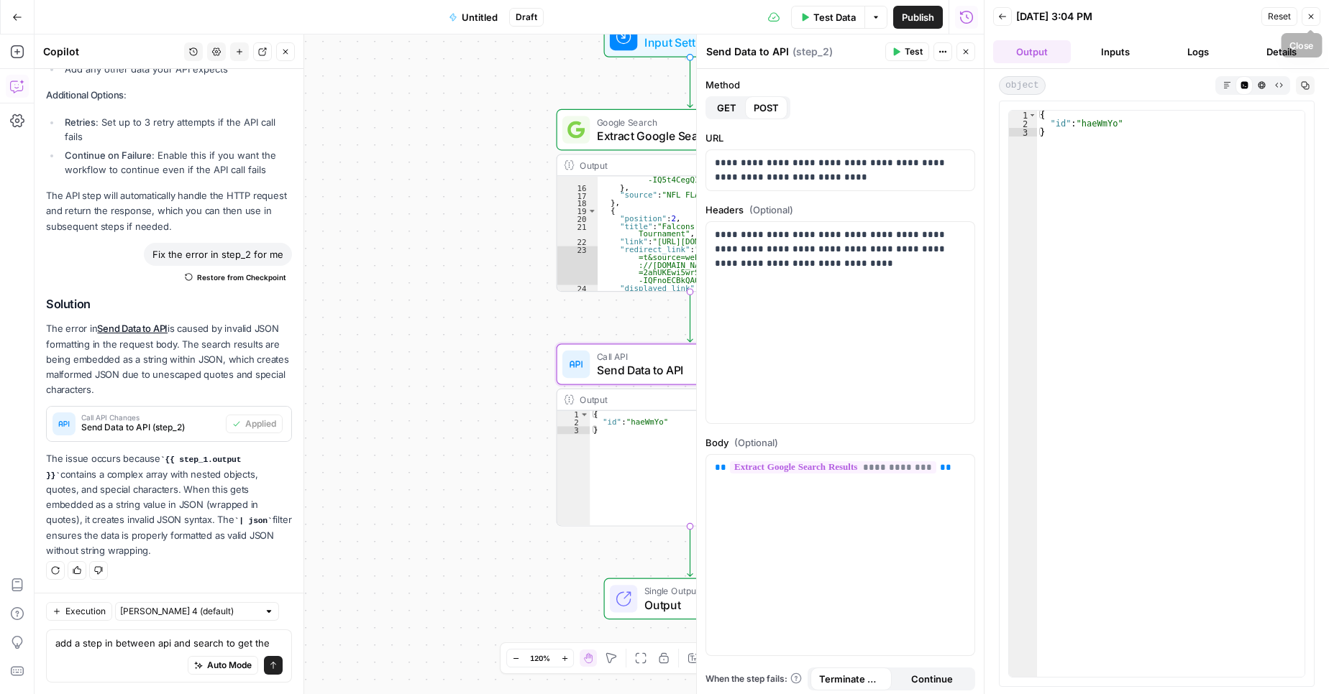
click at [1314, 11] on button "Close" at bounding box center [1310, 16] width 19 height 19
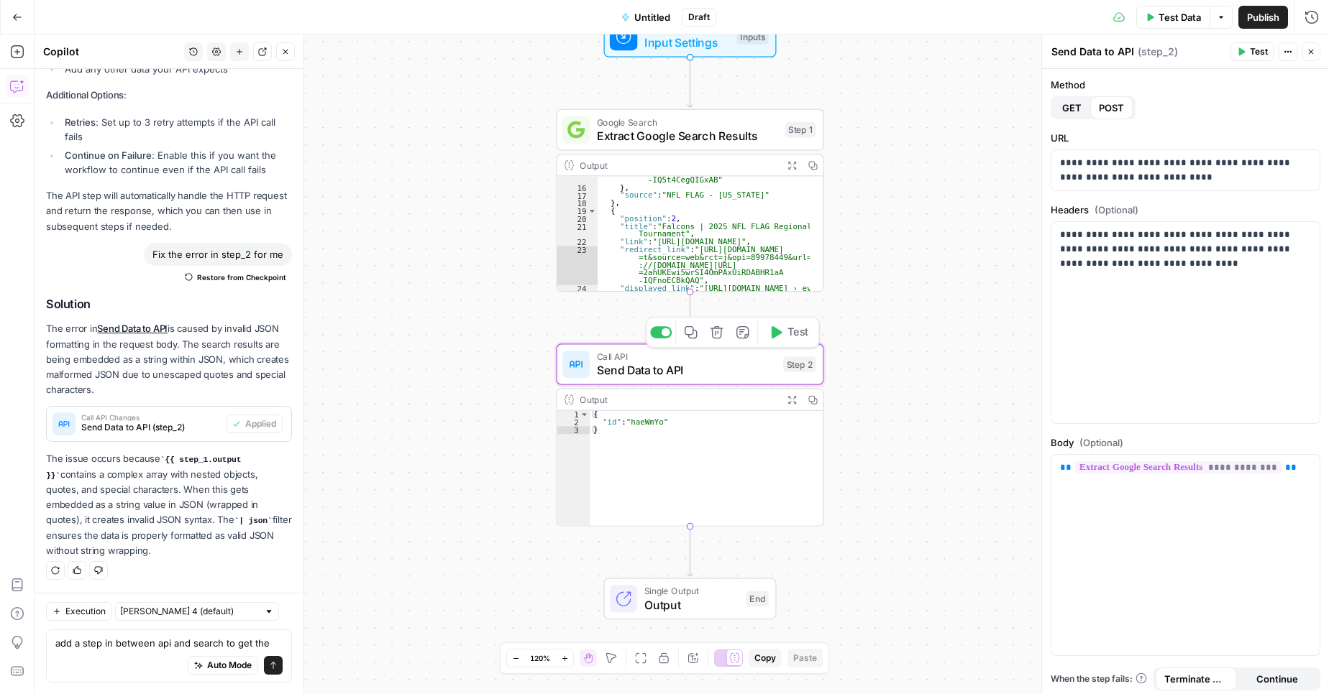
click at [781, 359] on div "Call API Send Data to API Step 2 Copy step Delete step Add Note Test" at bounding box center [689, 364] width 254 height 29
drag, startPoint x: 1219, startPoint y: 175, endPoint x: 1027, endPoint y: 140, distance: 195.2
click at [1017, 140] on body "**********" at bounding box center [664, 347] width 1329 height 694
drag, startPoint x: 1178, startPoint y: 176, endPoint x: 1051, endPoint y: 166, distance: 126.9
click at [1051, 166] on div "**********" at bounding box center [1185, 170] width 268 height 40
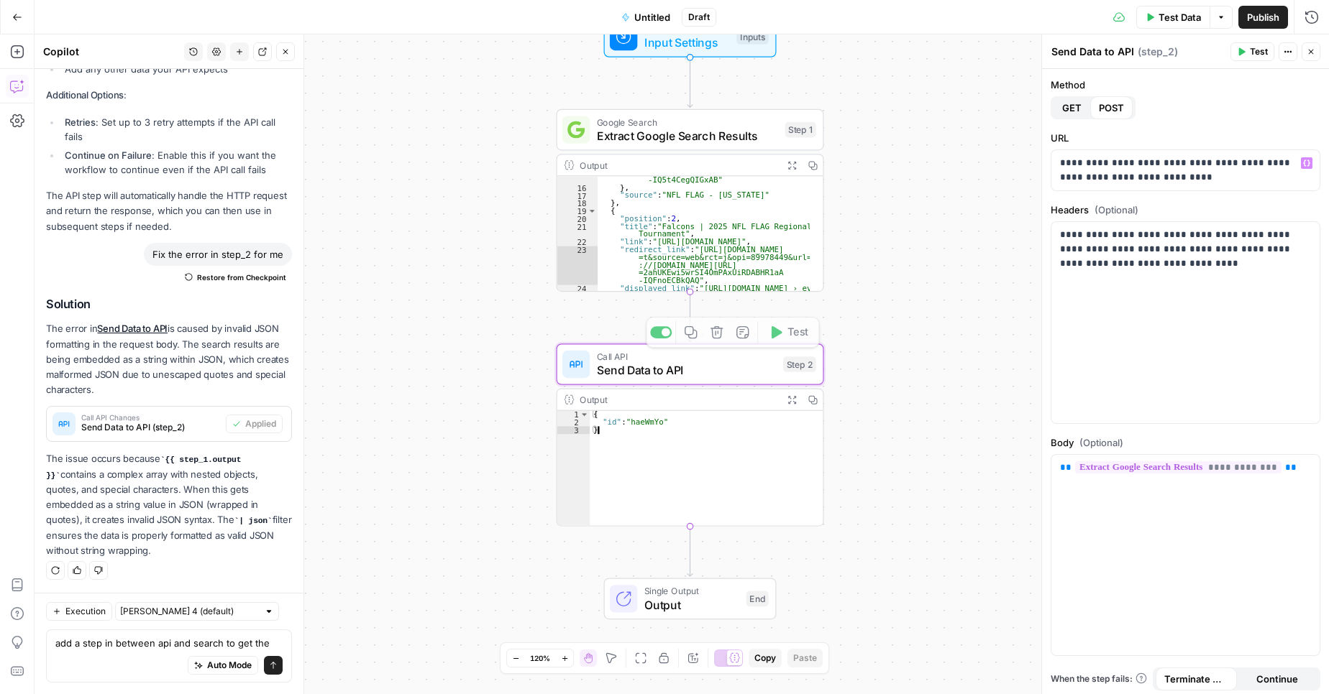
click at [663, 446] on div "{ "id" : "haeWmYo" }" at bounding box center [706, 476] width 233 height 130
click at [633, 395] on div "Output" at bounding box center [677, 400] width 197 height 14
drag, startPoint x: 633, startPoint y: 395, endPoint x: 489, endPoint y: 448, distance: 153.1
click at [489, 448] on div "**********" at bounding box center [682, 365] width 1294 height 660
drag, startPoint x: 686, startPoint y: 398, endPoint x: 639, endPoint y: 483, distance: 96.9
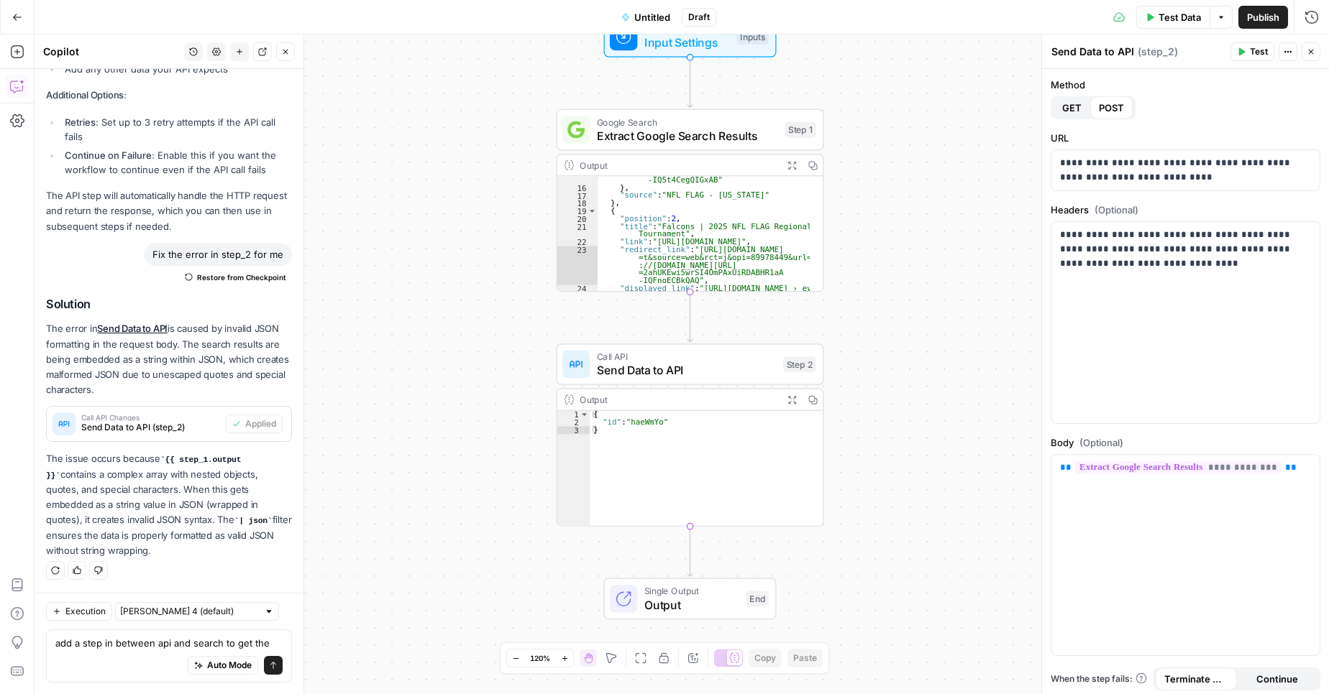
click at [648, 471] on div "Output Expand Output Copy * 1 2 3 { "id" : "haeWmYo" } XXXXXXXXXXXXXXXXXXXXXXXX…" at bounding box center [689, 458] width 267 height 138
click at [684, 398] on div "Output" at bounding box center [677, 400] width 197 height 14
click at [678, 414] on div "{ "id" : "haeWmYo" }" at bounding box center [706, 476] width 233 height 130
click at [676, 465] on div "{ "id" : "haeWmYo" }" at bounding box center [706, 476] width 233 height 130
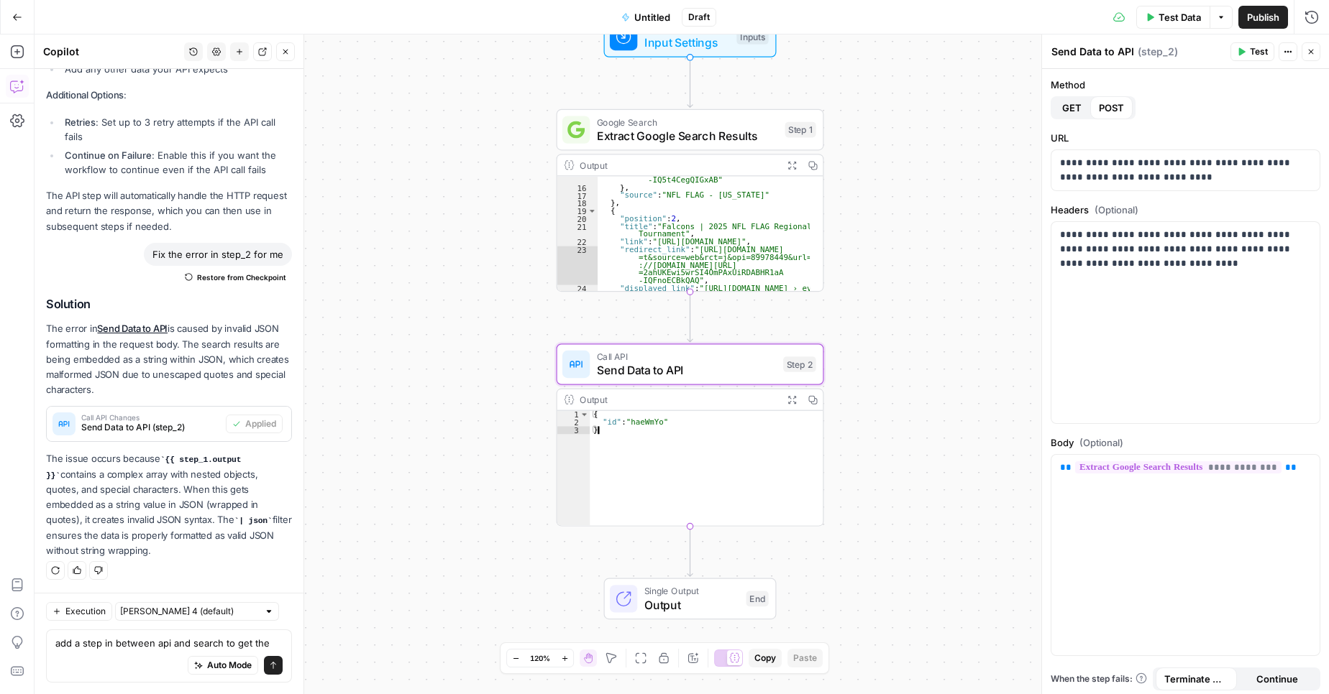
click at [659, 477] on div "{ "id" : "haeWmYo" }" at bounding box center [706, 476] width 233 height 130
click at [657, 477] on div "{ "id" : "haeWmYo" }" at bounding box center [706, 476] width 233 height 130
click at [657, 477] on div "{ "id" : "haeWmYo" }" at bounding box center [706, 468] width 233 height 115
type textarea "*"
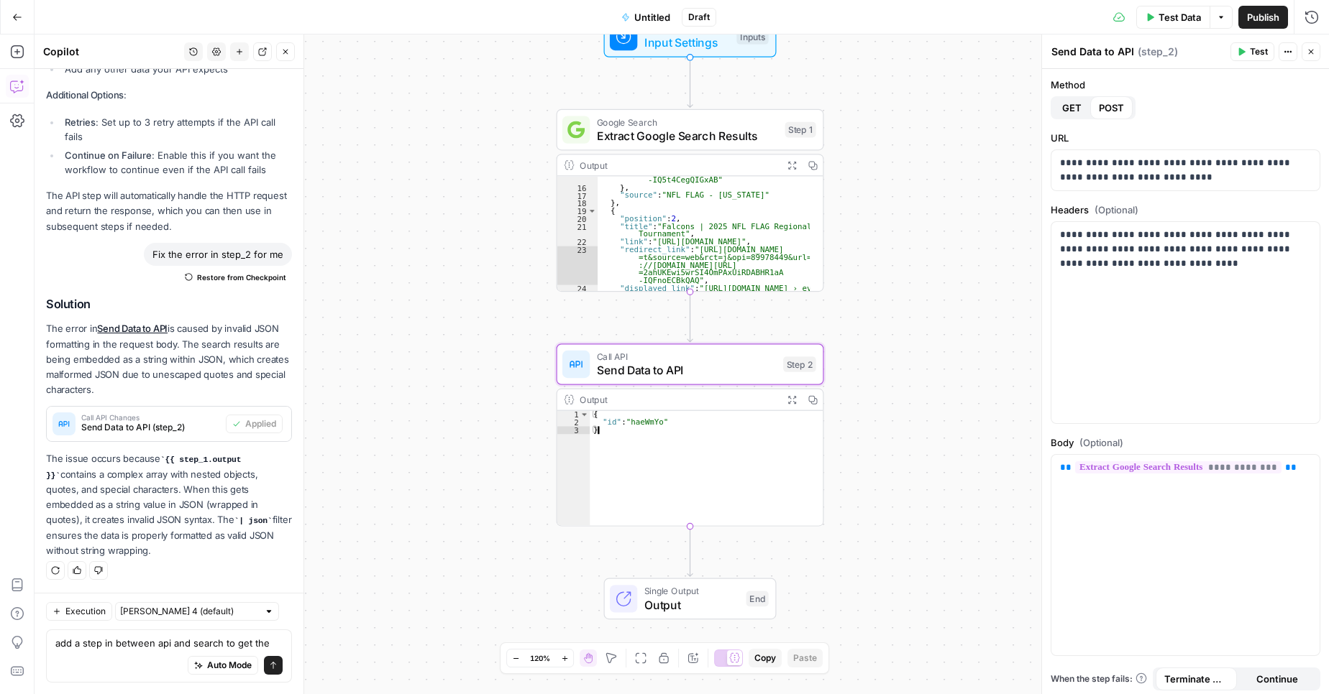
click at [570, 400] on icon at bounding box center [569, 400] width 10 height 10
click at [794, 404] on icon "button" at bounding box center [791, 399] width 9 height 9
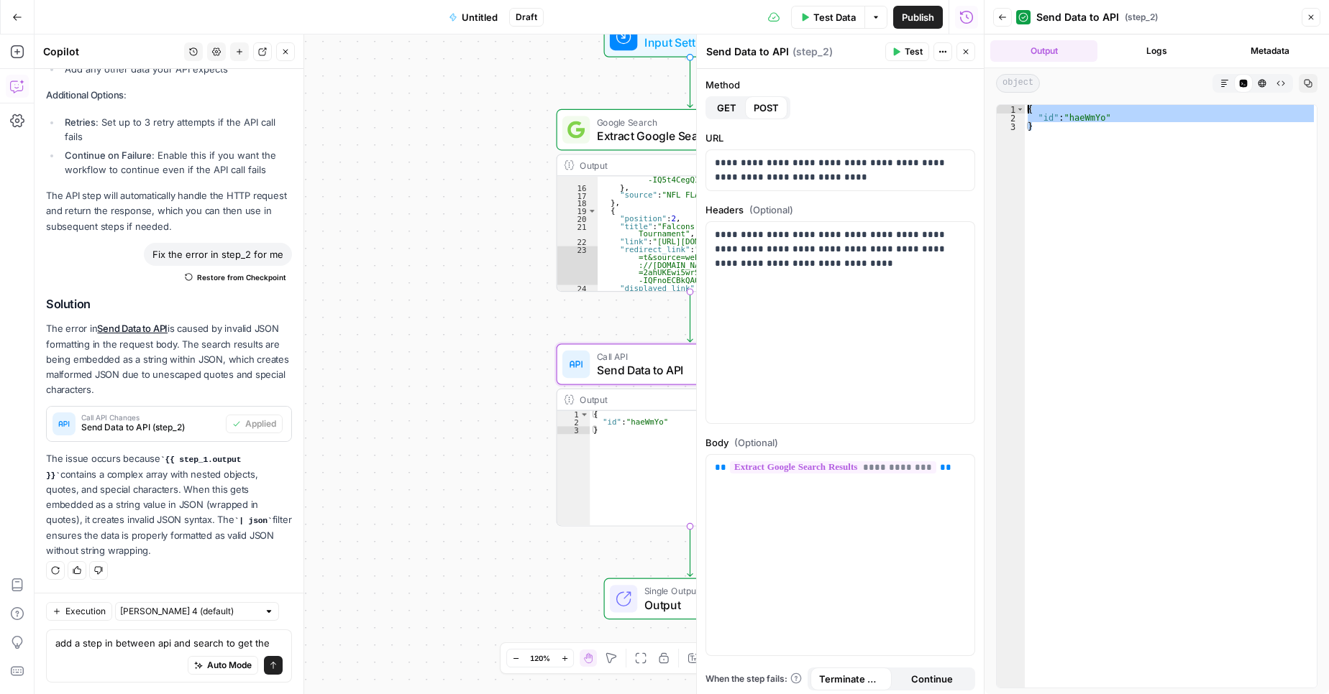
drag, startPoint x: 1095, startPoint y: 173, endPoint x: 981, endPoint y: 89, distance: 140.9
click at [989, 96] on div "Back Send Data to API ( step_2 ) Close Output Logs Metadata object Markdown Cod…" at bounding box center [1155, 347] width 345 height 694
click at [1058, 141] on div "{ "id" : "haeWmYo" }" at bounding box center [1170, 396] width 292 height 583
type textarea "*"
drag, startPoint x: 1146, startPoint y: 49, endPoint x: 1212, endPoint y: 46, distance: 66.2
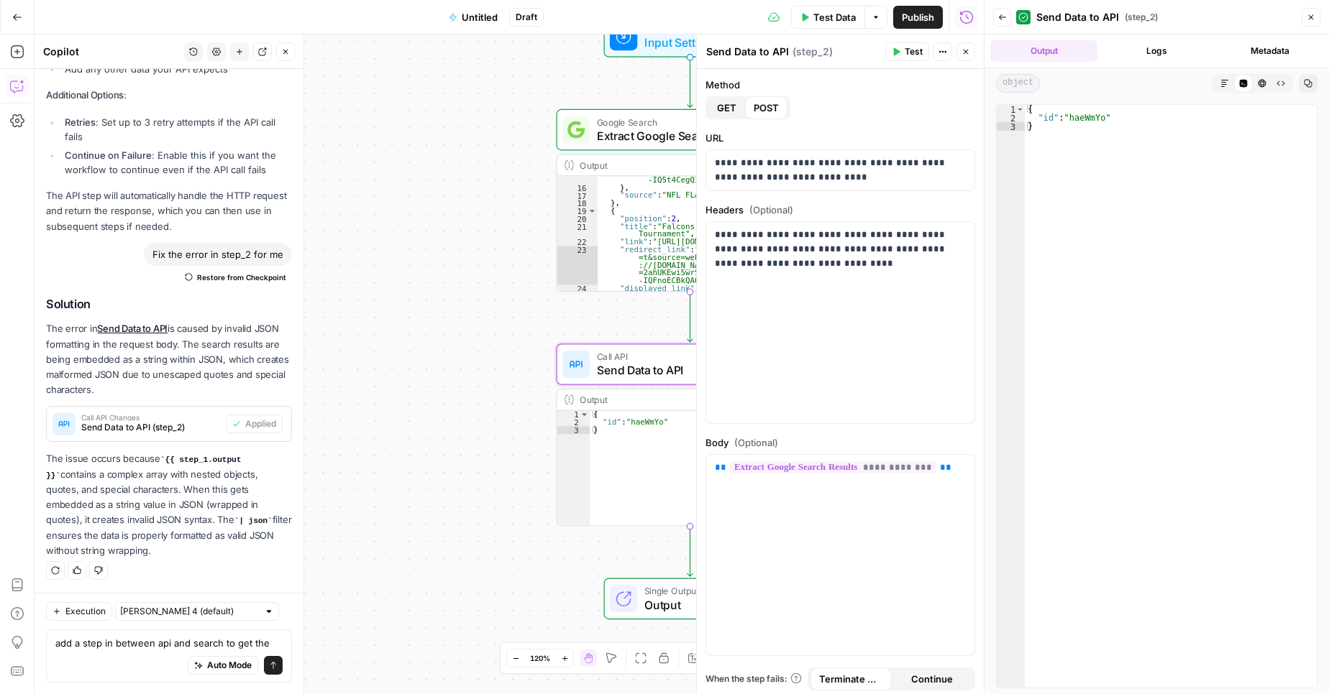
click at [1147, 49] on button "Logs" at bounding box center [1156, 51] width 107 height 22
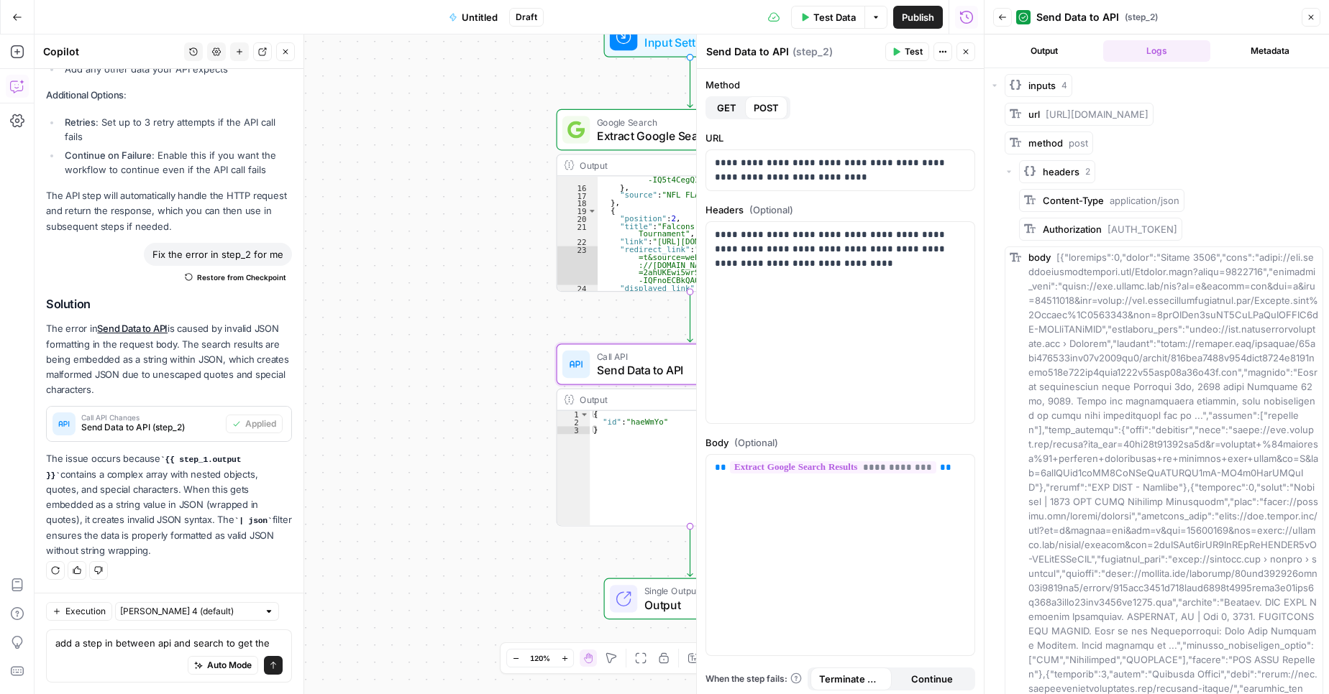
click at [1046, 44] on button "Output" at bounding box center [1043, 51] width 107 height 22
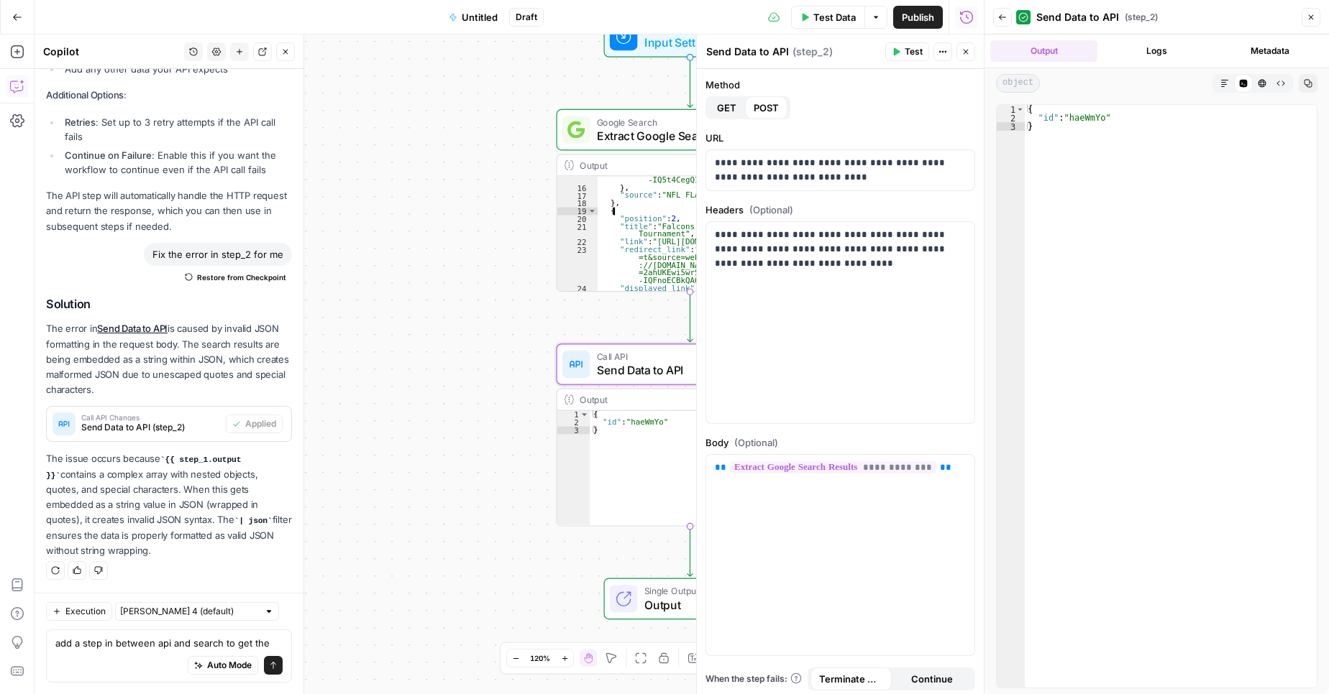
click at [625, 207] on div ""link" : "[URL][DOMAIN_NAME] =88cc58f84633fe9a&q=upcoming +%22american%22+footb…" at bounding box center [703, 225] width 212 height 177
click at [618, 191] on div ""link" : "[URL][DOMAIN_NAME] =88cc58f84633fe9a&q=upcoming +%22american%22+footb…" at bounding box center [703, 225] width 212 height 177
click at [618, 191] on div ""link" : "[URL][DOMAIN_NAME] =88cc58f84633fe9a&q=upcoming +%22american%22+footb…" at bounding box center [703, 233] width 212 height 115
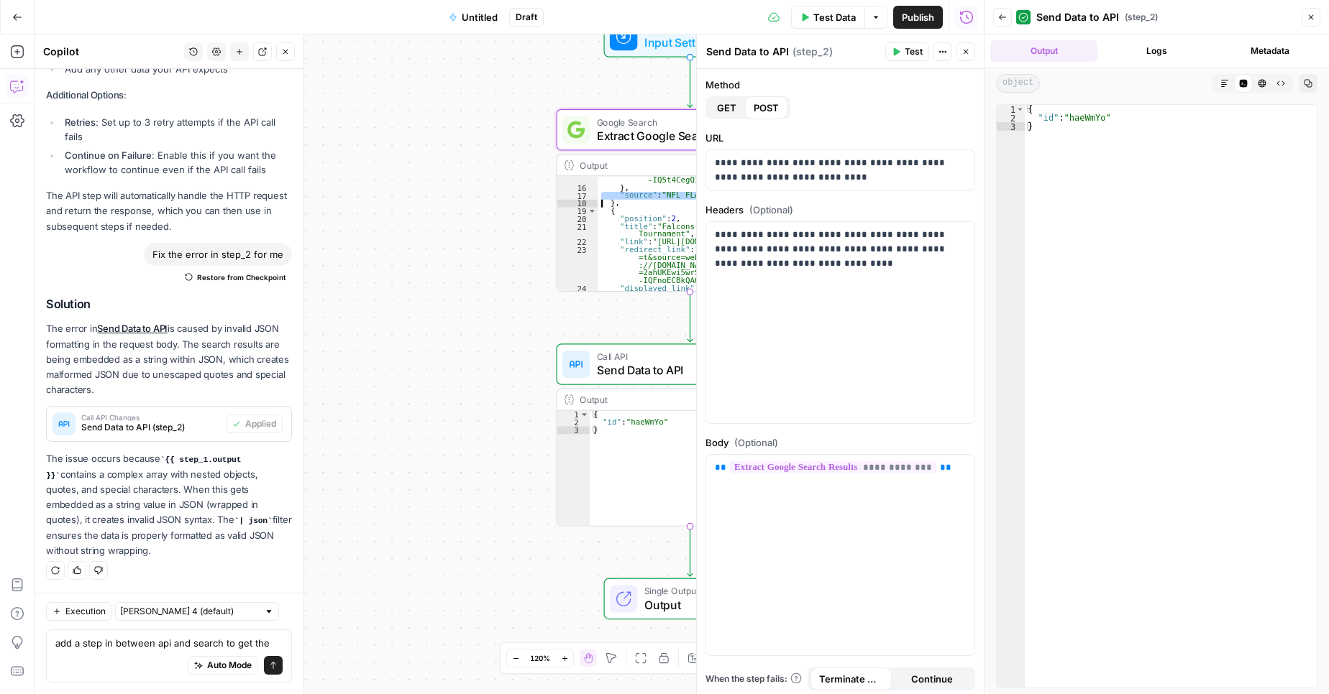
type textarea "**********"
click at [1080, 208] on div "{ "id" : "haeWmYo" }" at bounding box center [1170, 405] width 292 height 600
type textarea "**********"
click at [1003, 18] on icon "button" at bounding box center [1002, 17] width 9 height 9
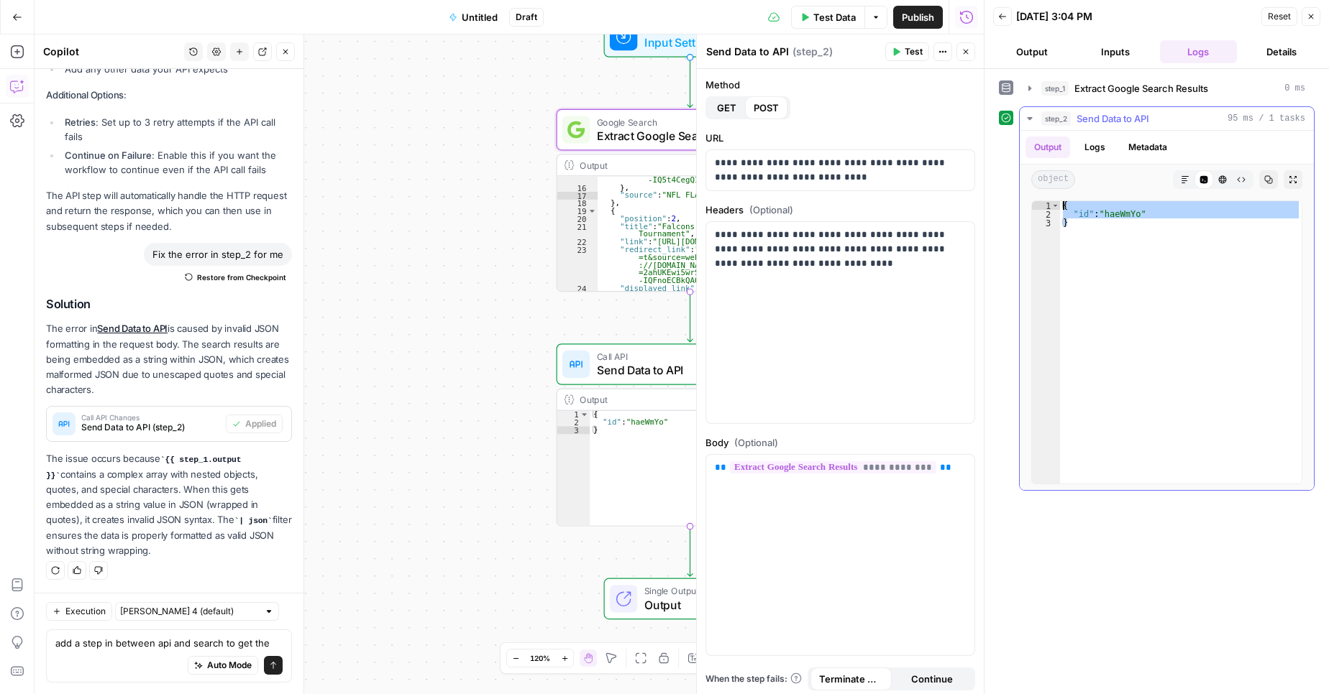
drag, startPoint x: 1106, startPoint y: 238, endPoint x: 1019, endPoint y: 199, distance: 95.3
click at [1019, 199] on div "* 1 2 3 { "id" : "haeWmYo" } XXXXXXXXXXXXXXXXXXXXXXXXXXXXXXXXXXXXXXXXXXXXXXXXXX…" at bounding box center [1166, 342] width 294 height 295
click at [1202, 176] on icon at bounding box center [1204, 180] width 8 height 8
click at [1134, 91] on span "Extract Google Search Results" at bounding box center [1141, 88] width 134 height 14
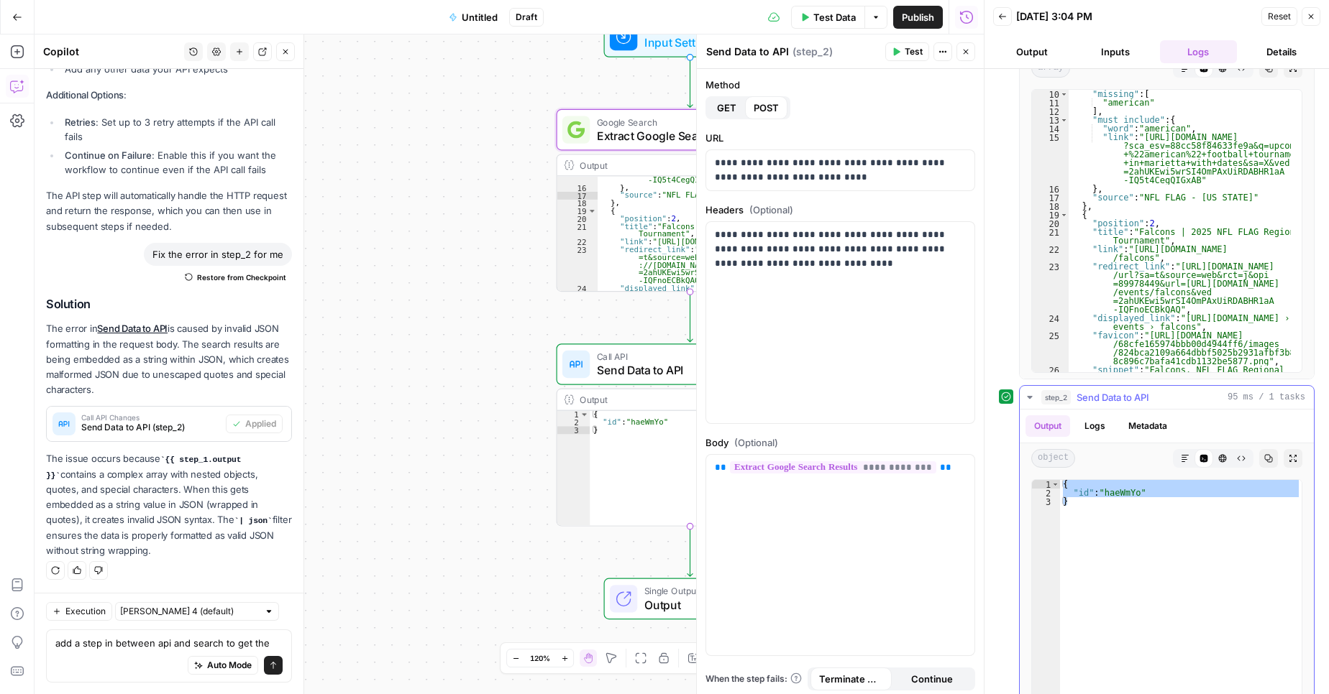
scroll to position [164, 0]
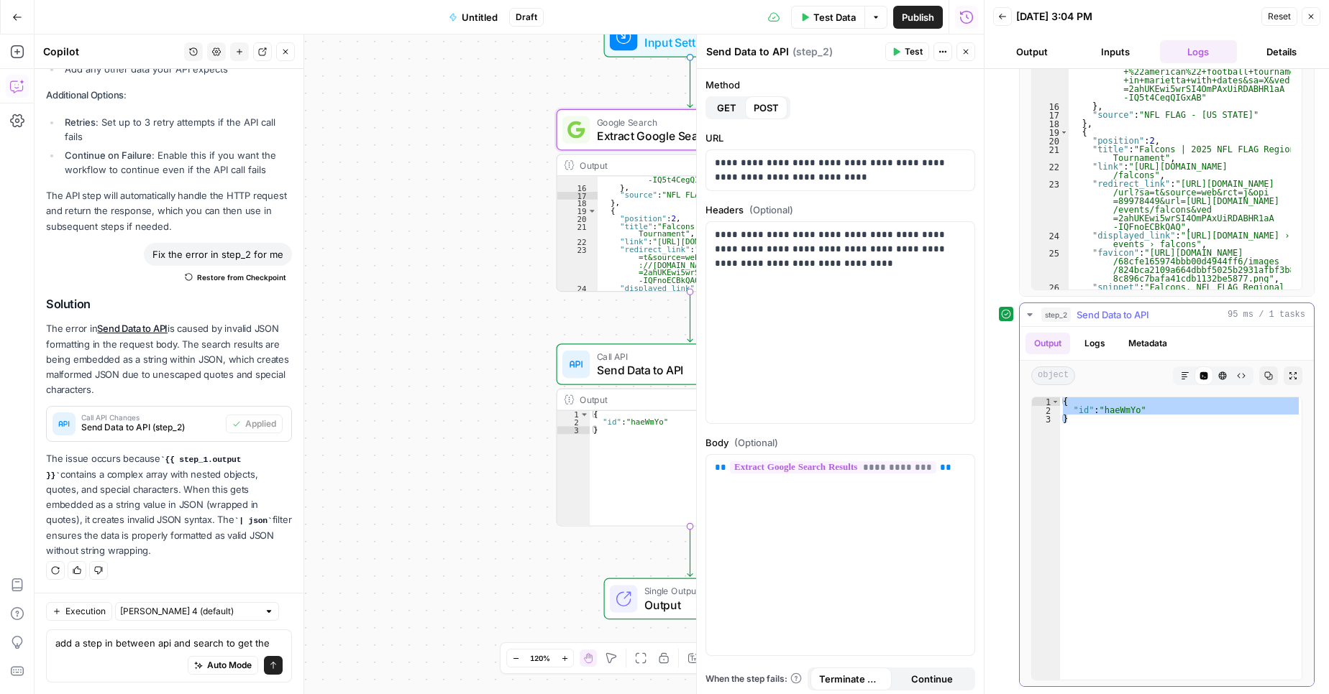
click at [1112, 472] on div "{ "id" : "haeWmYo" }" at bounding box center [1181, 539] width 242 height 283
click at [1112, 472] on div "{ "id" : "haeWmYo" }" at bounding box center [1181, 548] width 242 height 300
click at [1112, 472] on div "{ "id" : "haeWmYo" }" at bounding box center [1181, 539] width 242 height 283
click at [1102, 443] on div "{ "id" : "haeWmYo" }" at bounding box center [1181, 548] width 242 height 300
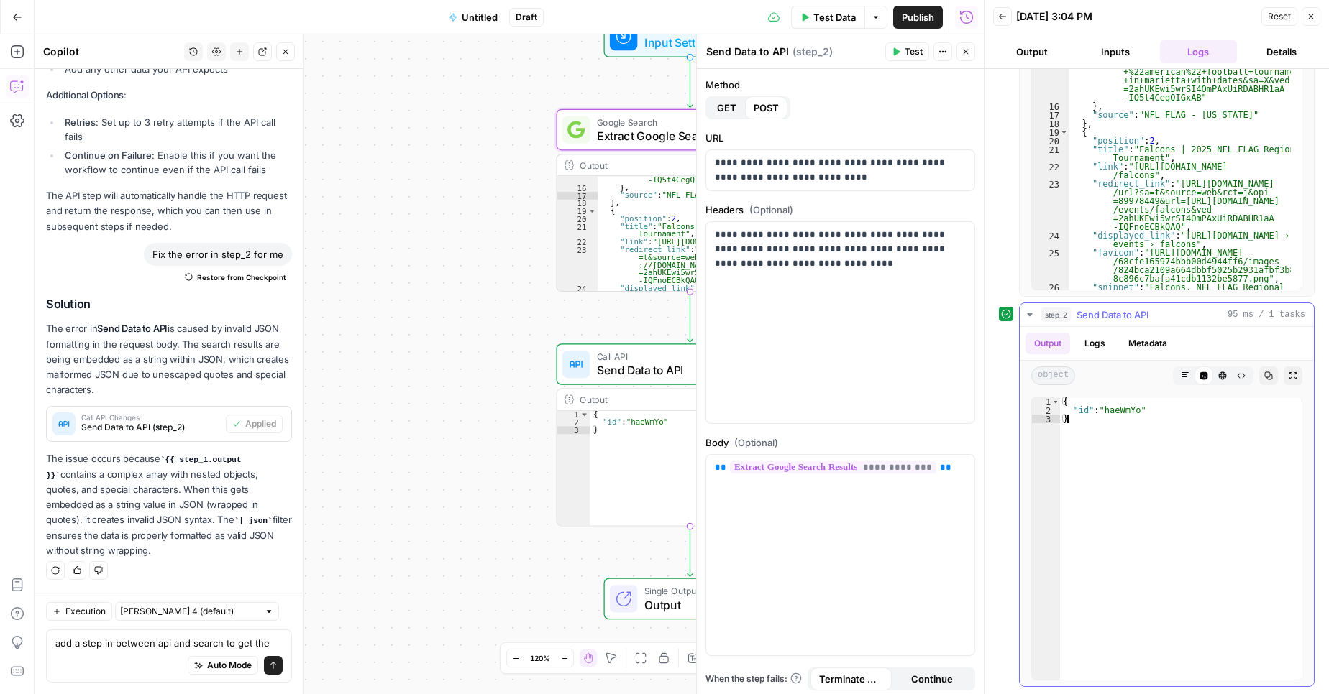
click at [1102, 443] on div "{ "id" : "haeWmYo" }" at bounding box center [1181, 548] width 242 height 300
click at [1190, 439] on div "{ "id" : "haeWmYo" }" at bounding box center [1181, 539] width 242 height 283
type textarea "*"
click at [1310, 13] on icon "button" at bounding box center [1310, 16] width 9 height 9
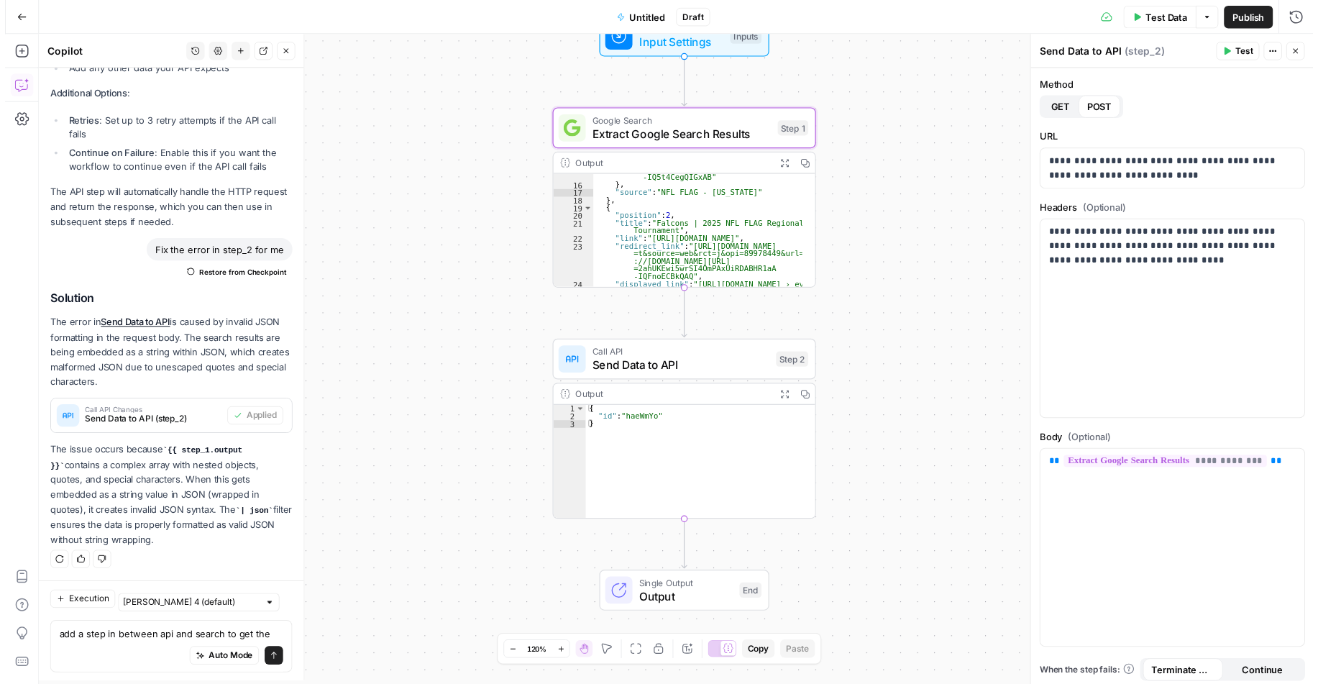
scroll to position [755, 0]
click at [378, 151] on div "**********" at bounding box center [682, 365] width 1294 height 660
click at [459, 127] on div "**********" at bounding box center [682, 365] width 1294 height 660
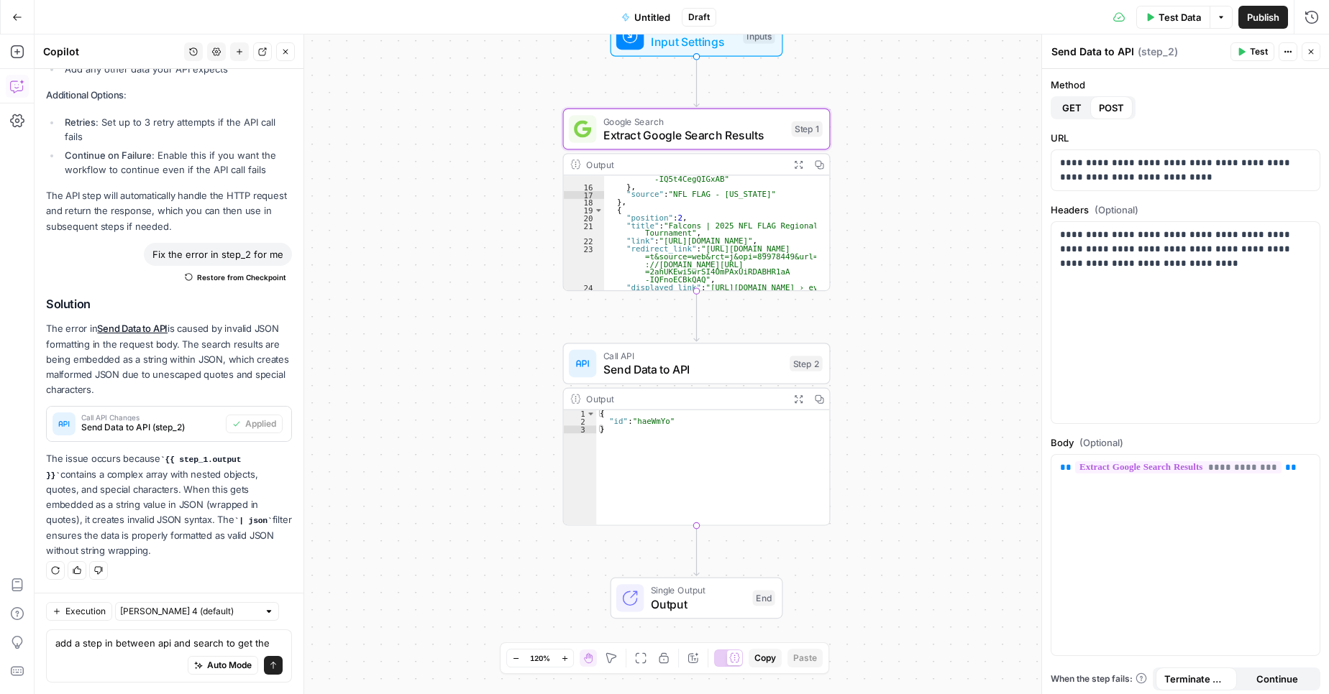
click at [480, 124] on div "**********" at bounding box center [682, 365] width 1294 height 660
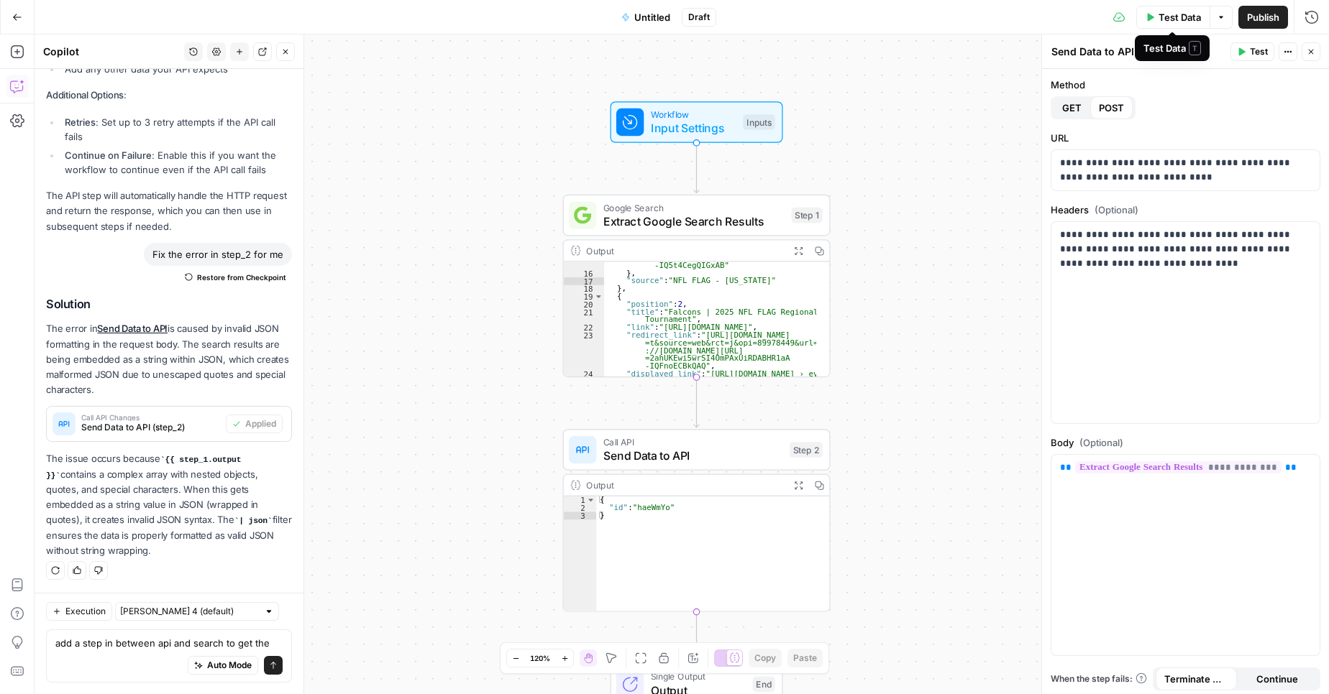
click at [1159, 24] on span "Test Data" at bounding box center [1179, 17] width 42 height 14
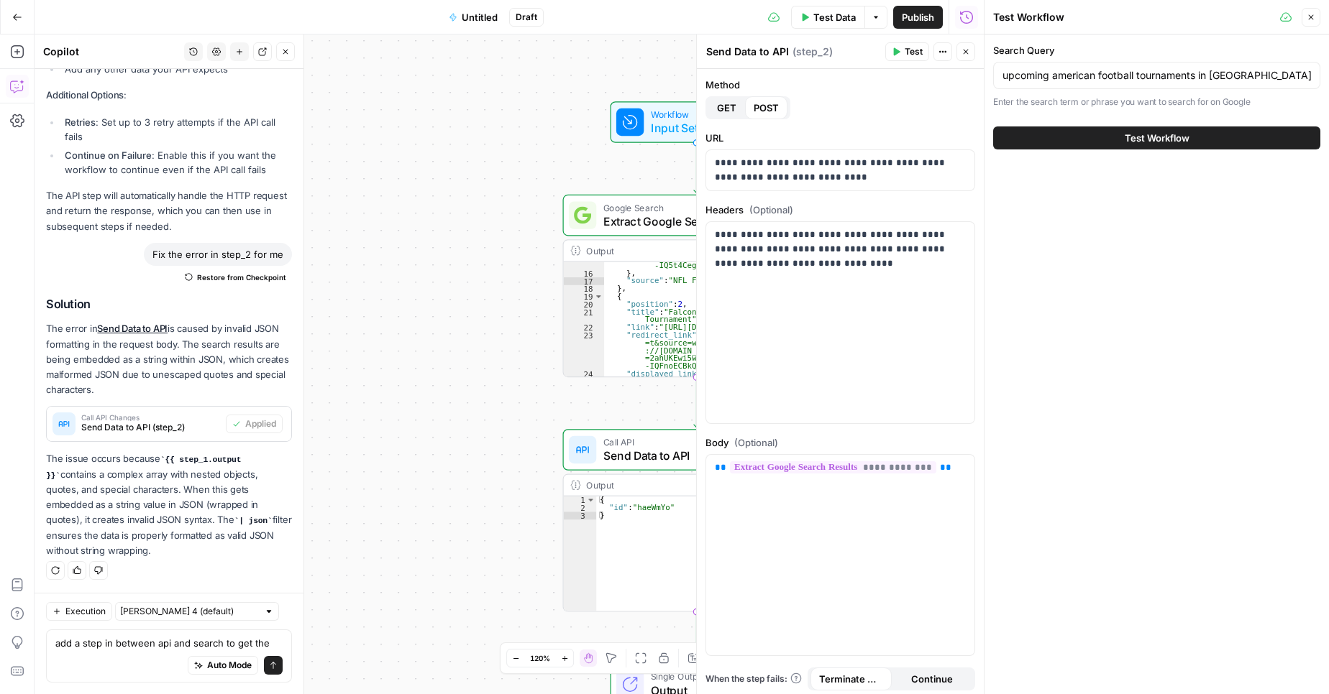
click at [1096, 145] on button "Test Workflow" at bounding box center [1156, 138] width 327 height 23
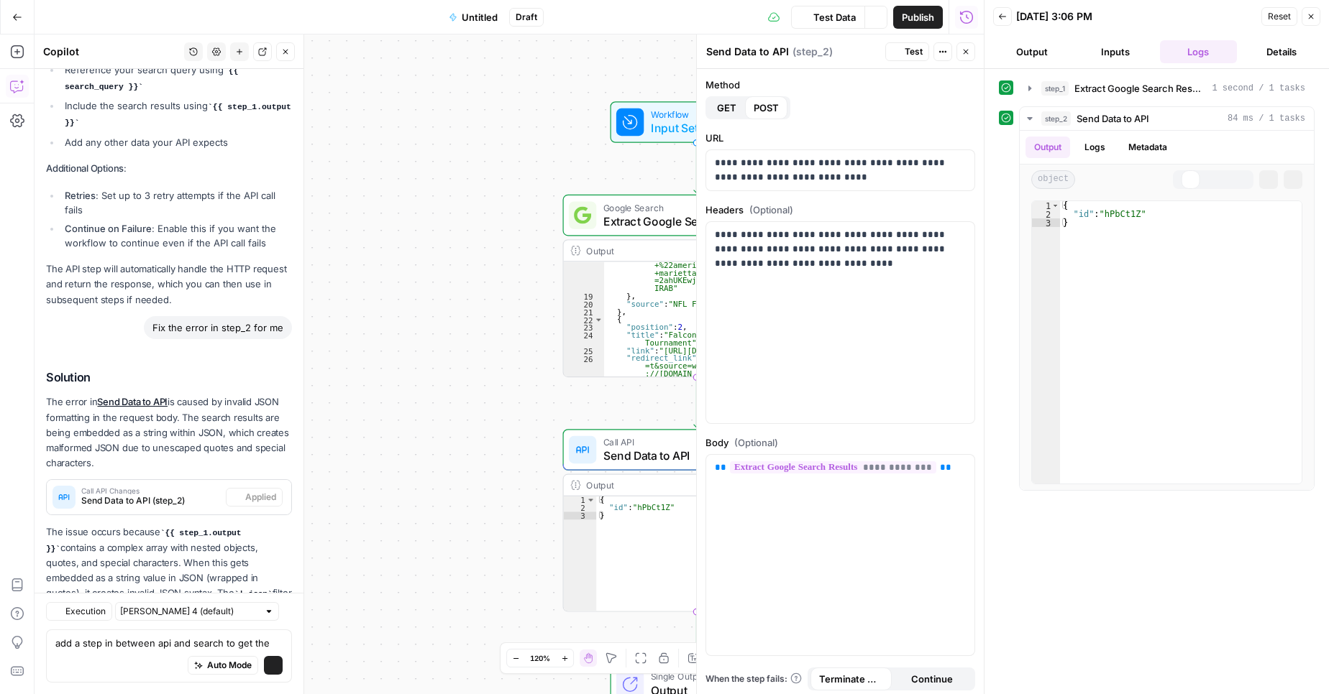
scroll to position [755, 0]
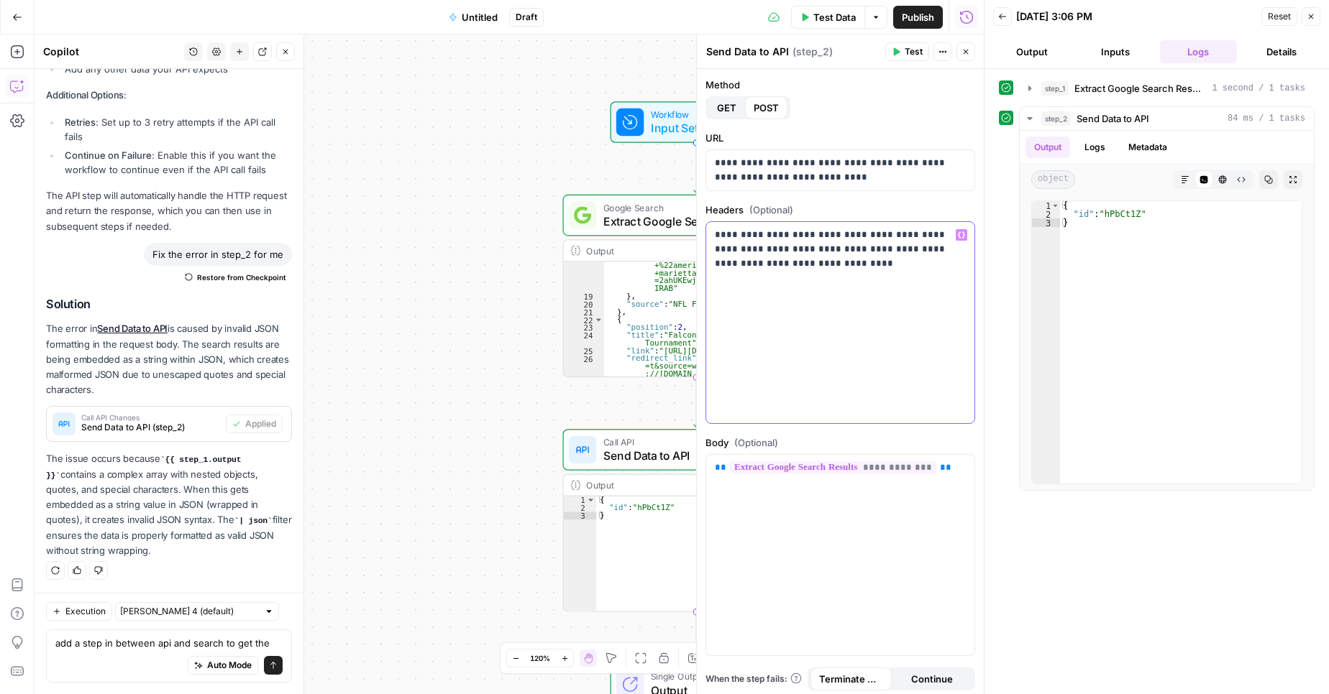
click at [935, 272] on div "**********" at bounding box center [840, 322] width 268 height 201
click at [635, 546] on div "{ "id" : "hPbCt1Z" }" at bounding box center [712, 562] width 233 height 130
click at [1311, 10] on button "Close" at bounding box center [1310, 16] width 19 height 19
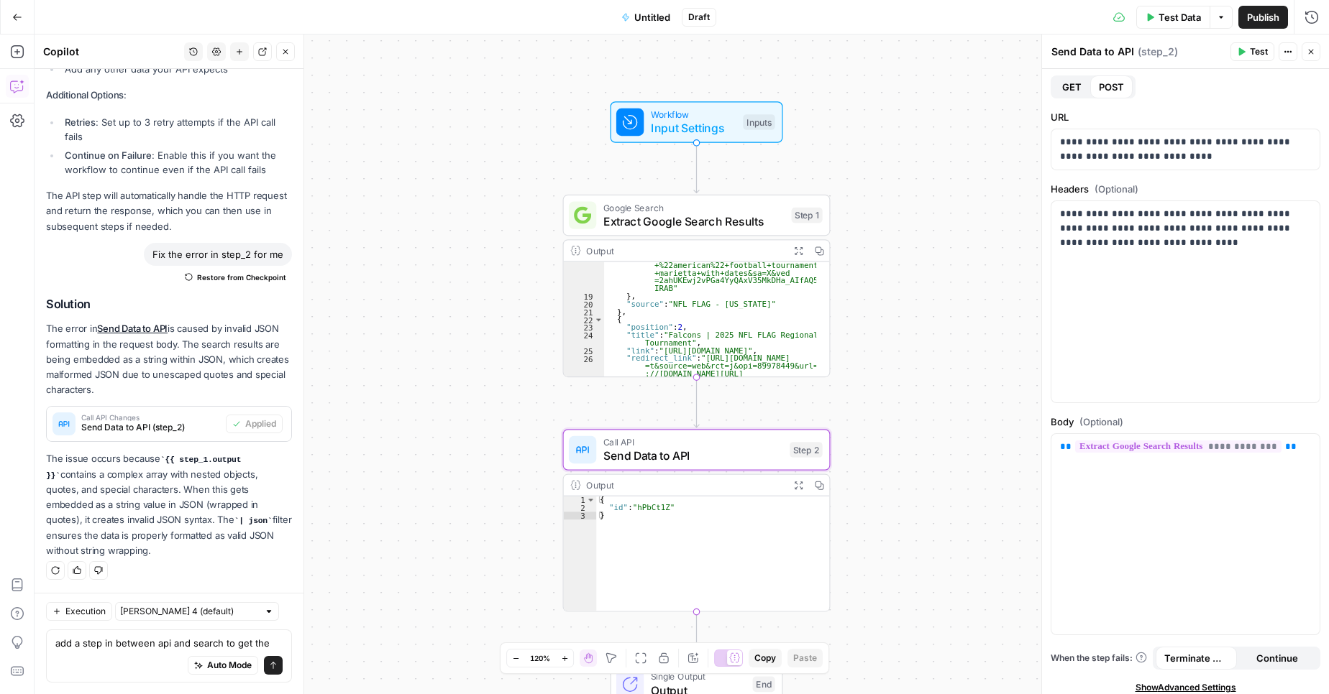
scroll to position [29, 0]
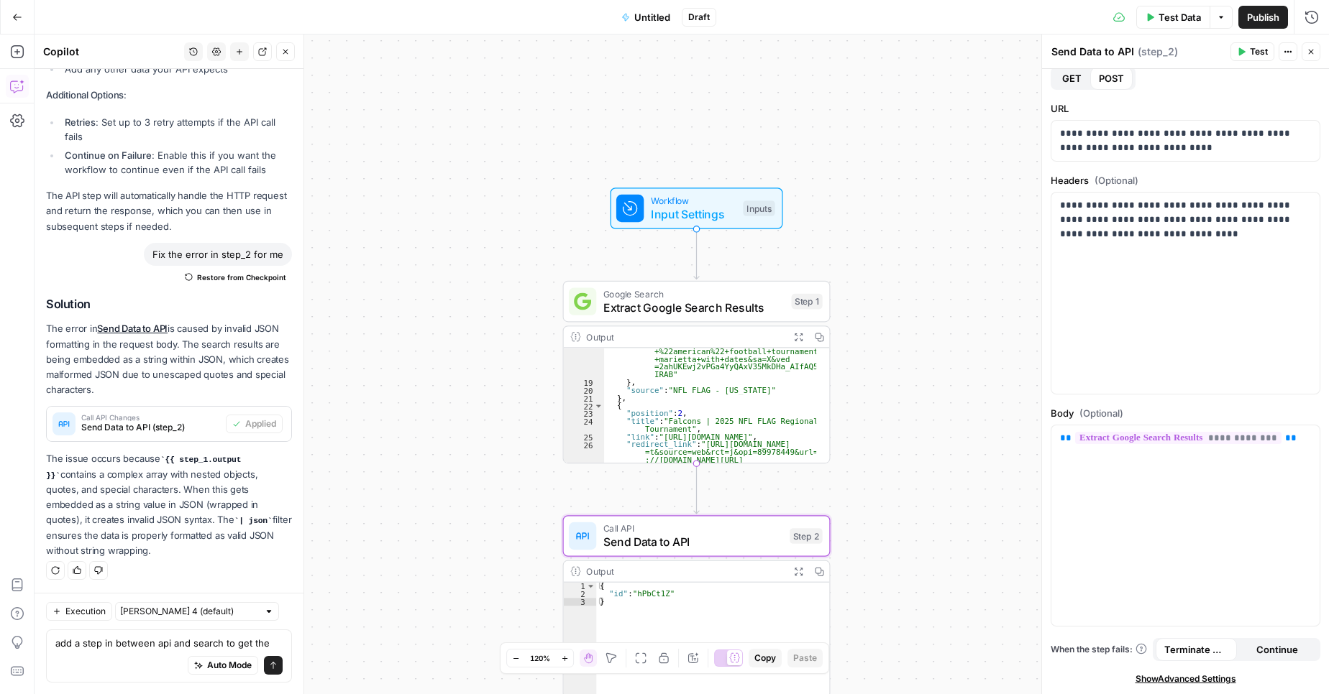
click at [641, 301] on span "Extract Google Search Results" at bounding box center [693, 307] width 181 height 17
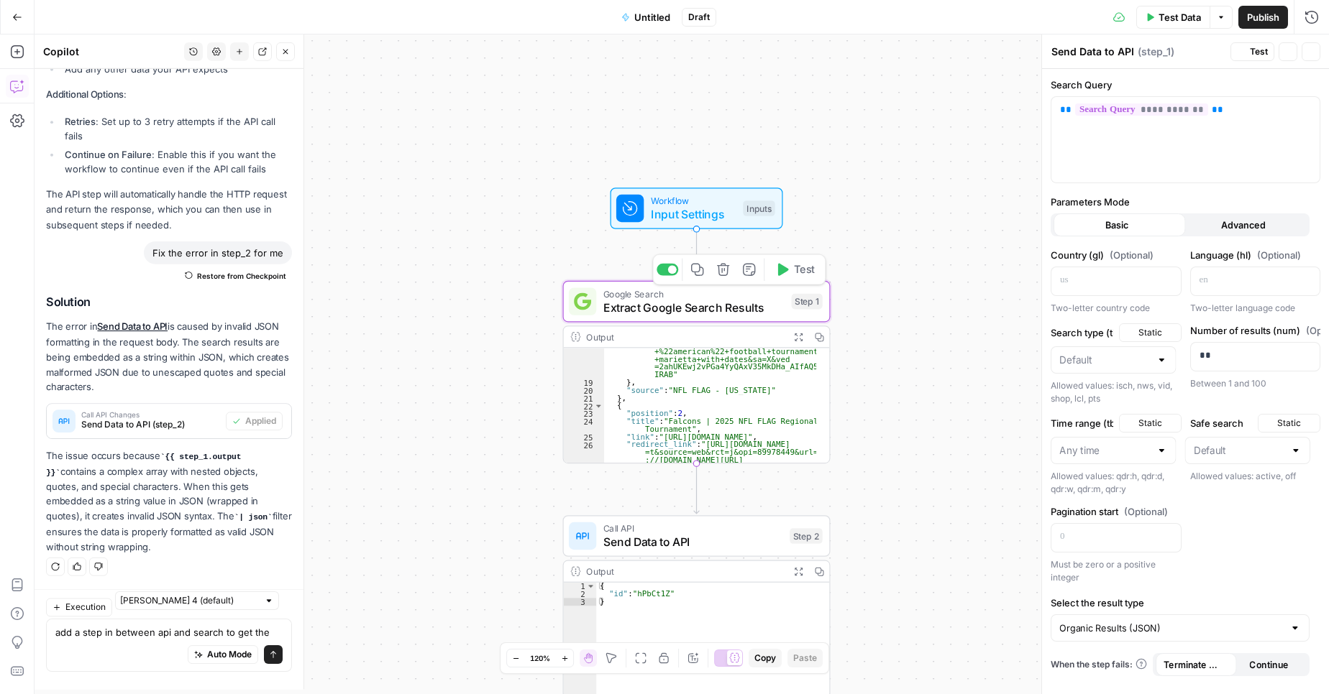
type textarea "Extract Google Search Results"
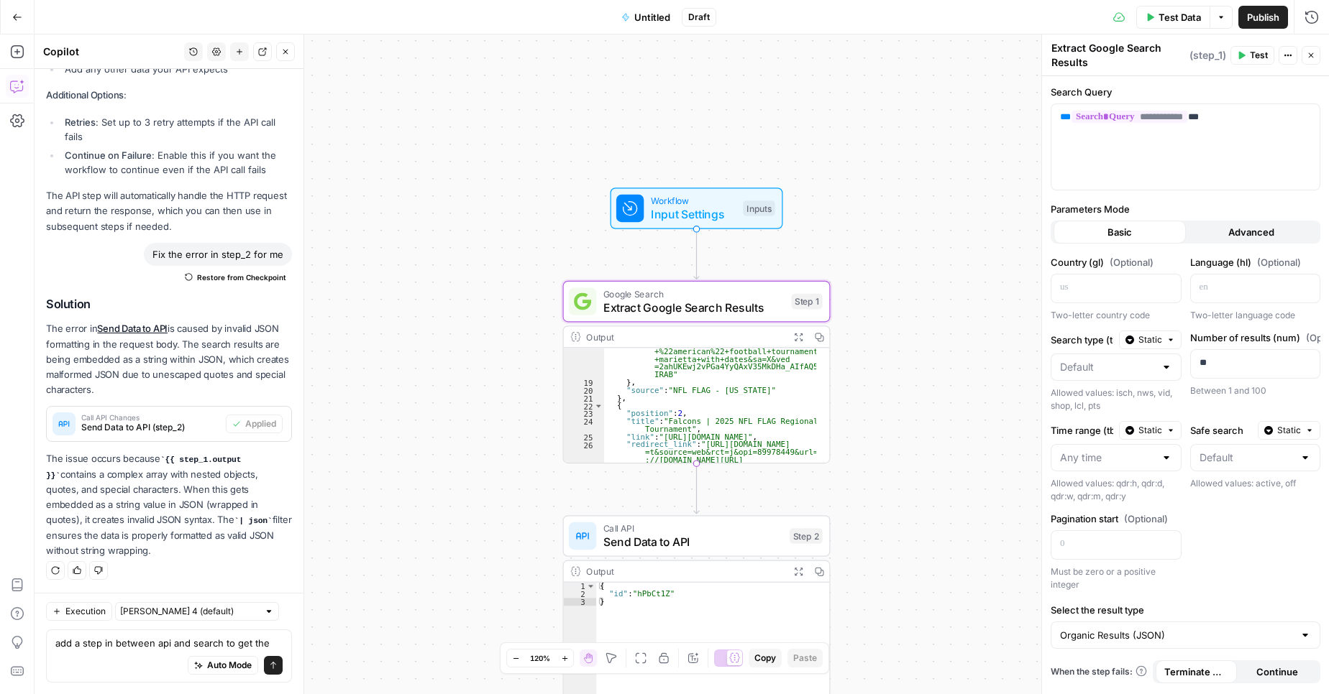
click at [669, 211] on span "Input Settings" at bounding box center [694, 214] width 86 height 17
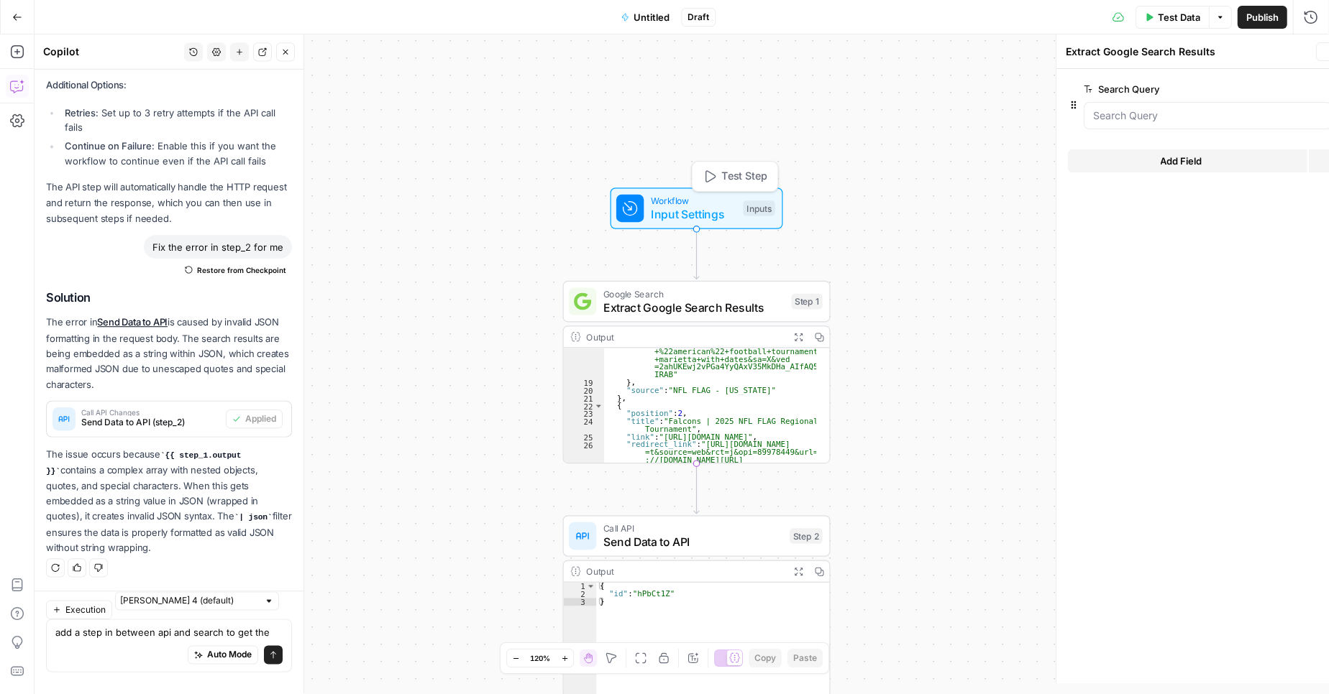
type textarea "Inputs"
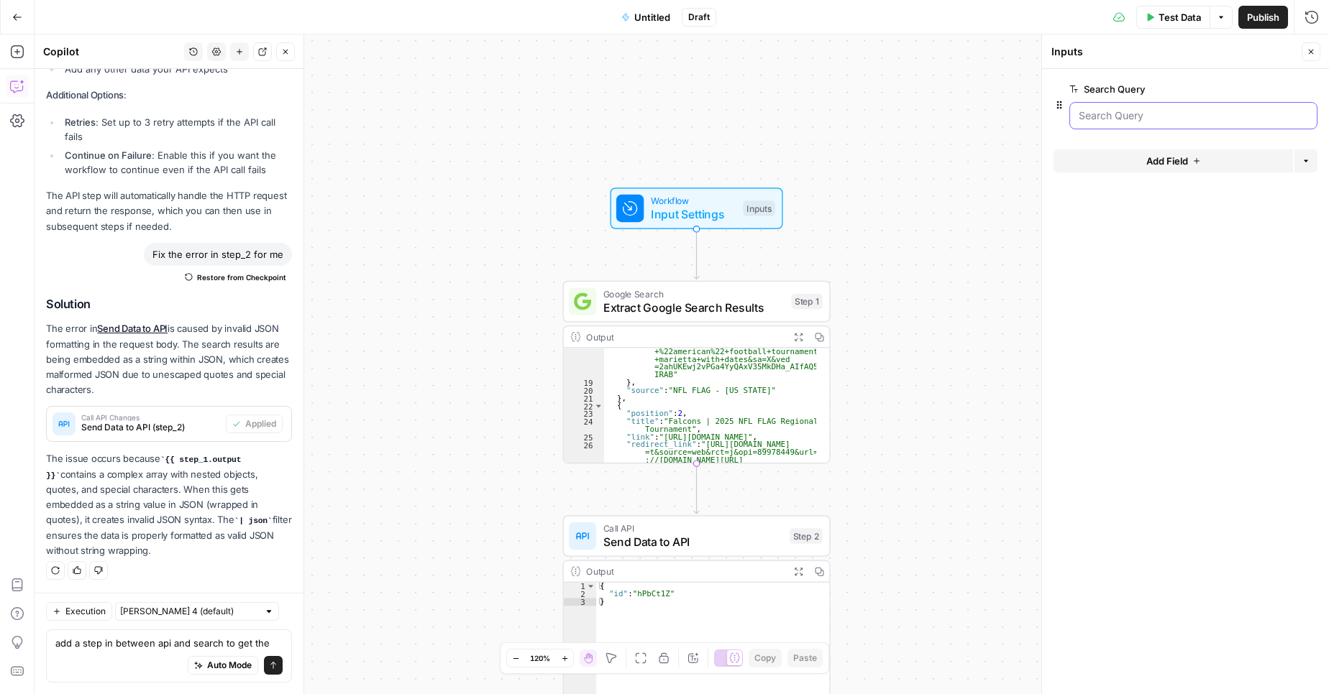
click at [1112, 110] on Query "Search Query" at bounding box center [1192, 116] width 229 height 14
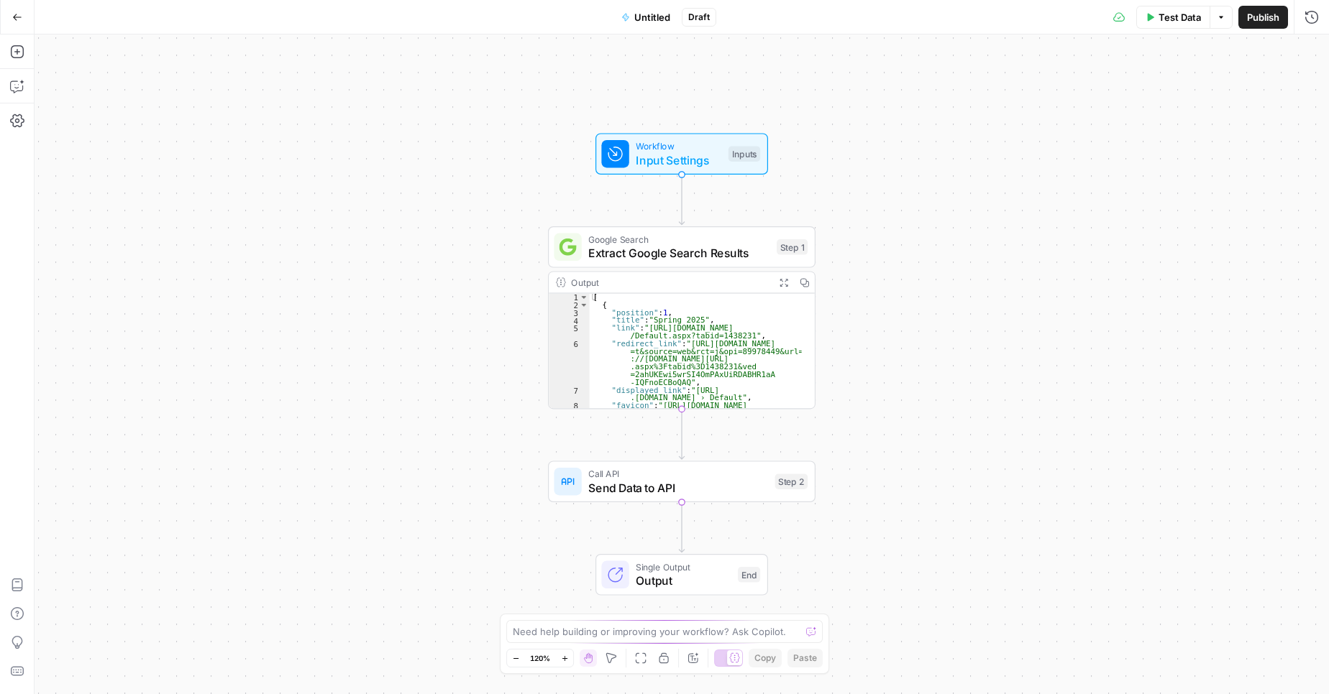
click at [375, 387] on div "Workflow Input Settings Inputs Google Search Extract Google Search Results Step…" at bounding box center [682, 365] width 1294 height 660
click at [18, 120] on icon "button" at bounding box center [17, 121] width 14 height 14
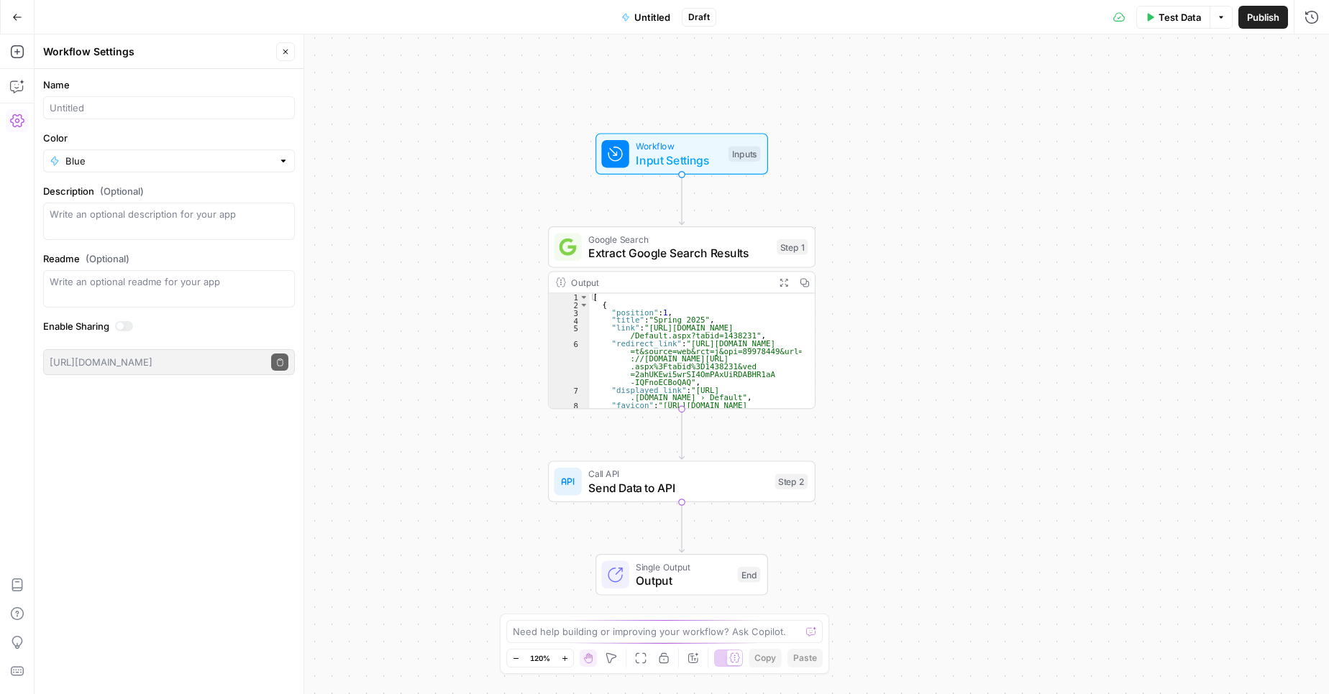
click at [71, 54] on div "Workflow Settings" at bounding box center [157, 52] width 229 height 14
click at [423, 338] on div "Workflow Input Settings Inputs Google Search Extract Google Search Results Step…" at bounding box center [682, 365] width 1294 height 660
click at [11, 19] on button "Go Back" at bounding box center [17, 17] width 26 height 26
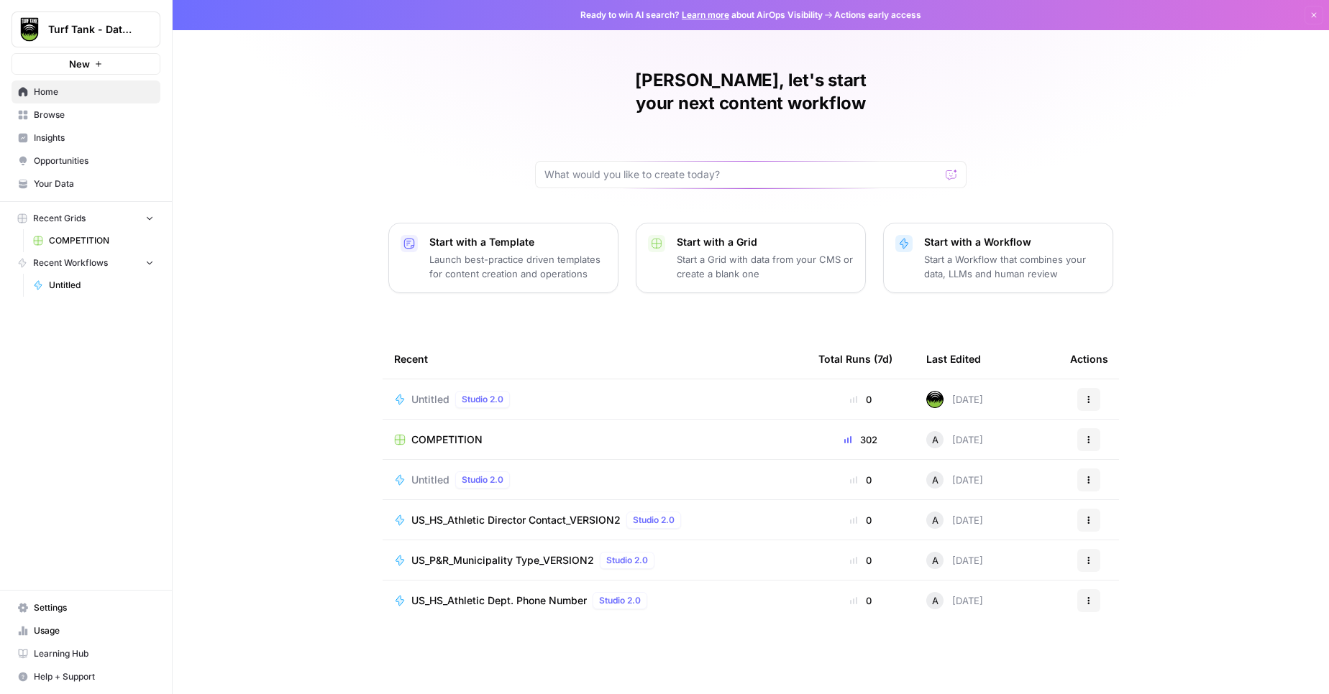
click at [58, 614] on span "Settings" at bounding box center [94, 608] width 120 height 13
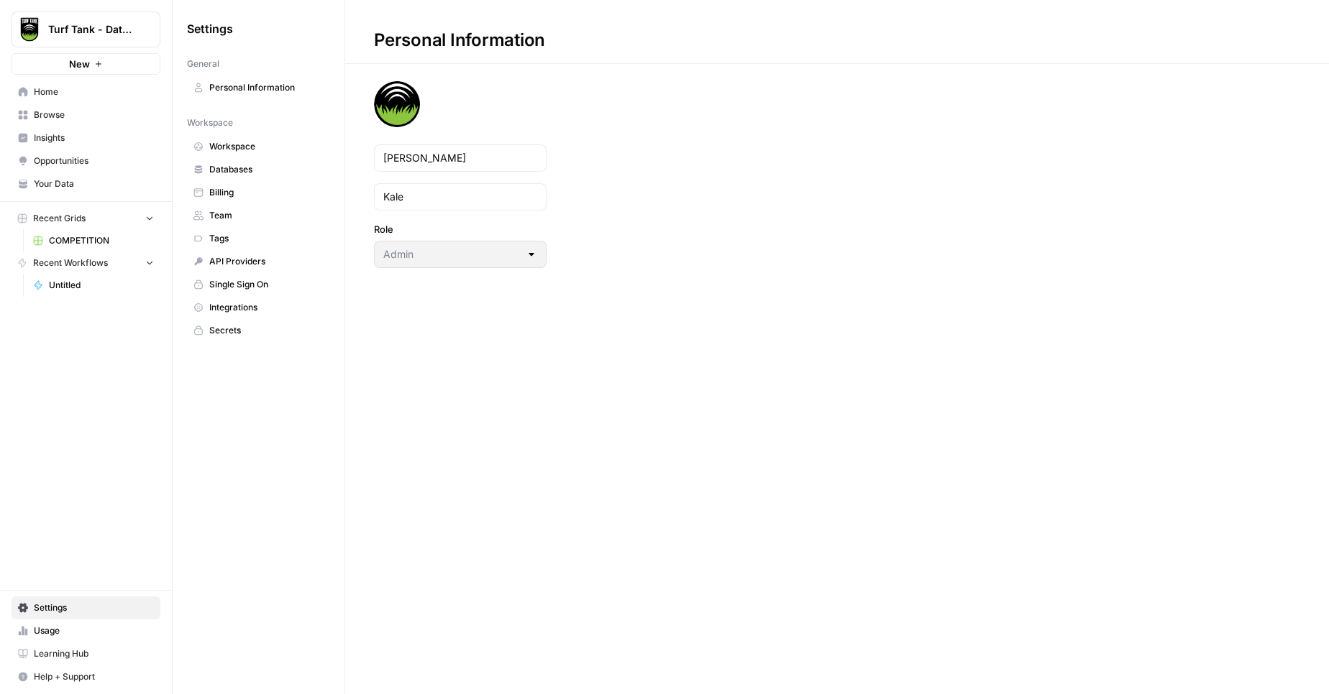
click at [246, 262] on span "API Providers" at bounding box center [266, 261] width 114 height 13
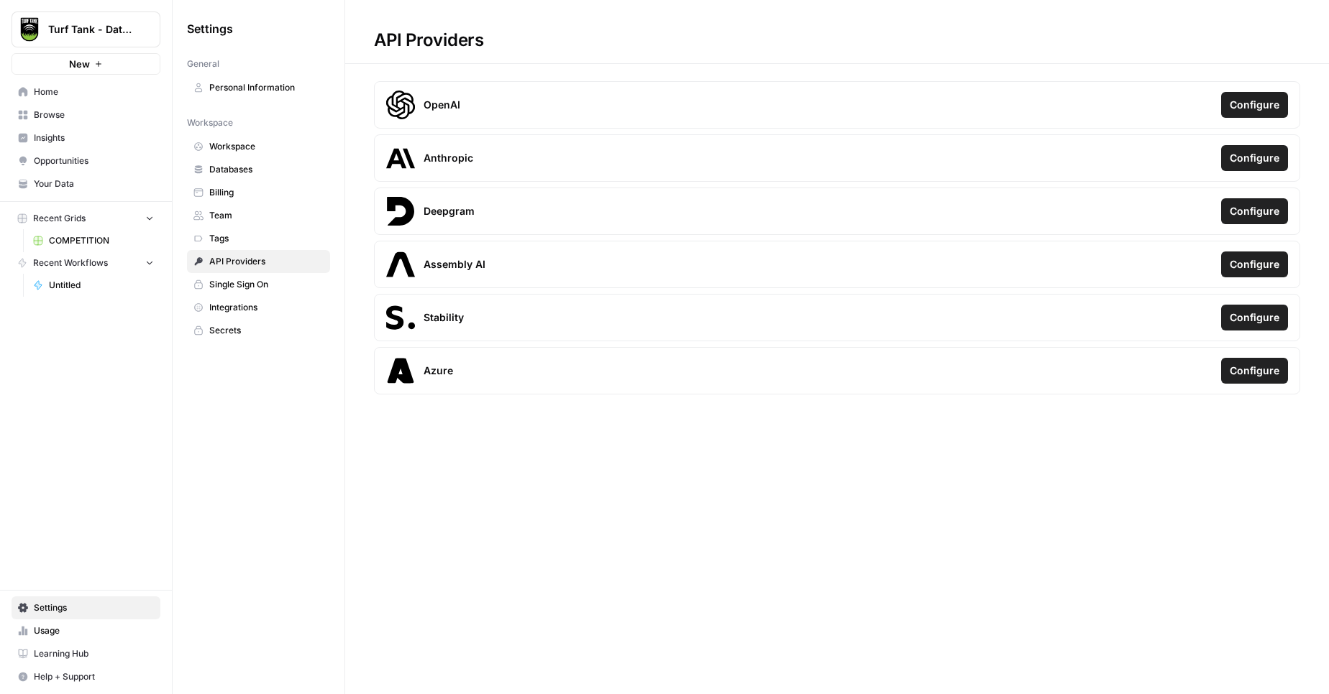
click at [226, 284] on span "Single Sign On" at bounding box center [266, 284] width 114 height 13
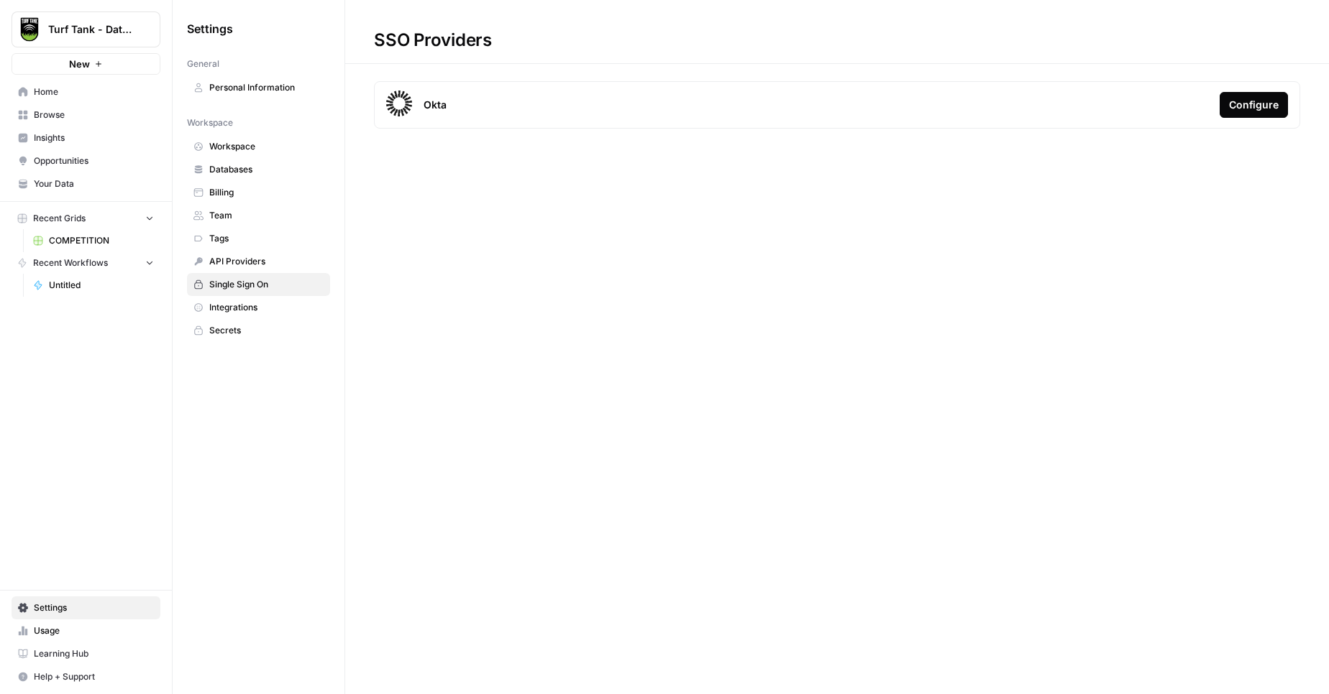
click at [229, 337] on link "Secrets" at bounding box center [258, 330] width 143 height 23
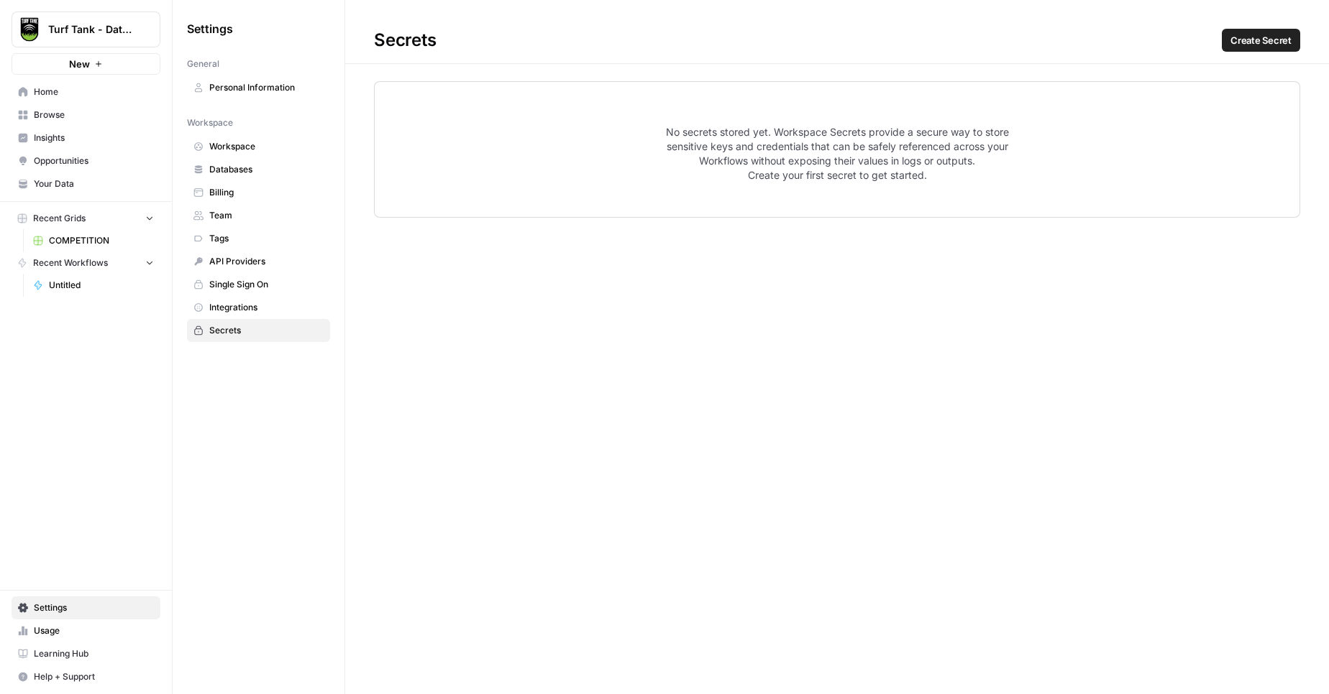
click at [1270, 43] on span "Create Secret" at bounding box center [1260, 40] width 61 height 14
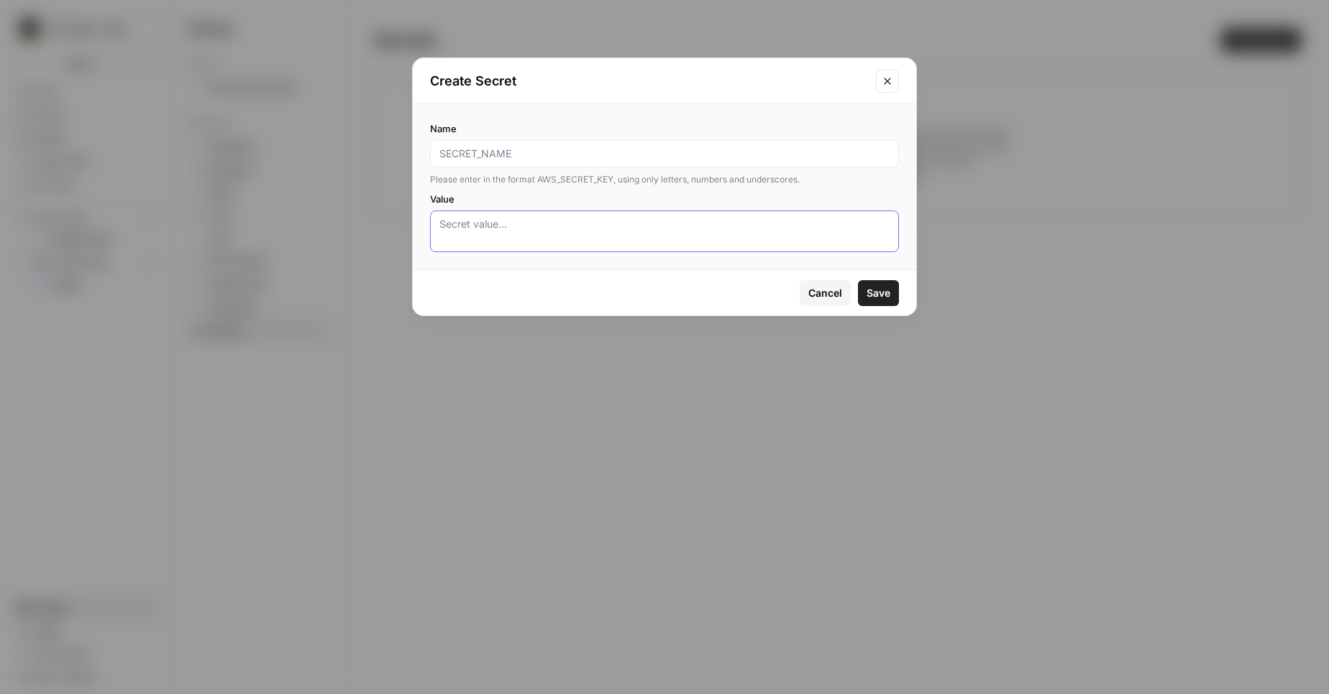
click at [495, 237] on textarea "Value" at bounding box center [664, 231] width 450 height 29
click at [892, 73] on button "Close modal" at bounding box center [887, 81] width 23 height 23
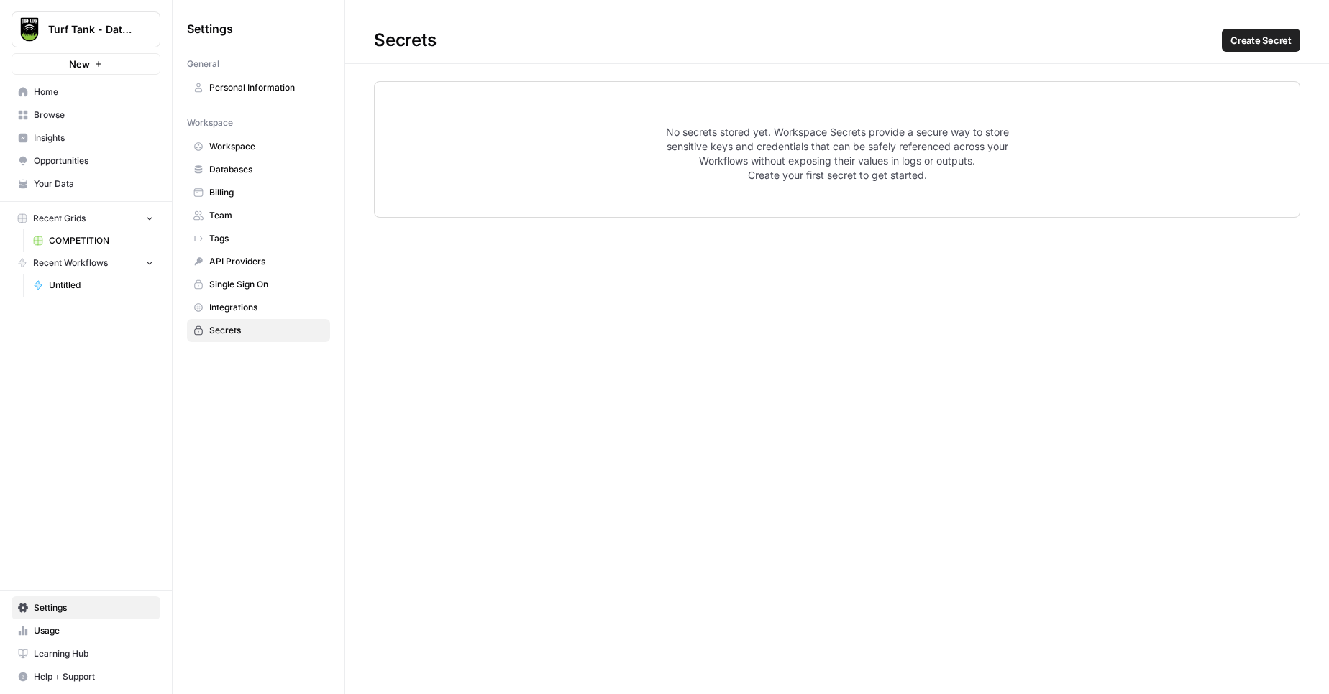
click at [229, 244] on span "Tags" at bounding box center [266, 238] width 114 height 13
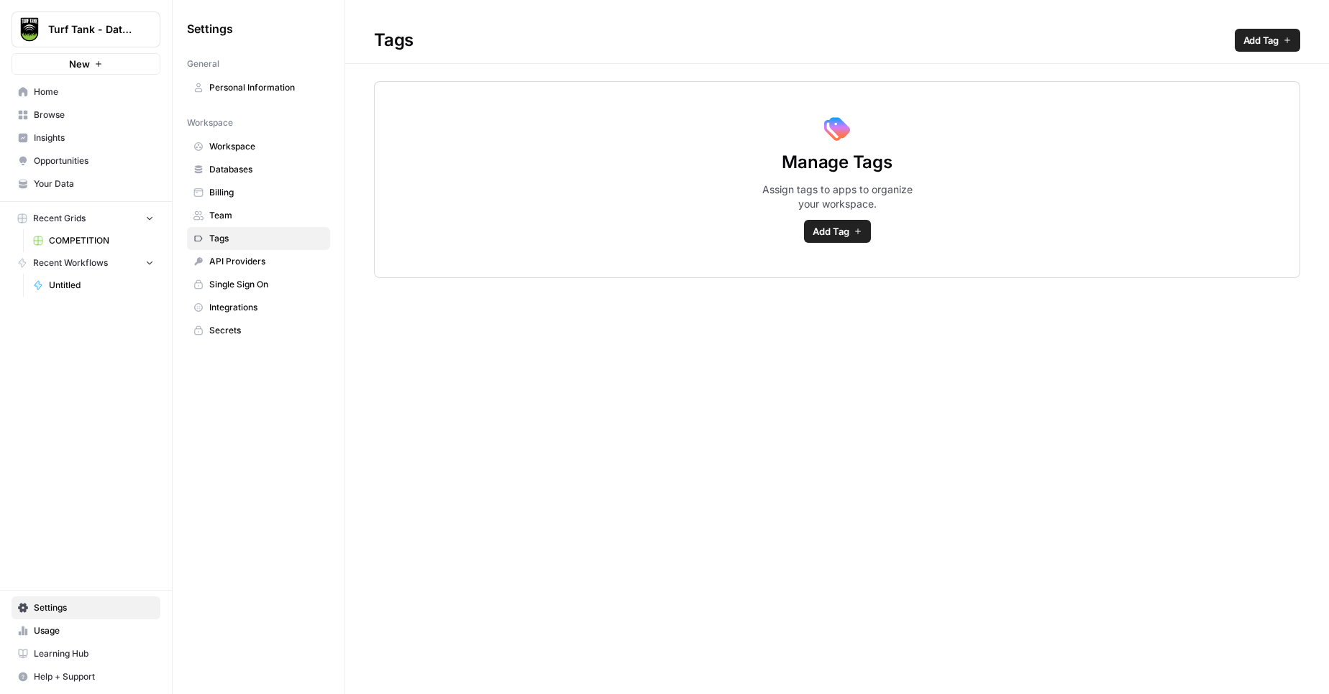
click at [231, 224] on link "Team" at bounding box center [258, 215] width 143 height 23
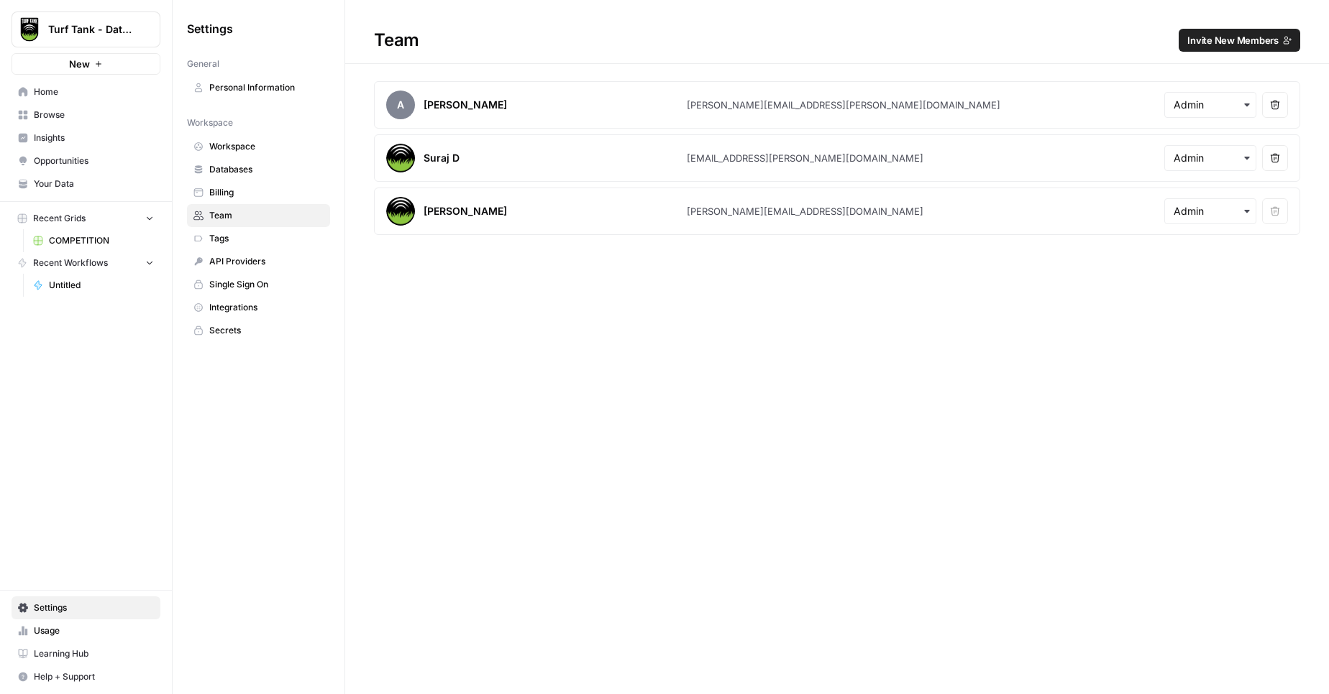
click at [228, 193] on span "Billing" at bounding box center [266, 192] width 114 height 13
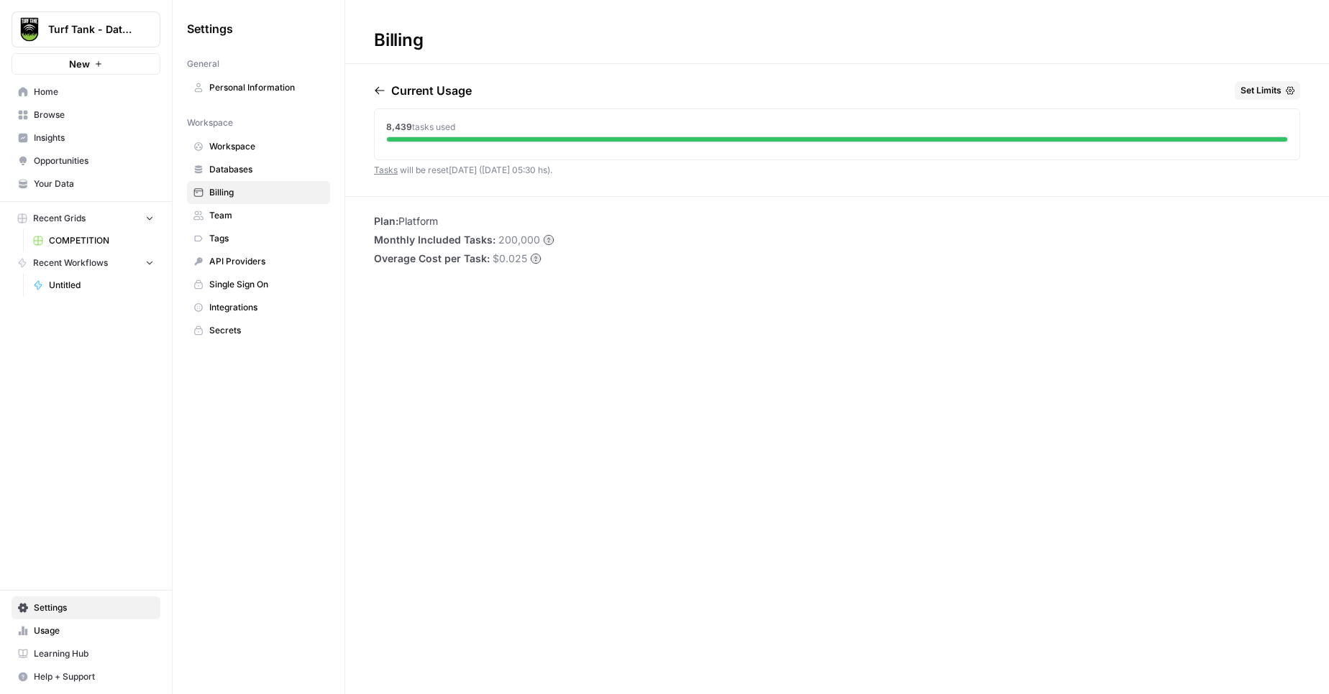
click at [233, 175] on span "Databases" at bounding box center [266, 169] width 114 height 13
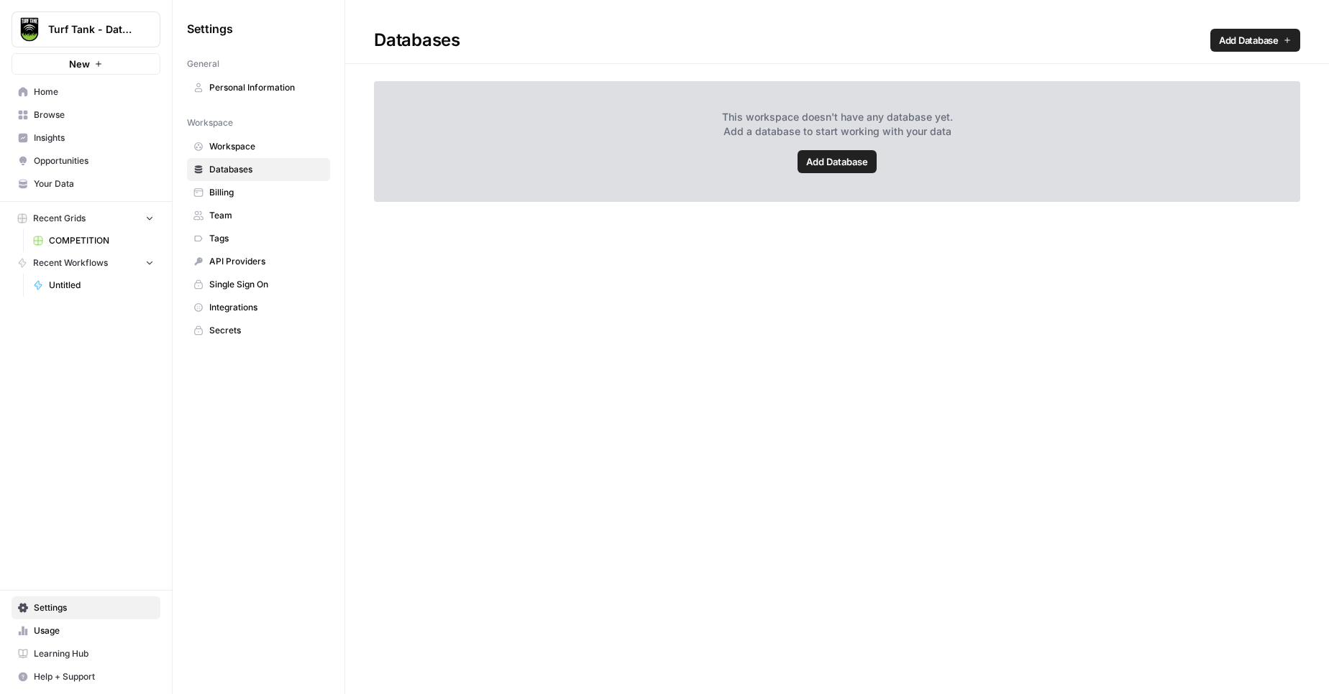
click at [232, 188] on span "Billing" at bounding box center [266, 192] width 114 height 13
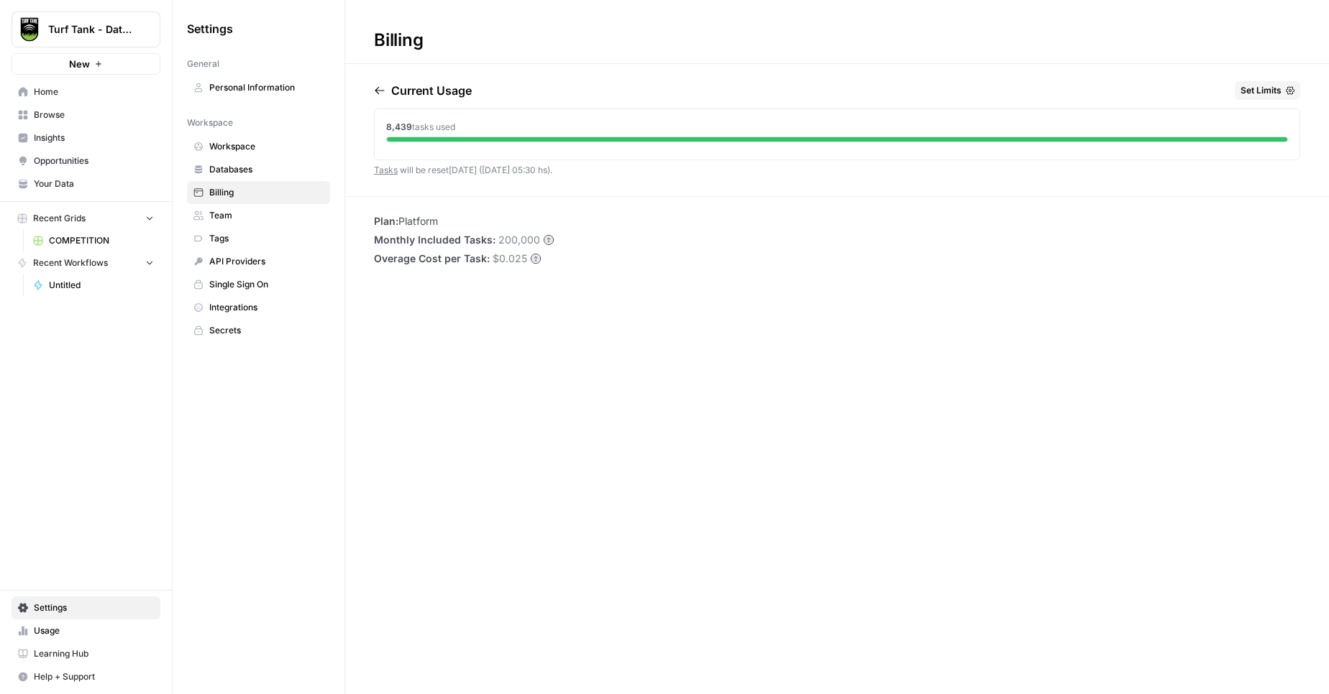
click at [230, 147] on span "Workspace" at bounding box center [266, 146] width 114 height 13
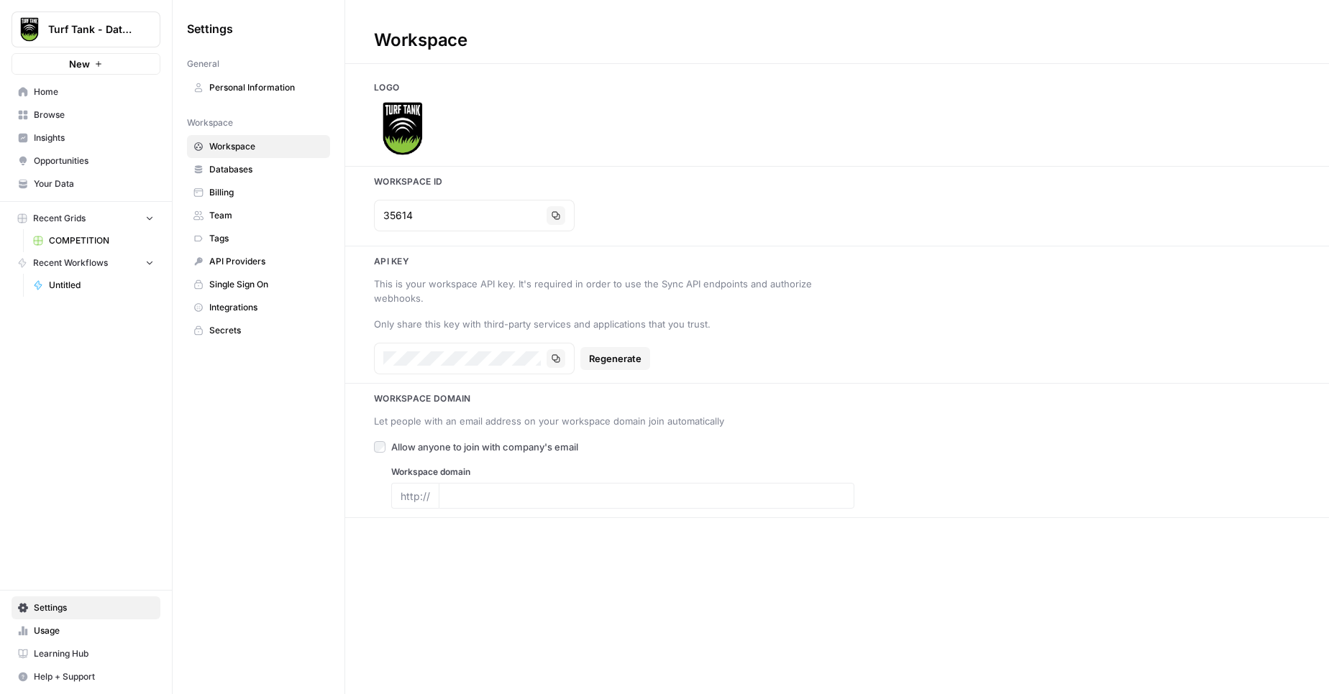
type input "[DOMAIN_NAME]"
click at [555, 362] on button "Copy" at bounding box center [549, 358] width 19 height 19
